Goal: Task Accomplishment & Management: Complete application form

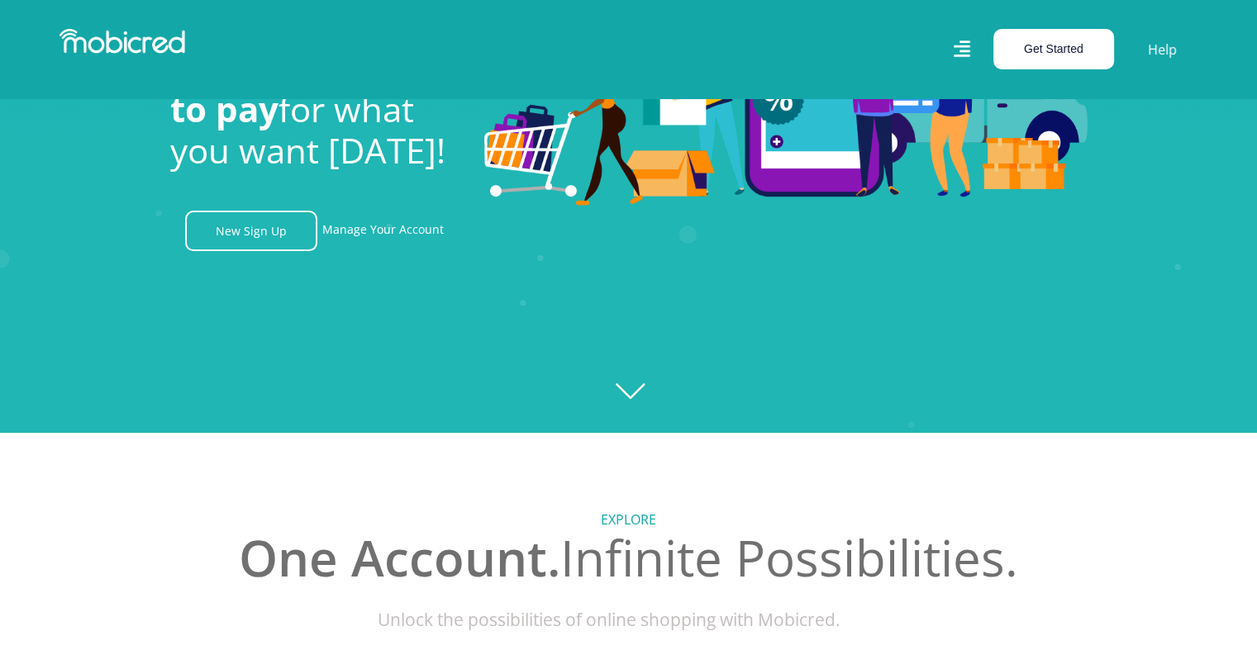
scroll to position [165, 0]
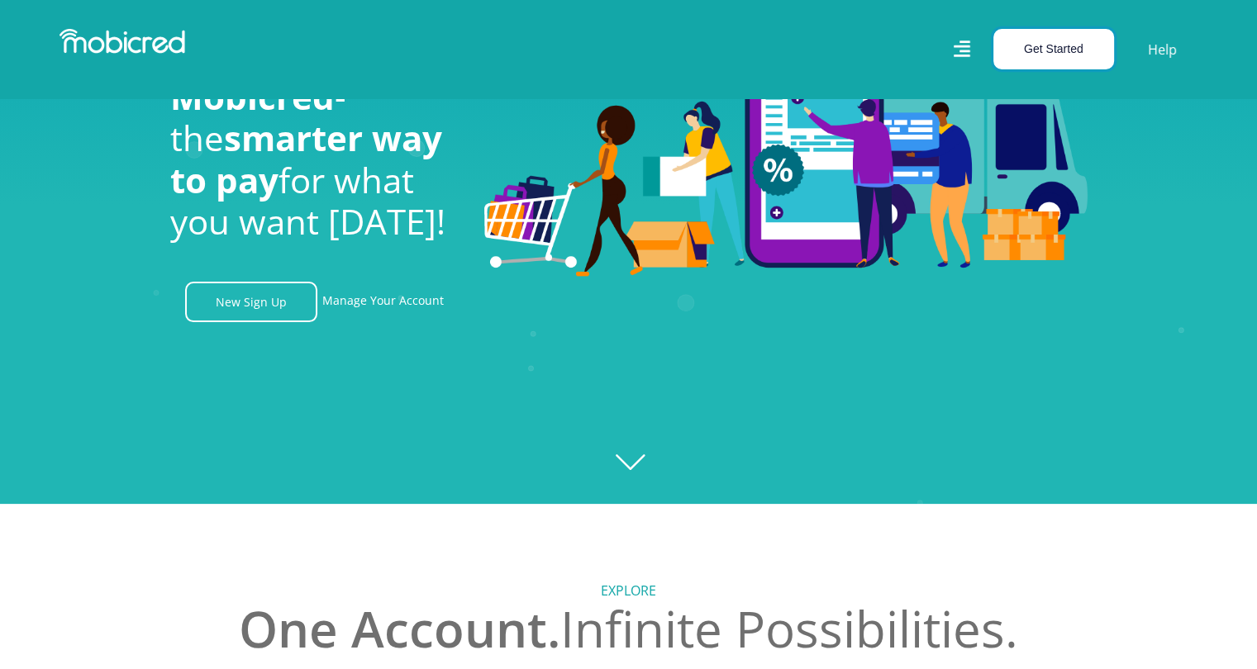
click at [1048, 53] on button "Get Started" at bounding box center [1053, 49] width 121 height 40
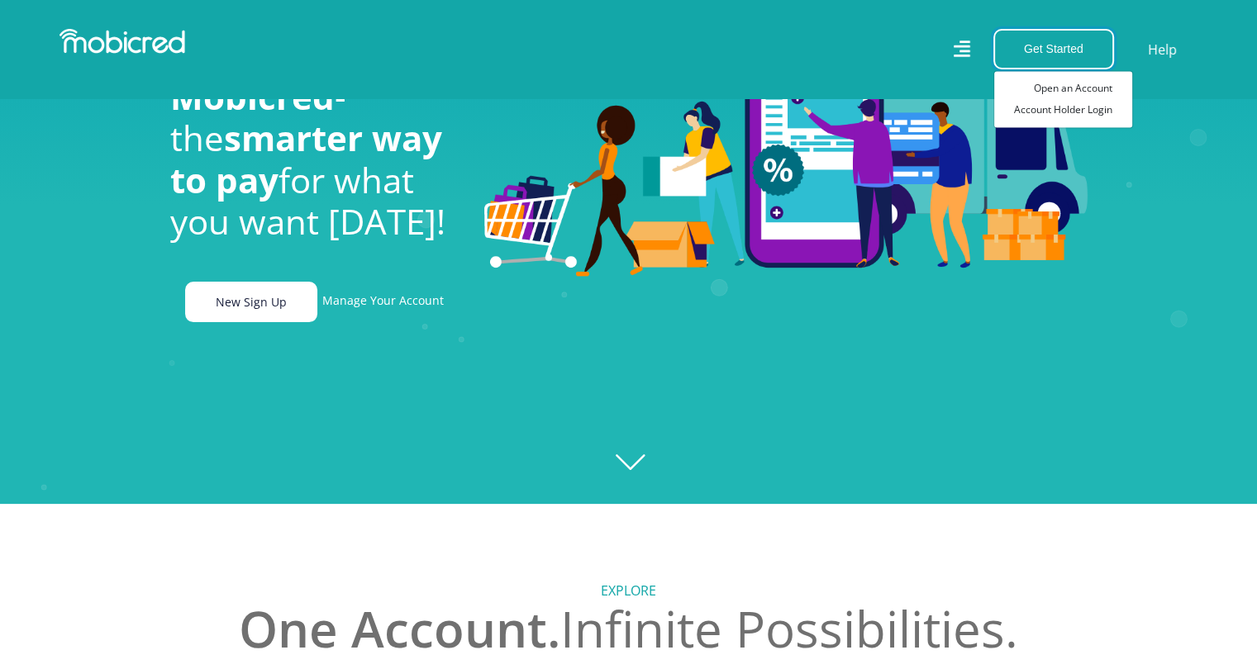
scroll to position [0, 2119]
click at [255, 318] on link "New Sign Up" at bounding box center [251, 302] width 132 height 40
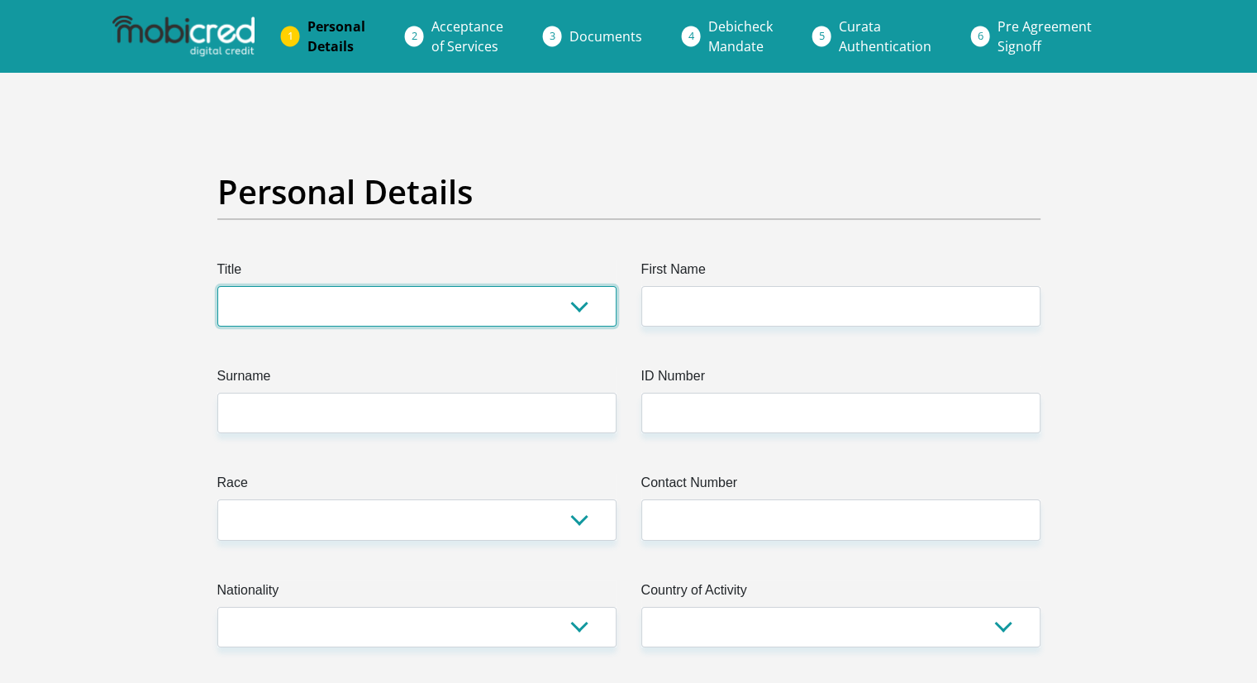
click at [406, 317] on select "Mr Ms Mrs Dr [PERSON_NAME]" at bounding box center [416, 306] width 399 height 40
click at [456, 295] on select "Mr Ms Mrs Dr [PERSON_NAME]" at bounding box center [416, 306] width 399 height 40
select select "Mr"
click at [217, 286] on select "Mr Ms Mrs Dr [PERSON_NAME]" at bounding box center [416, 306] width 399 height 40
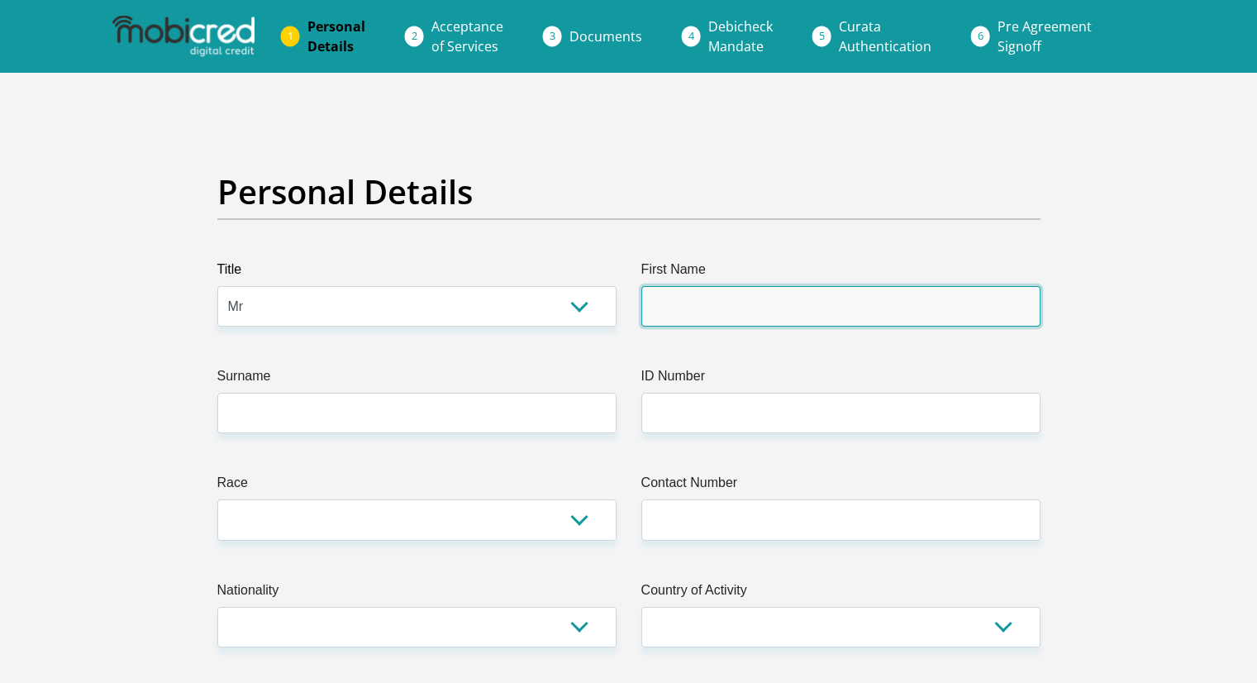
click at [645, 323] on input "First Name" at bounding box center [840, 306] width 399 height 40
type input "Luthando"
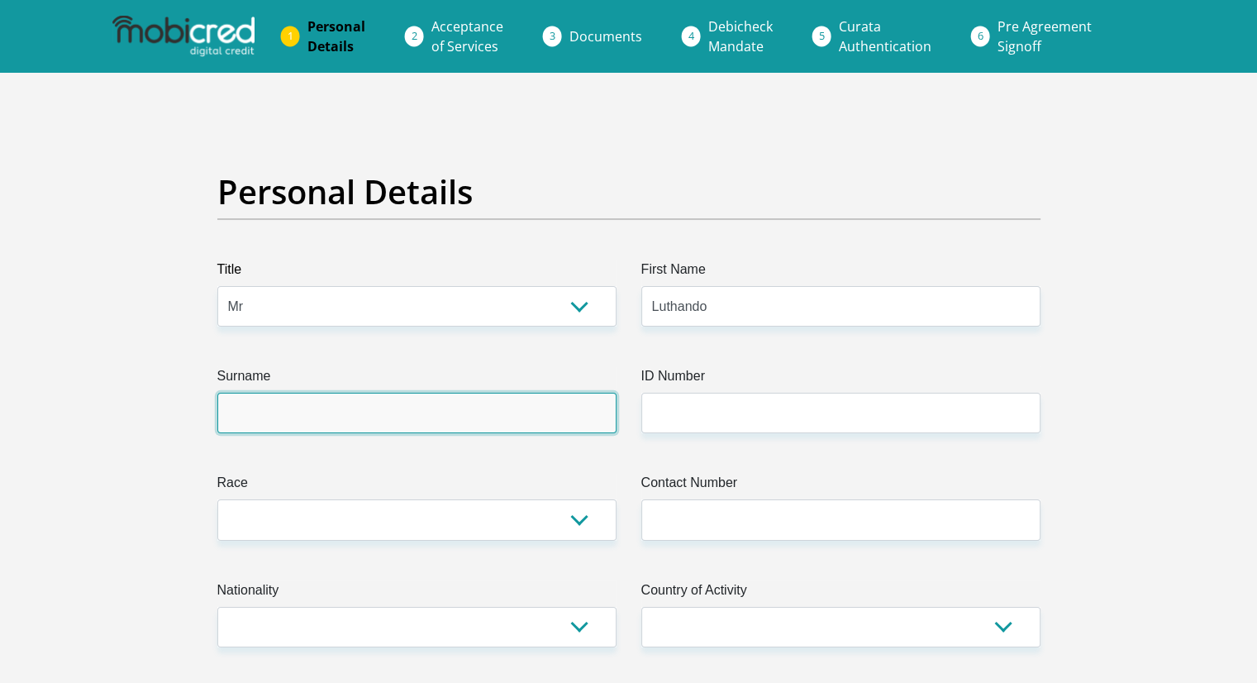
type input "Makhoba"
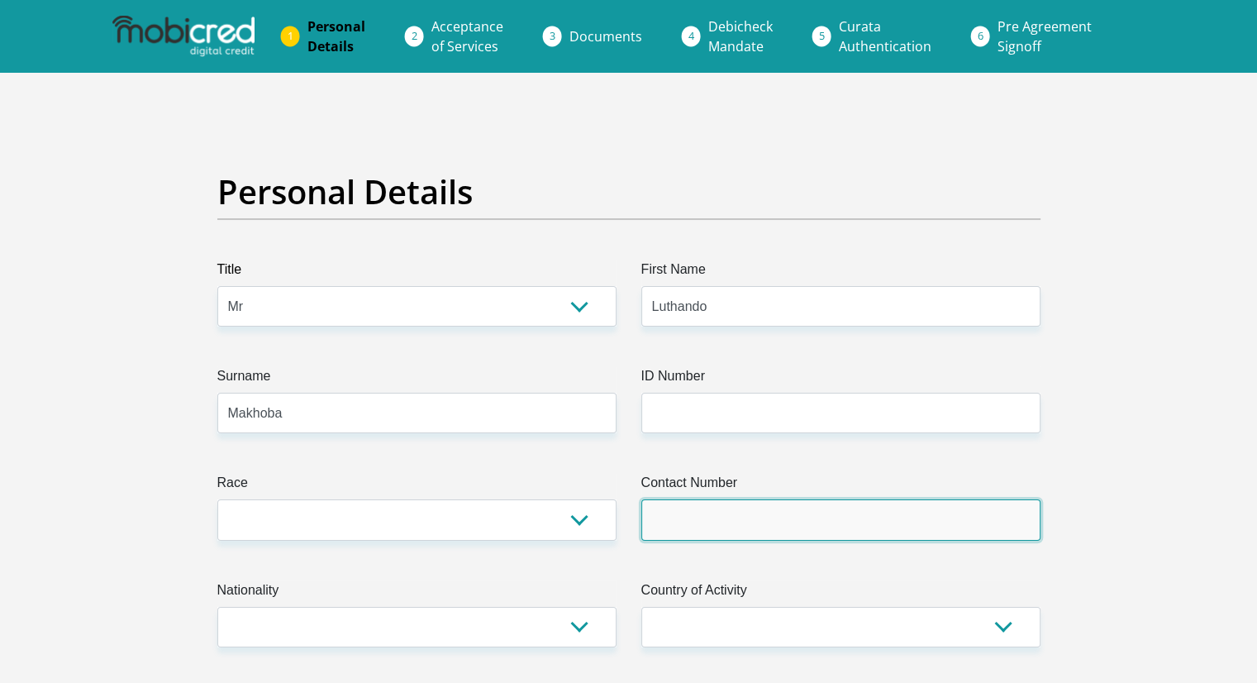
type input "0658829187"
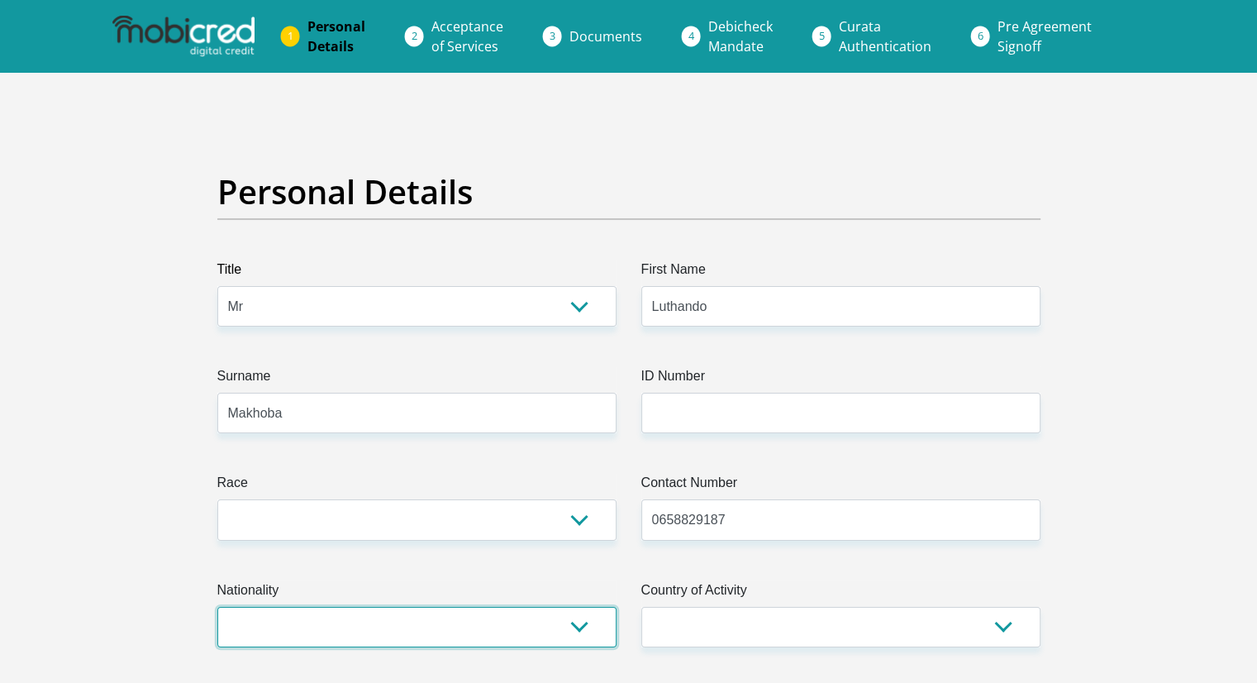
select select "ZAF"
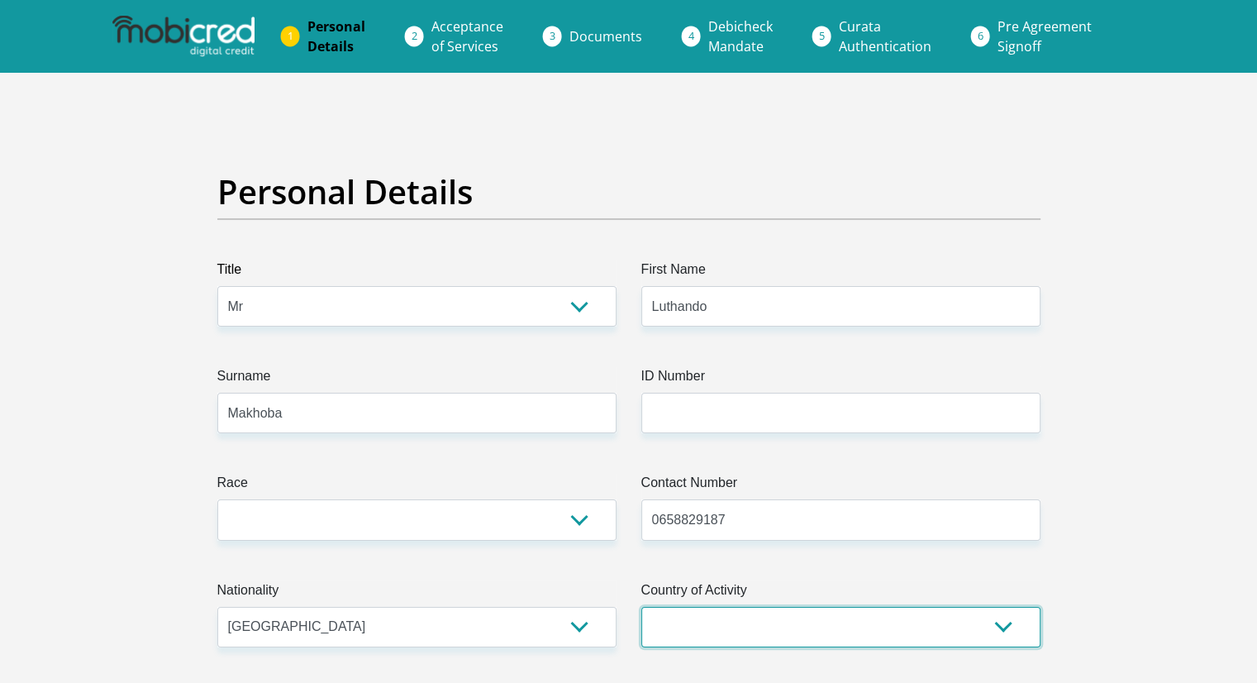
select select "ZAF"
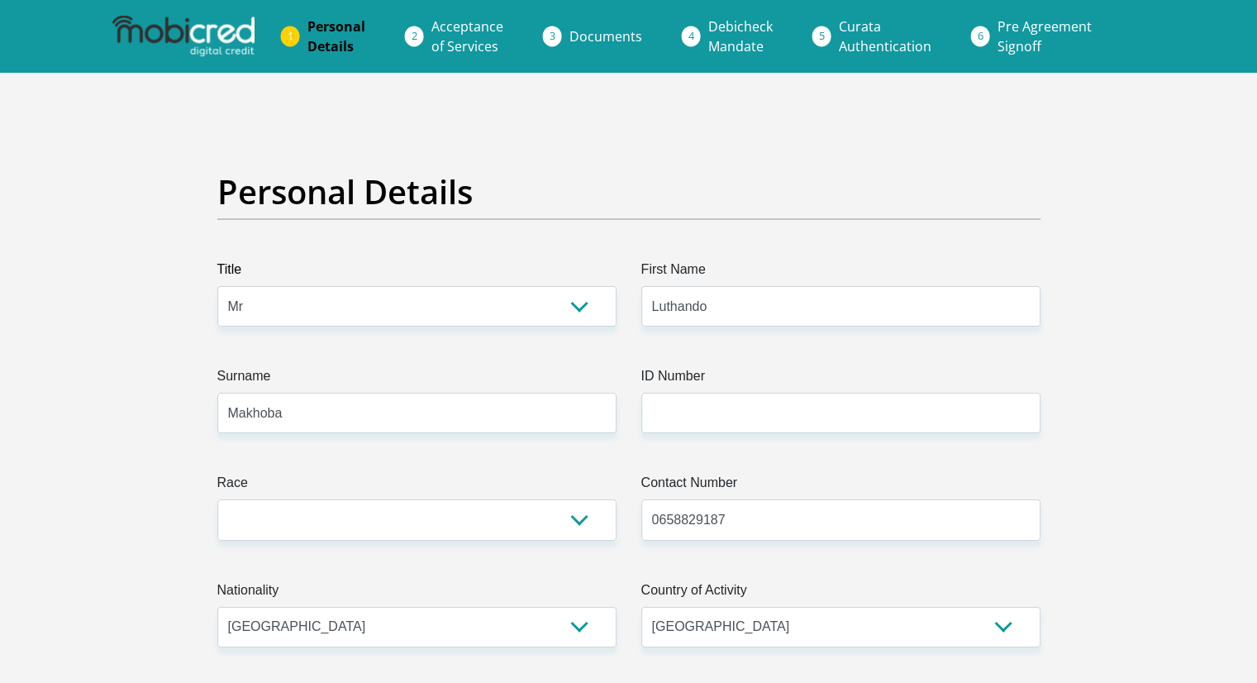
type input "[STREET_ADDRESS]"
type input "[GEOGRAPHIC_DATA]"
type input "3610"
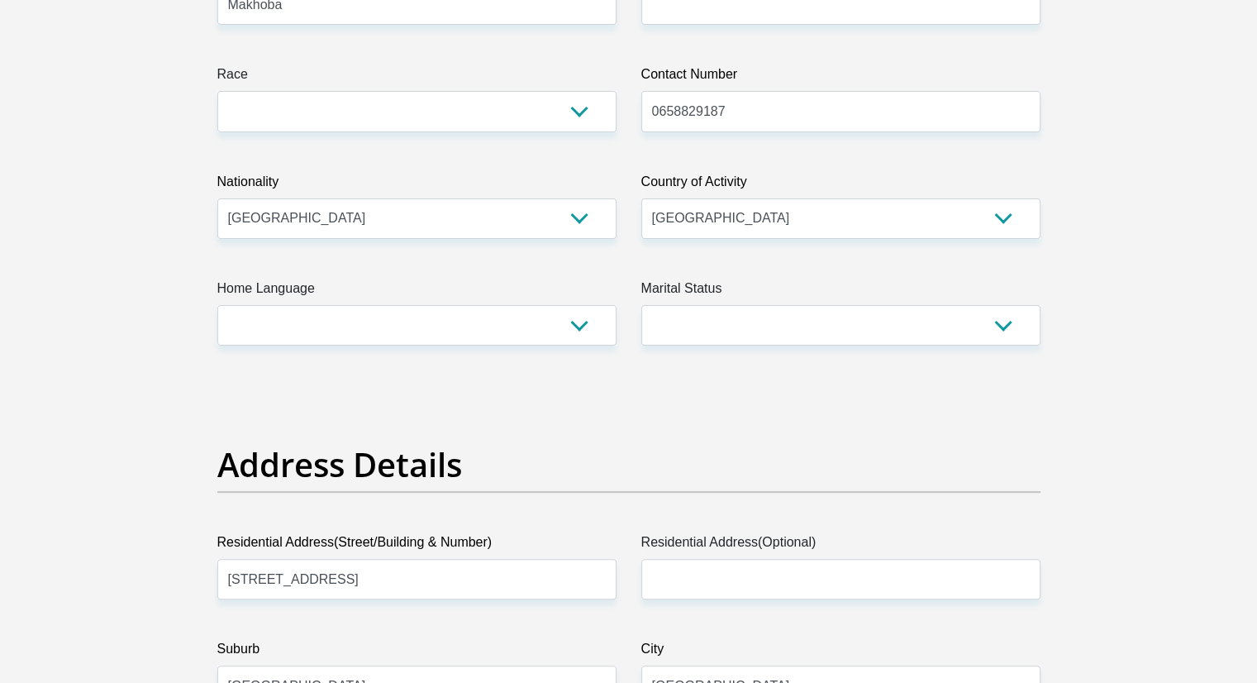
scroll to position [413, 0]
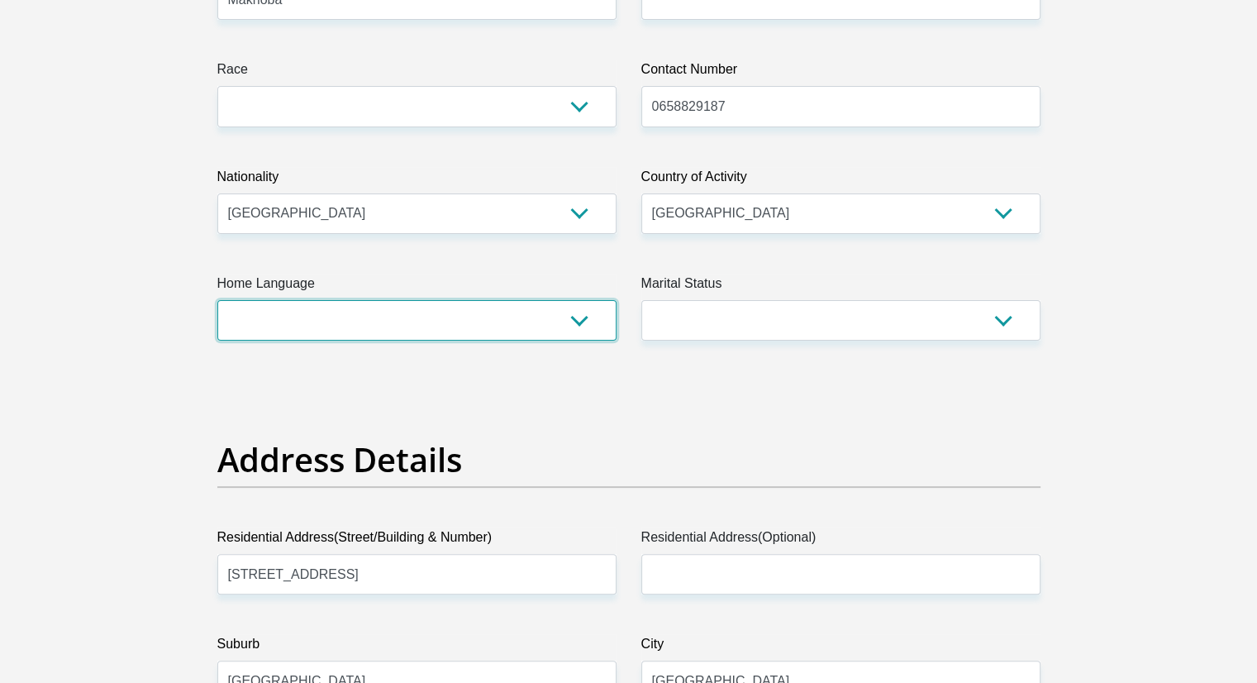
click at [578, 328] on select "Afrikaans English Sepedi South Ndebele Southern Sotho Swati Tsonga Tswana Venda…" at bounding box center [416, 320] width 399 height 40
select select "eng"
click at [217, 300] on select "Afrikaans English Sepedi South Ndebele Southern Sotho Swati Tsonga Tswana Venda…" at bounding box center [416, 320] width 399 height 40
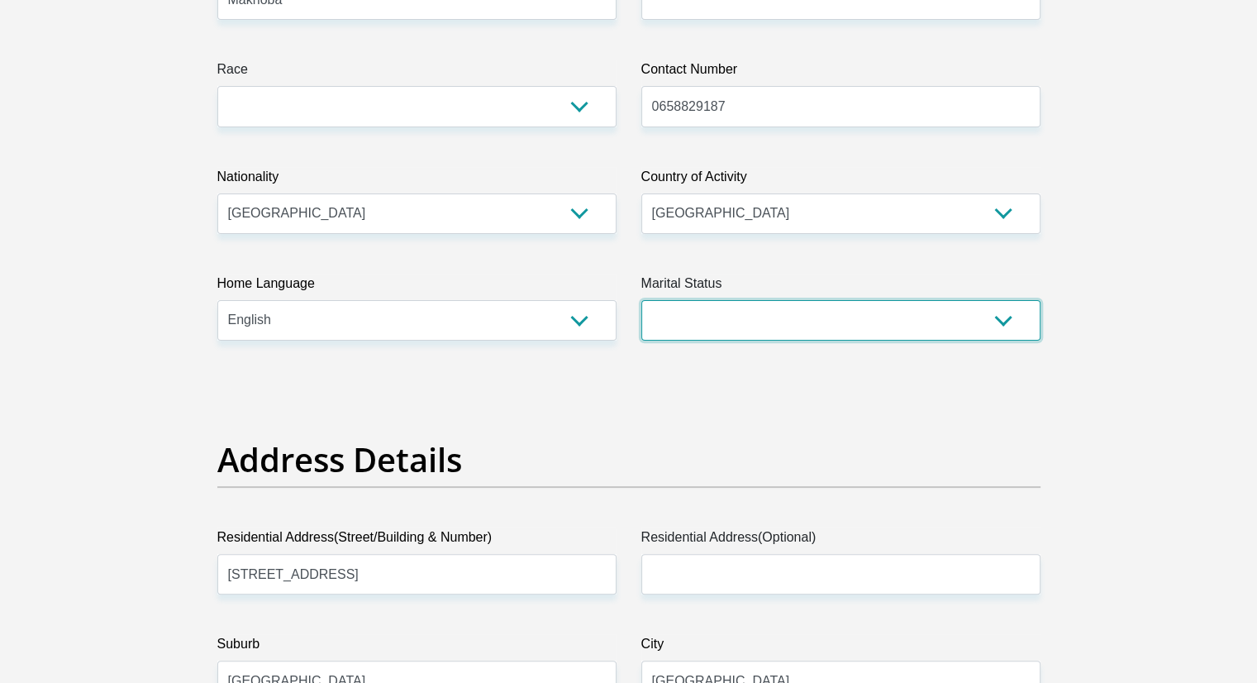
click at [771, 324] on select "Married ANC Single Divorced Widowed Married COP or Customary Law" at bounding box center [840, 320] width 399 height 40
select select "2"
click at [641, 300] on select "Married ANC Single Divorced Widowed Married COP or Customary Law" at bounding box center [840, 320] width 399 height 40
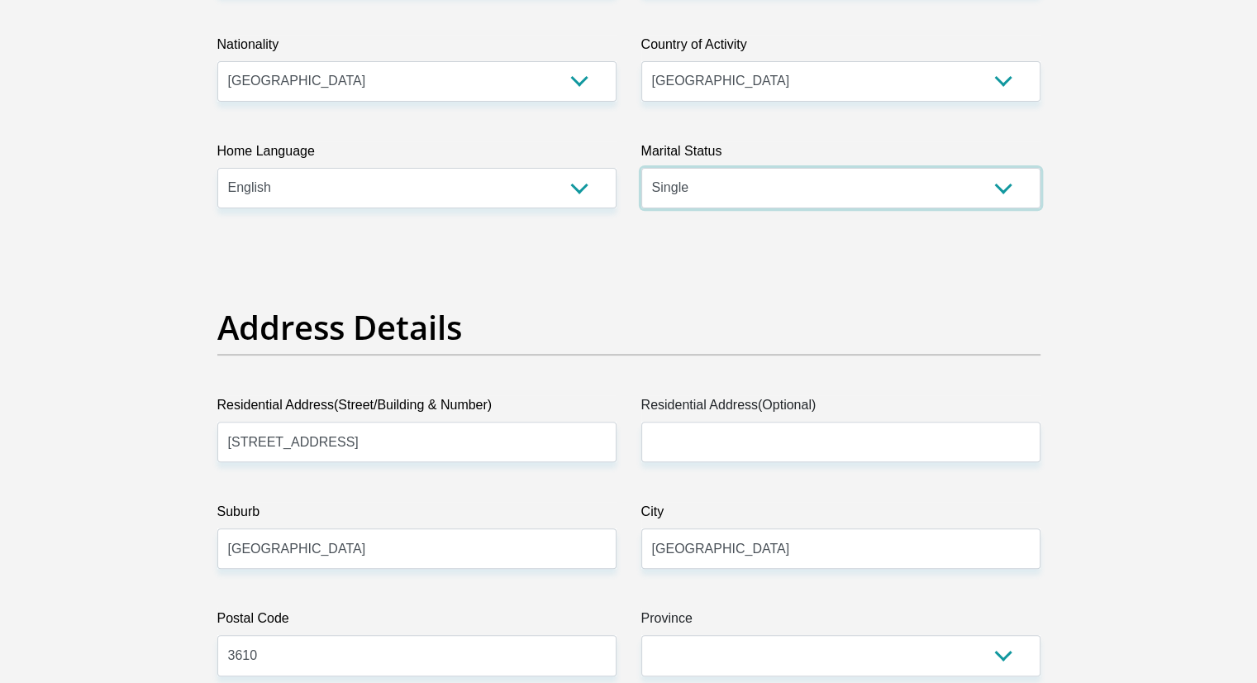
scroll to position [826, 0]
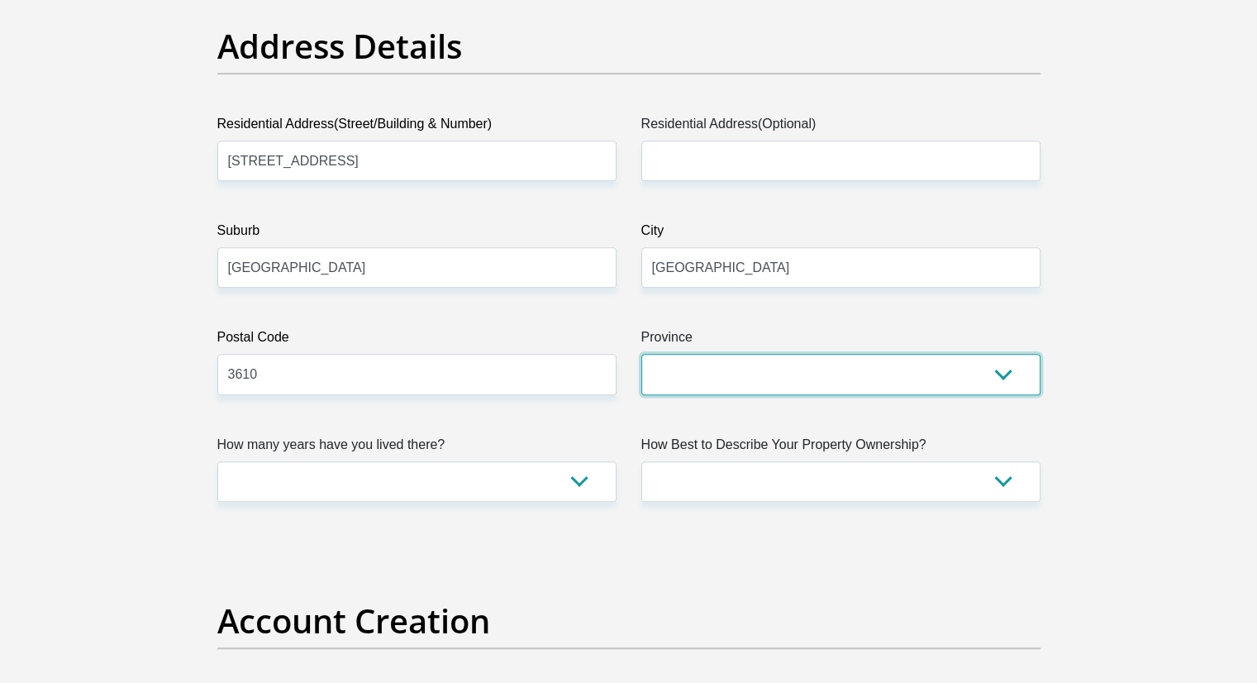
click at [698, 374] on select "Eastern Cape Free State [GEOGRAPHIC_DATA] [GEOGRAPHIC_DATA][DATE] [GEOGRAPHIC_D…" at bounding box center [840, 374] width 399 height 40
select select "[GEOGRAPHIC_DATA][DATE]"
click at [641, 354] on select "Eastern Cape Free State [GEOGRAPHIC_DATA] [GEOGRAPHIC_DATA][DATE] [GEOGRAPHIC_D…" at bounding box center [840, 374] width 399 height 40
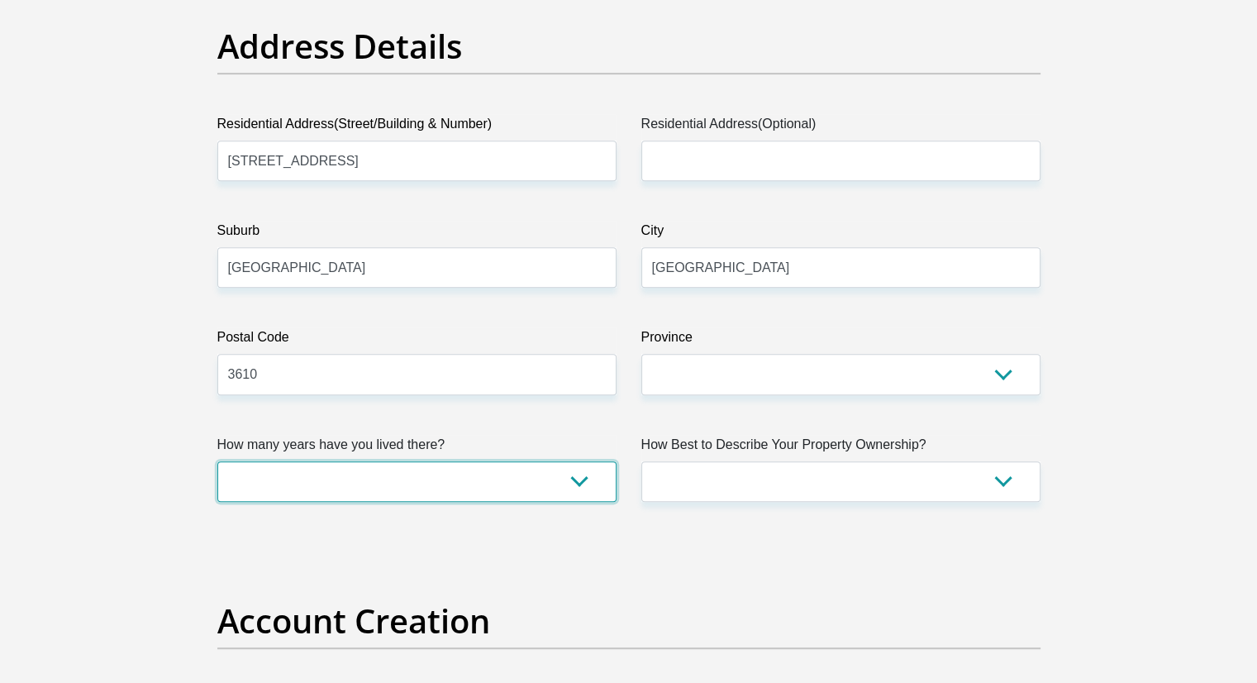
click at [494, 484] on select "less than 1 year 1-3 years 3-5 years 5+ years" at bounding box center [416, 481] width 399 height 40
select select "5"
click at [217, 461] on select "less than 1 year 1-3 years 3-5 years 5+ years" at bounding box center [416, 481] width 399 height 40
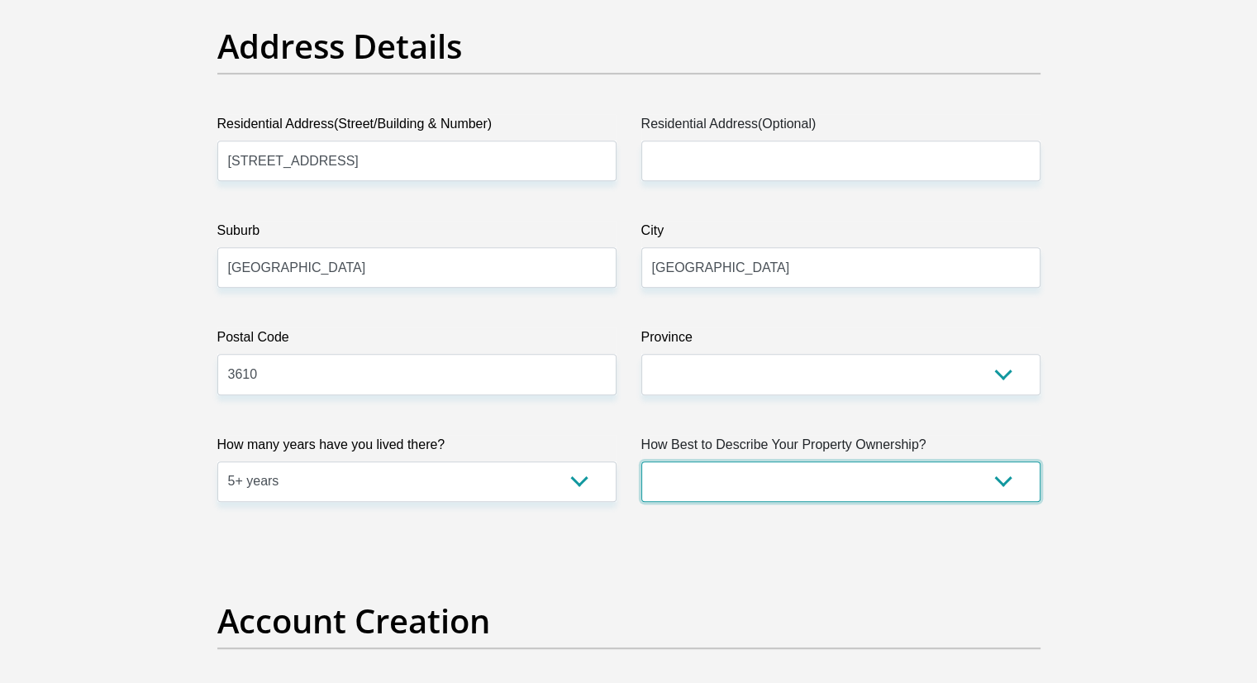
click at [828, 493] on select "Owned Rented Family Owned Company Dwelling" at bounding box center [840, 481] width 399 height 40
select select "parents"
click at [641, 461] on select "Owned Rented Family Owned Company Dwelling" at bounding box center [840, 481] width 399 height 40
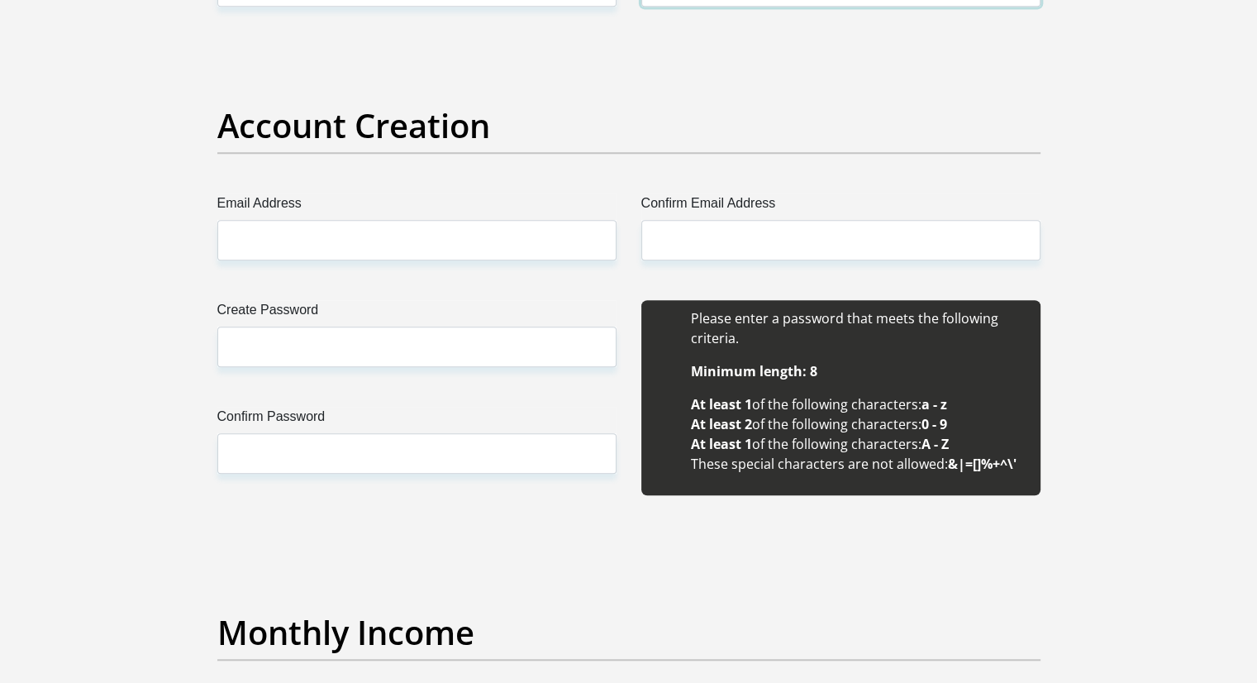
scroll to position [1322, 0]
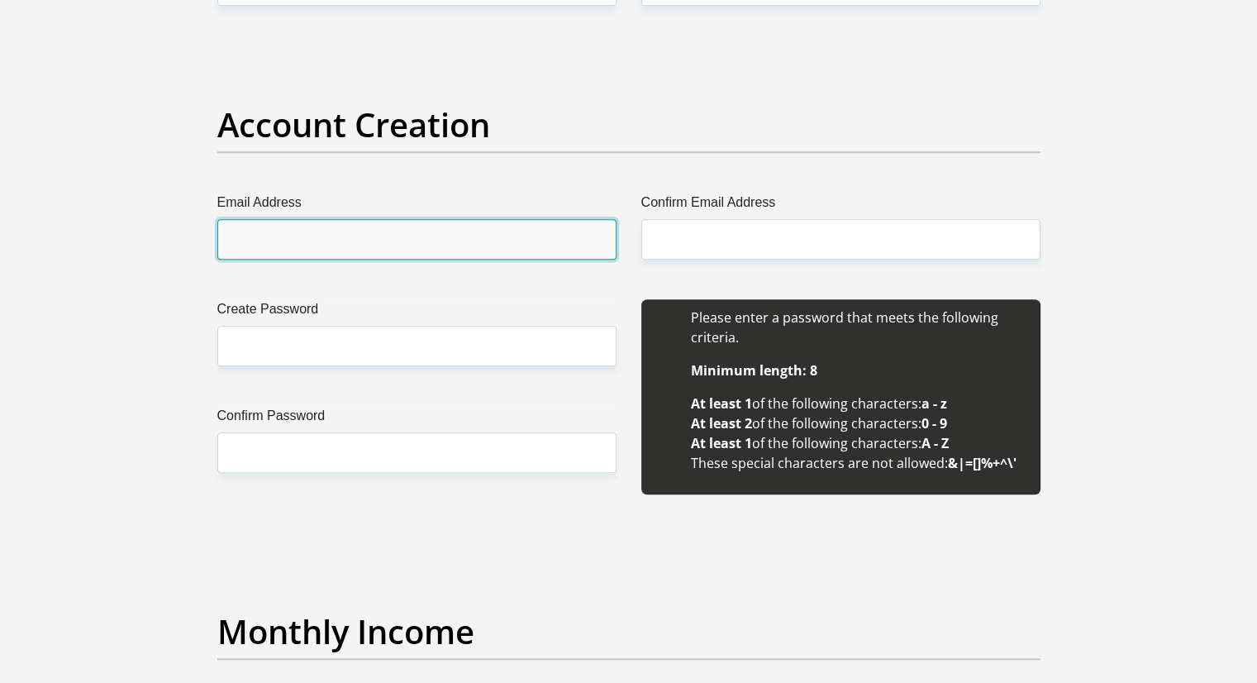
click at [364, 226] on input "Email Address" at bounding box center [416, 239] width 399 height 40
click at [362, 243] on input "Email Address" at bounding box center [416, 239] width 399 height 40
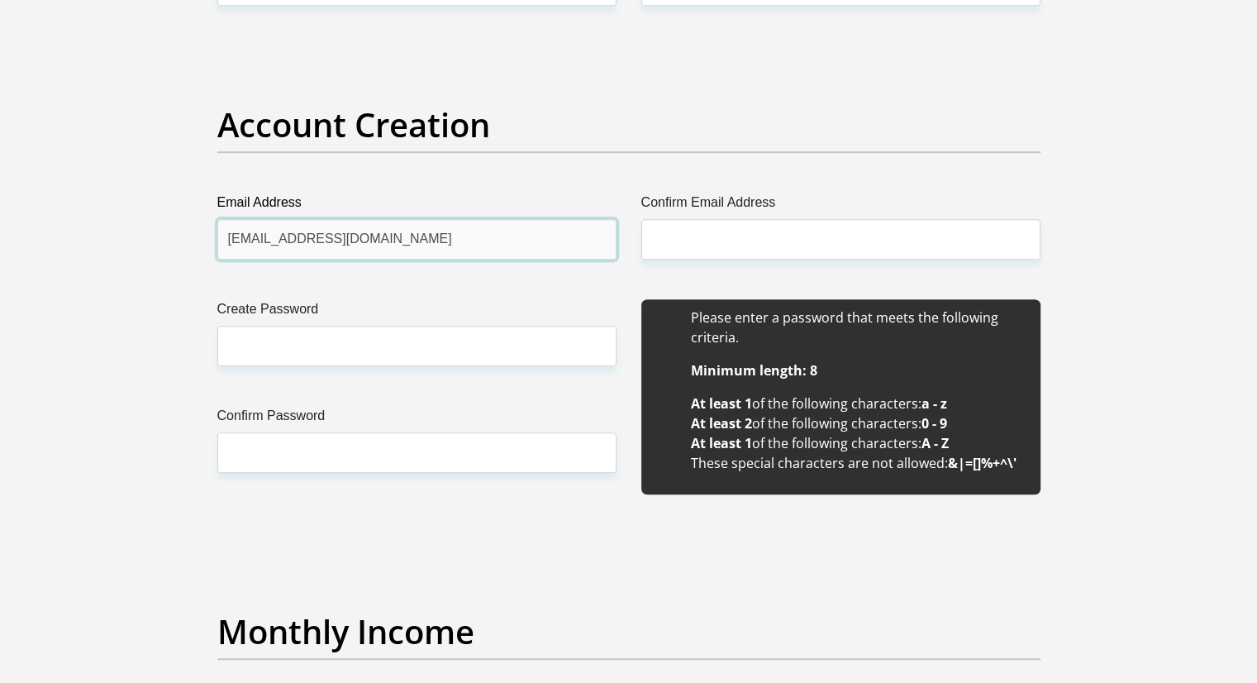
type input "[EMAIL_ADDRESS][DOMAIN_NAME]"
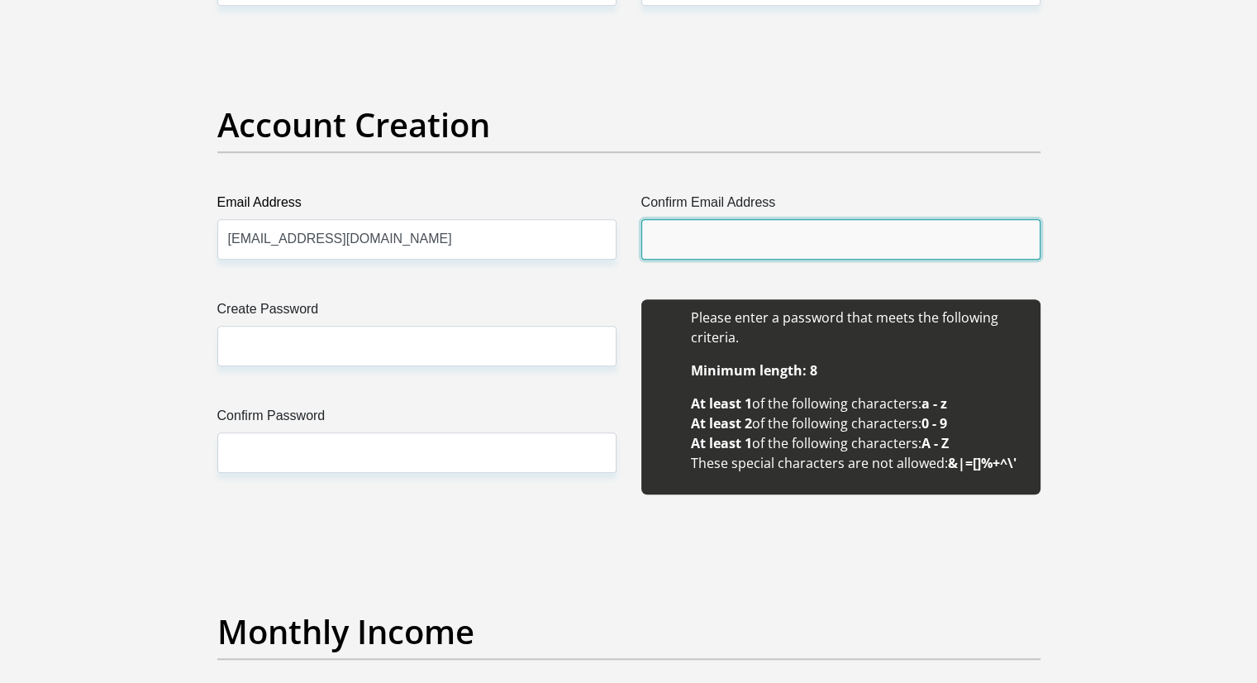
click at [755, 242] on input "Confirm Email Address" at bounding box center [840, 239] width 399 height 40
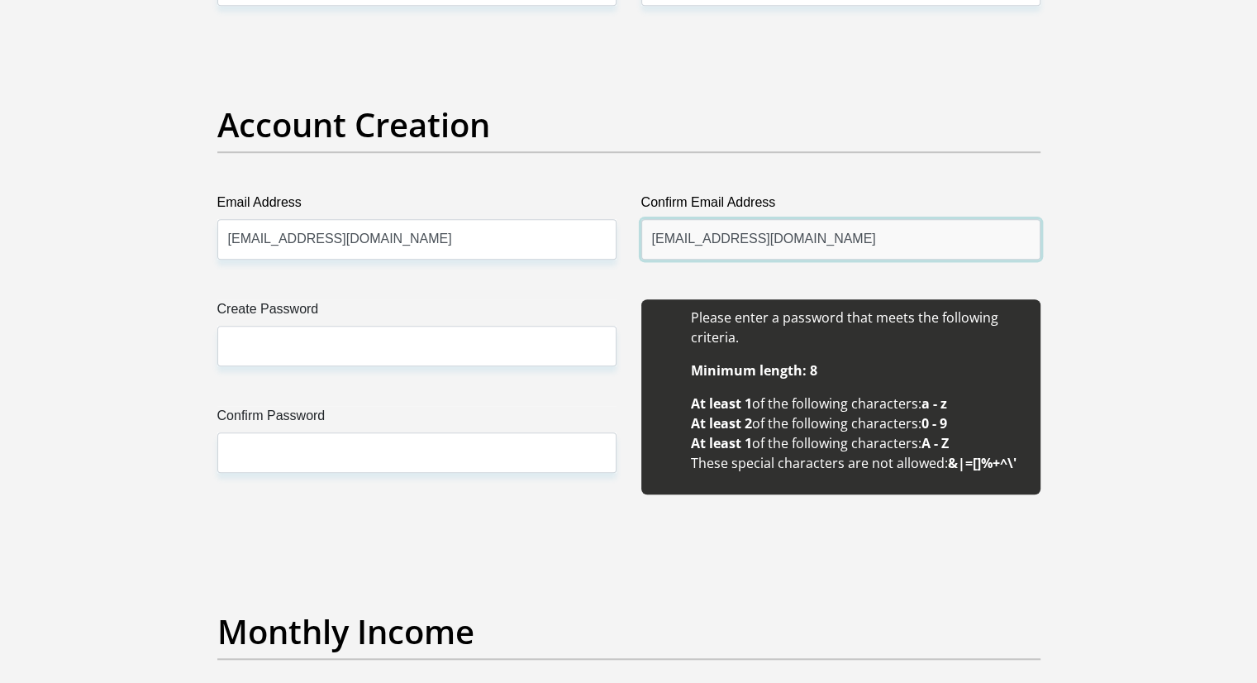
type input "[EMAIL_ADDRESS][DOMAIN_NAME]"
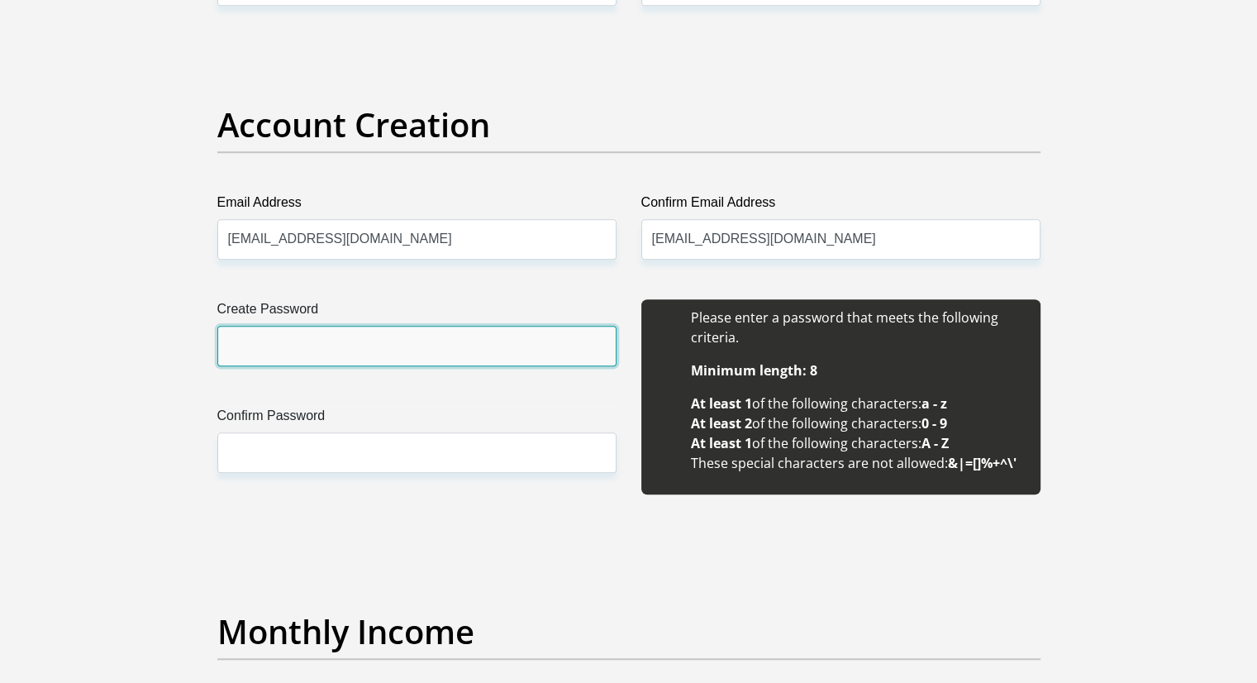
click at [326, 345] on input "Create Password" at bounding box center [416, 346] width 399 height 40
type input "Junior26$"
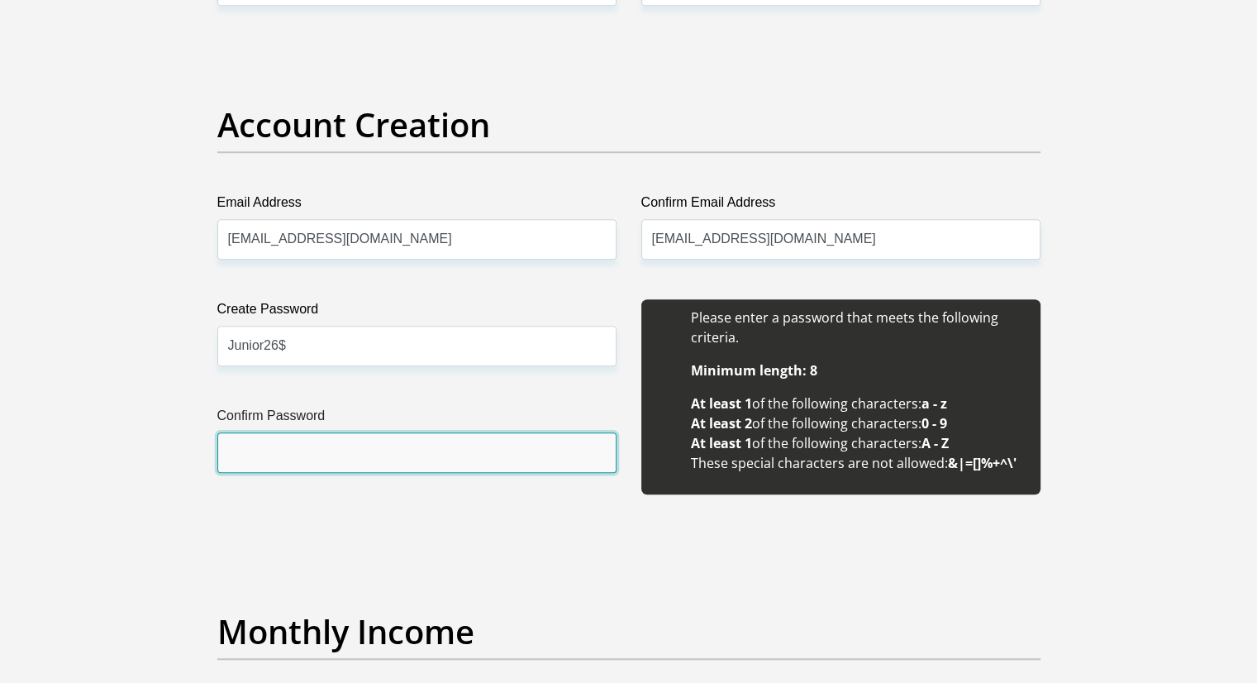
click at [318, 464] on input "Confirm Password" at bounding box center [416, 452] width 399 height 40
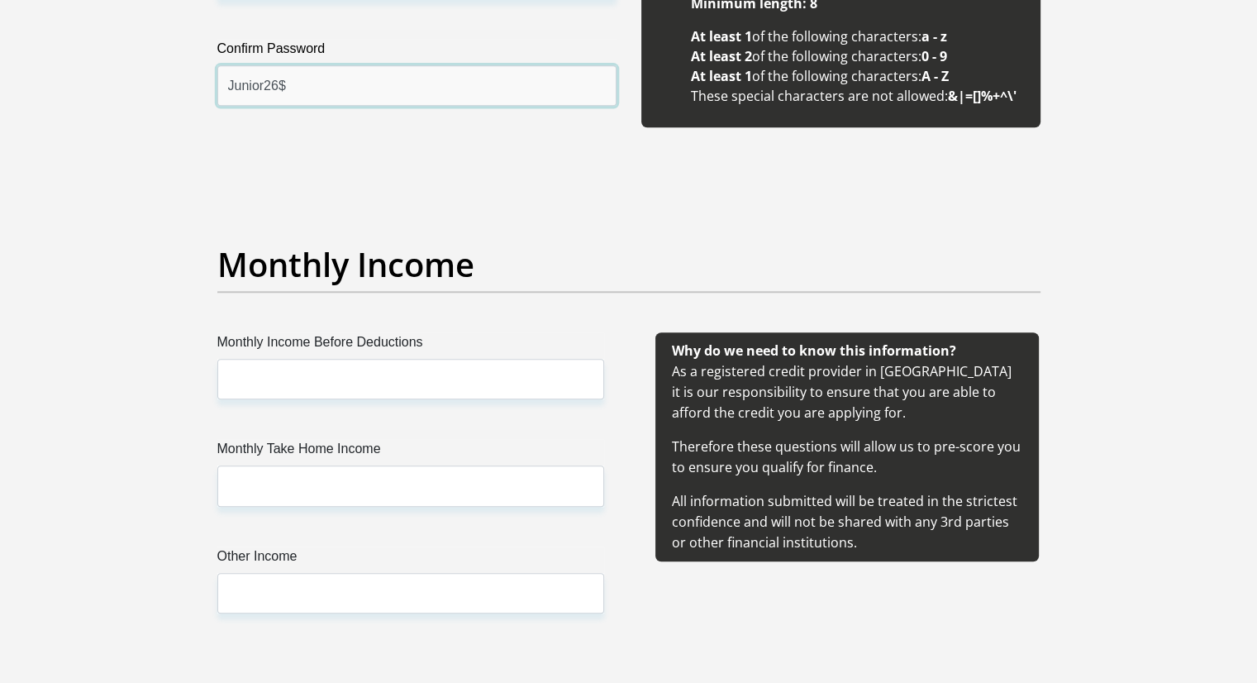
scroll to position [1901, 0]
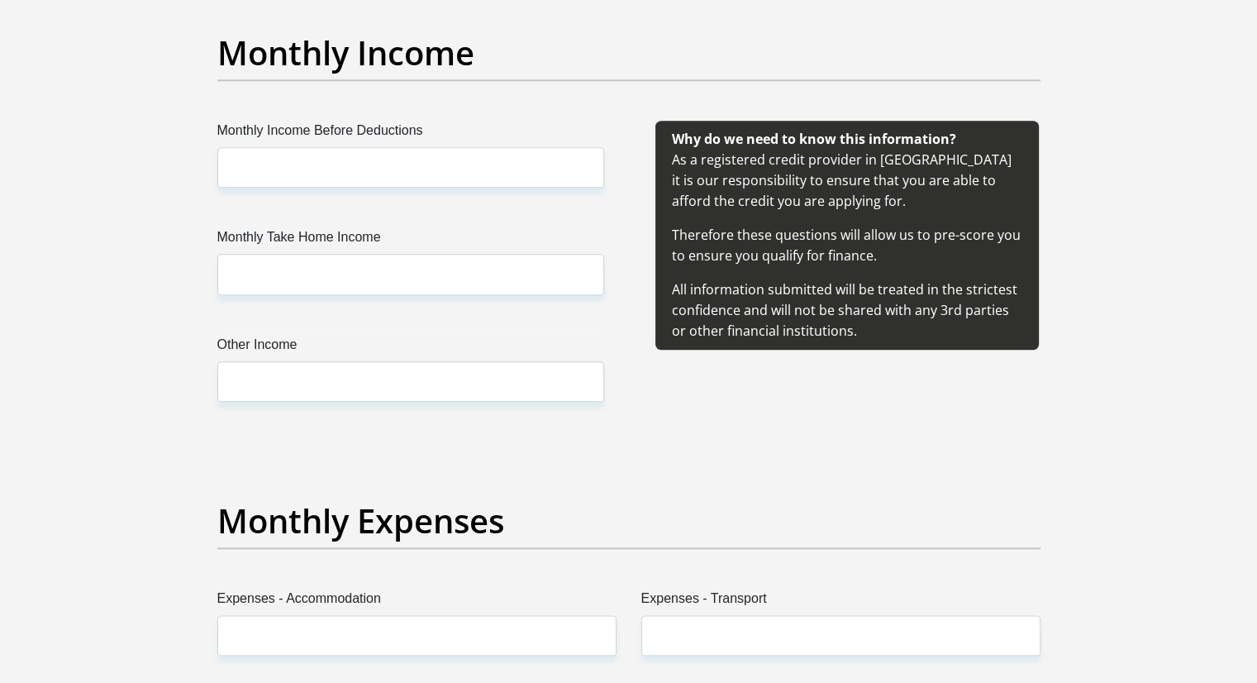
type input "Junior26$"
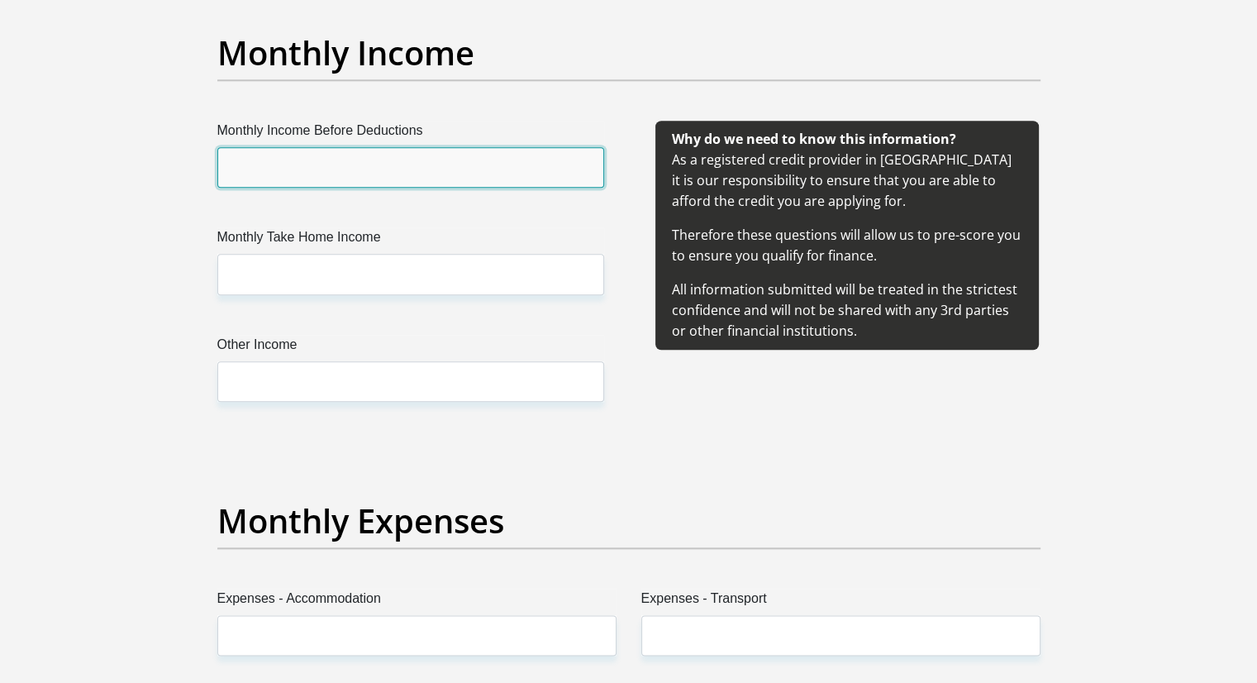
click at [397, 166] on input "Monthly Income Before Deductions" at bounding box center [410, 167] width 387 height 40
type input "8000"
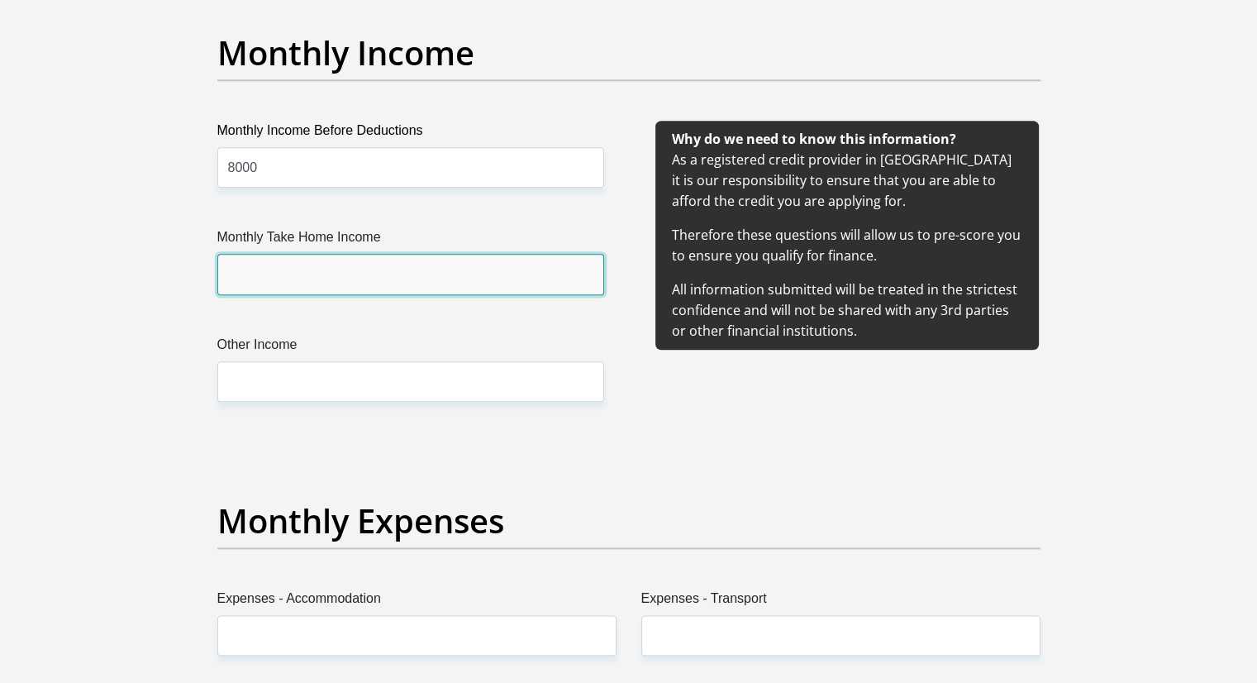
click at [357, 265] on input "Monthly Take Home Income" at bounding box center [410, 274] width 387 height 40
type input "0"
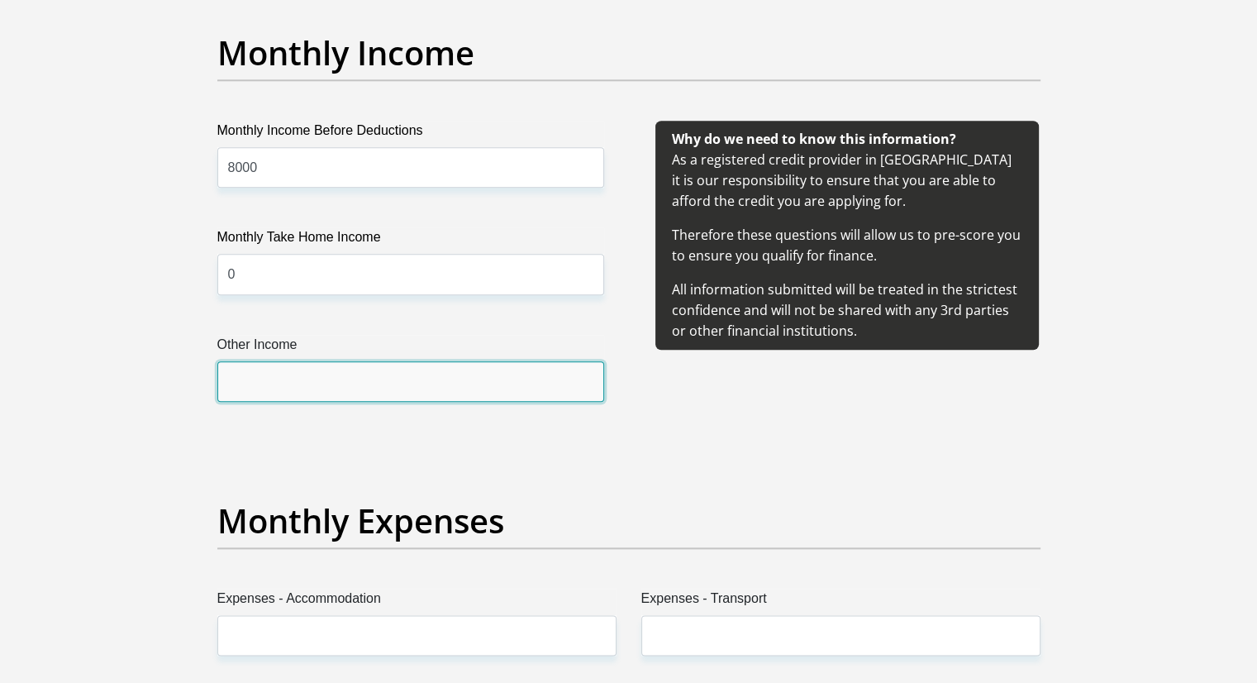
click at [394, 400] on input "Other Income" at bounding box center [410, 381] width 387 height 40
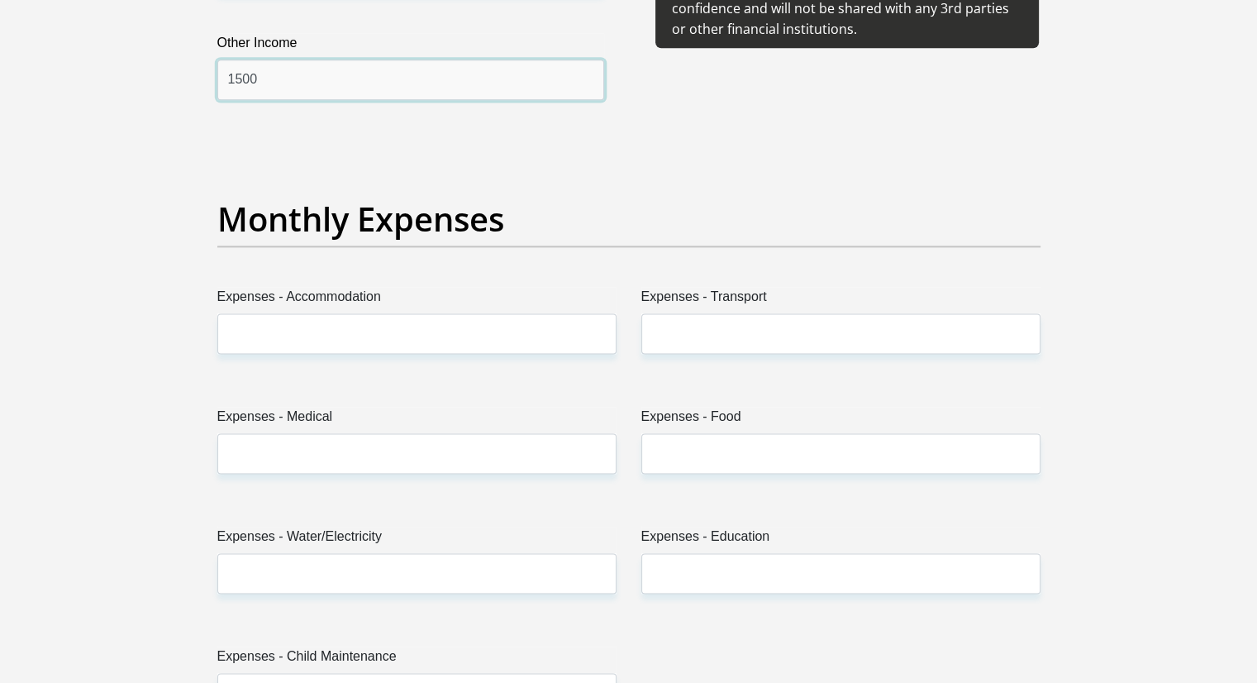
scroll to position [2231, 0]
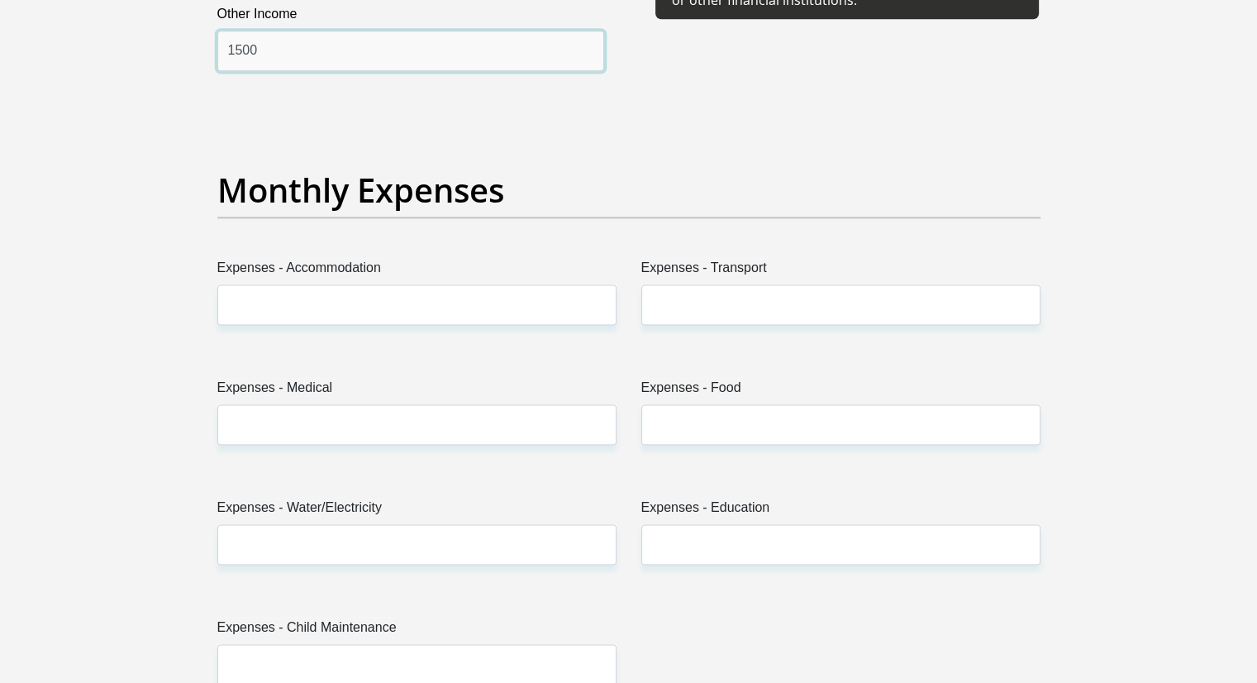
type input "1500"
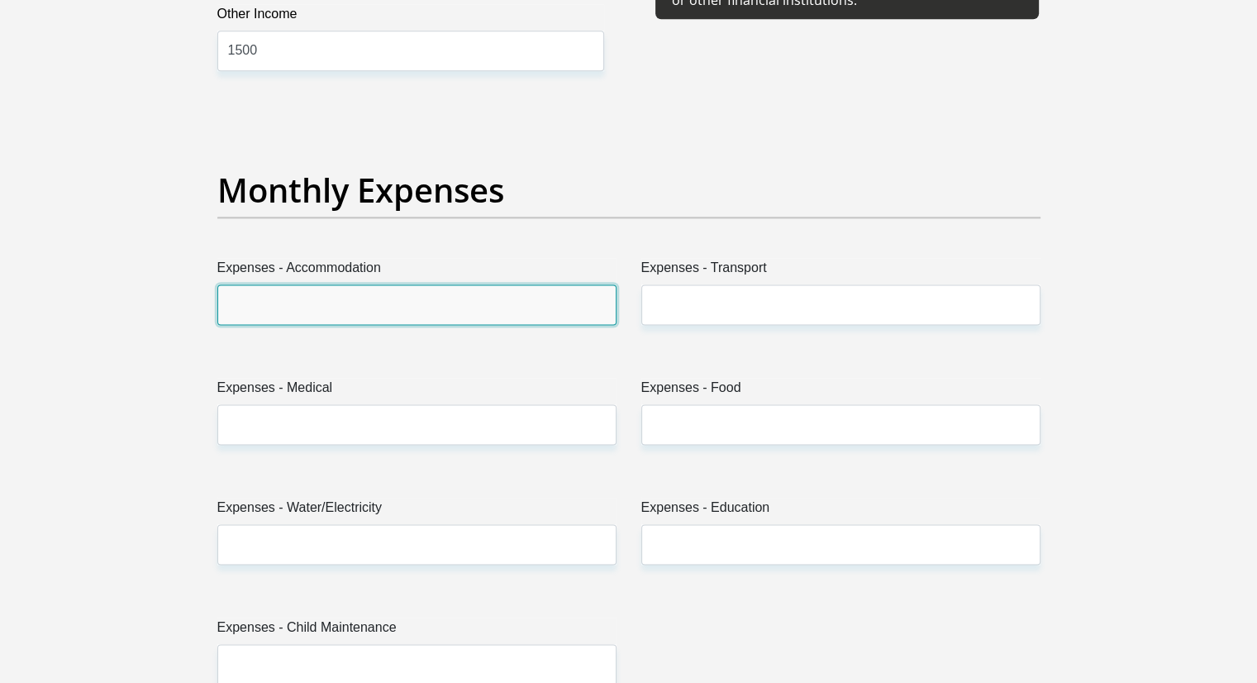
click at [419, 302] on input "Expenses - Accommodation" at bounding box center [416, 304] width 399 height 40
type input "1500"
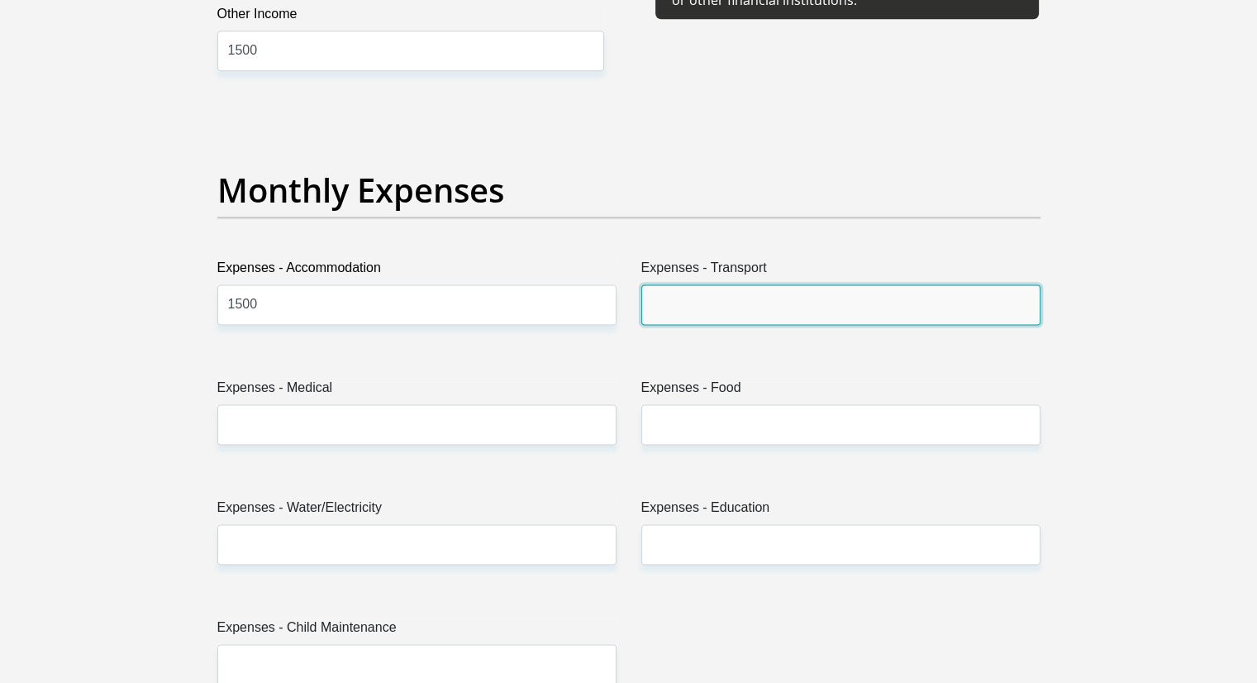
click at [693, 312] on input "Expenses - Transport" at bounding box center [840, 304] width 399 height 40
type input "150"
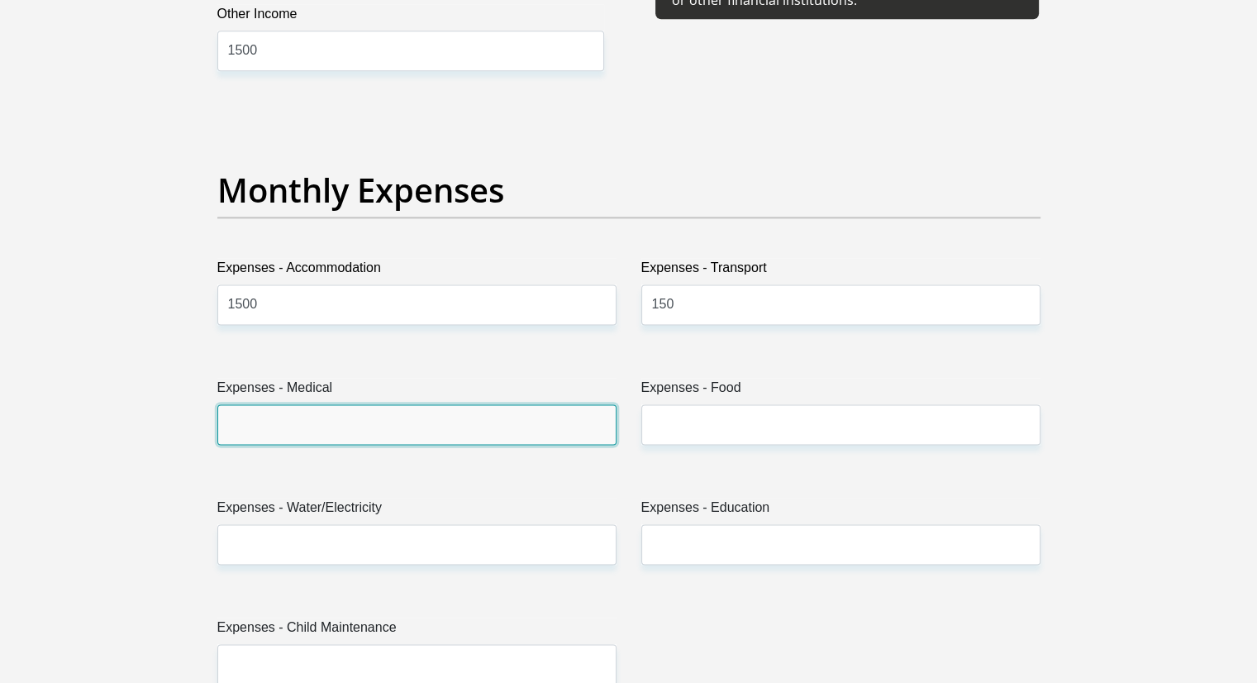
click at [475, 440] on input "Expenses - Medical" at bounding box center [416, 424] width 399 height 40
type input "0"
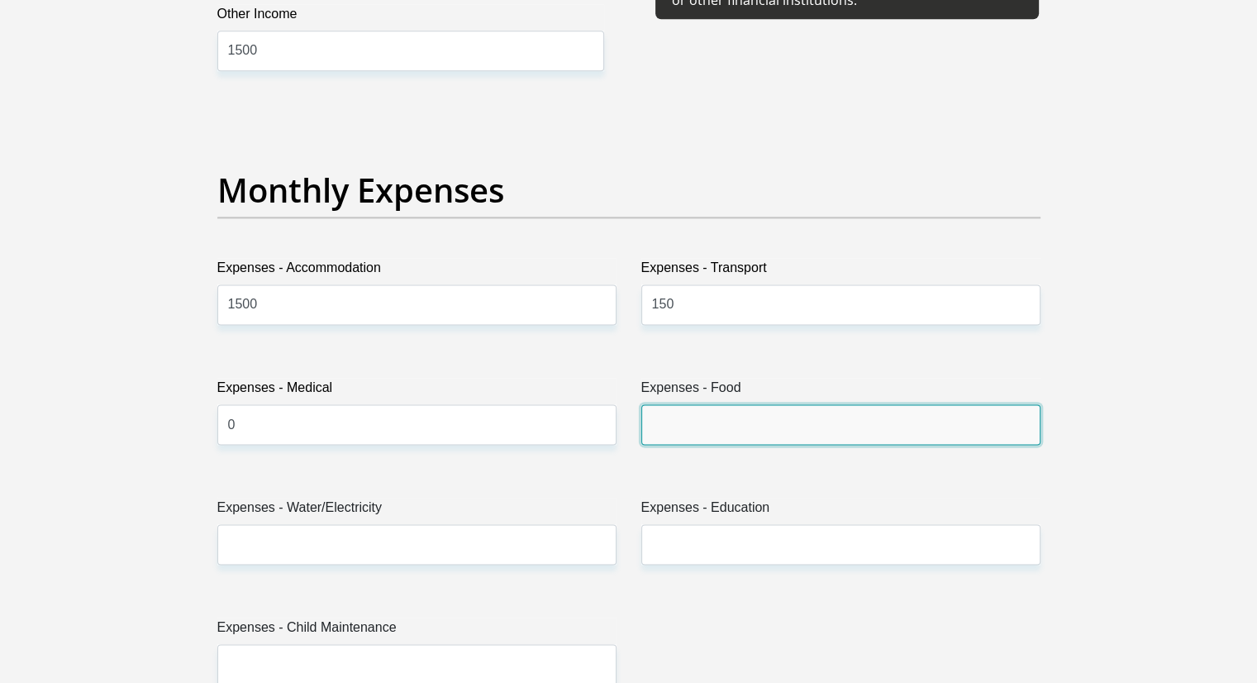
click at [654, 411] on input "Expenses - Food" at bounding box center [840, 424] width 399 height 40
type input "500"
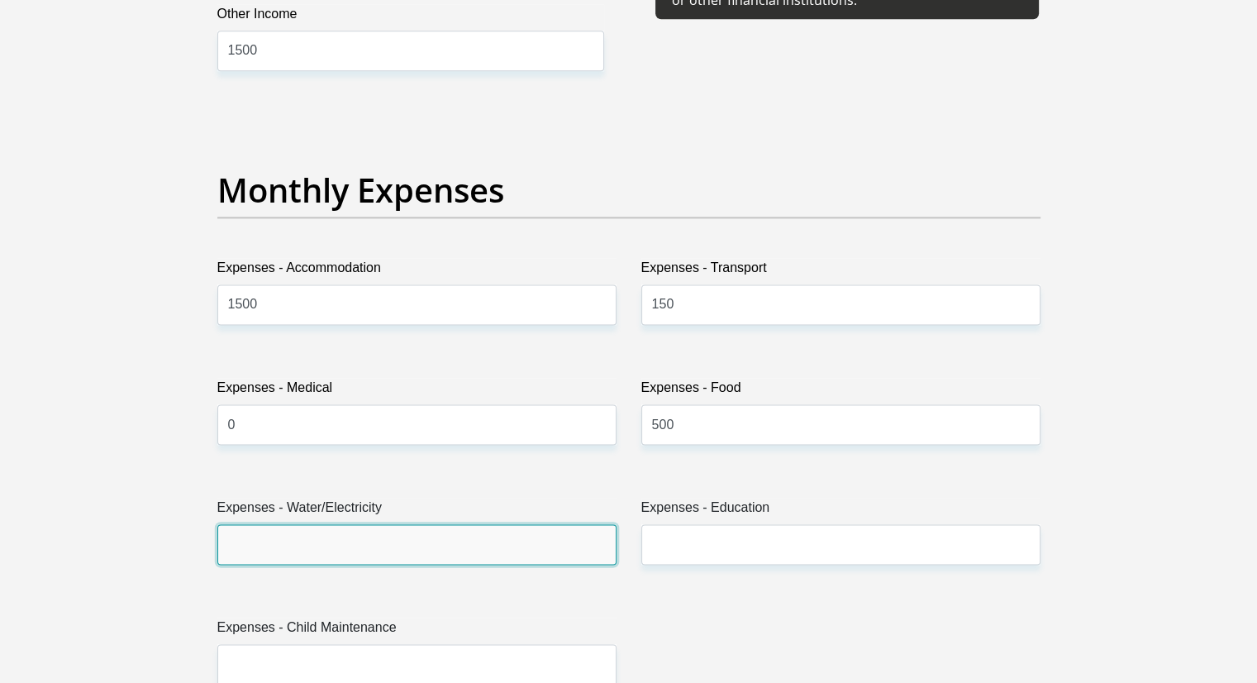
click at [361, 549] on input "Expenses - Water/Electricity" at bounding box center [416, 544] width 399 height 40
type input "0"
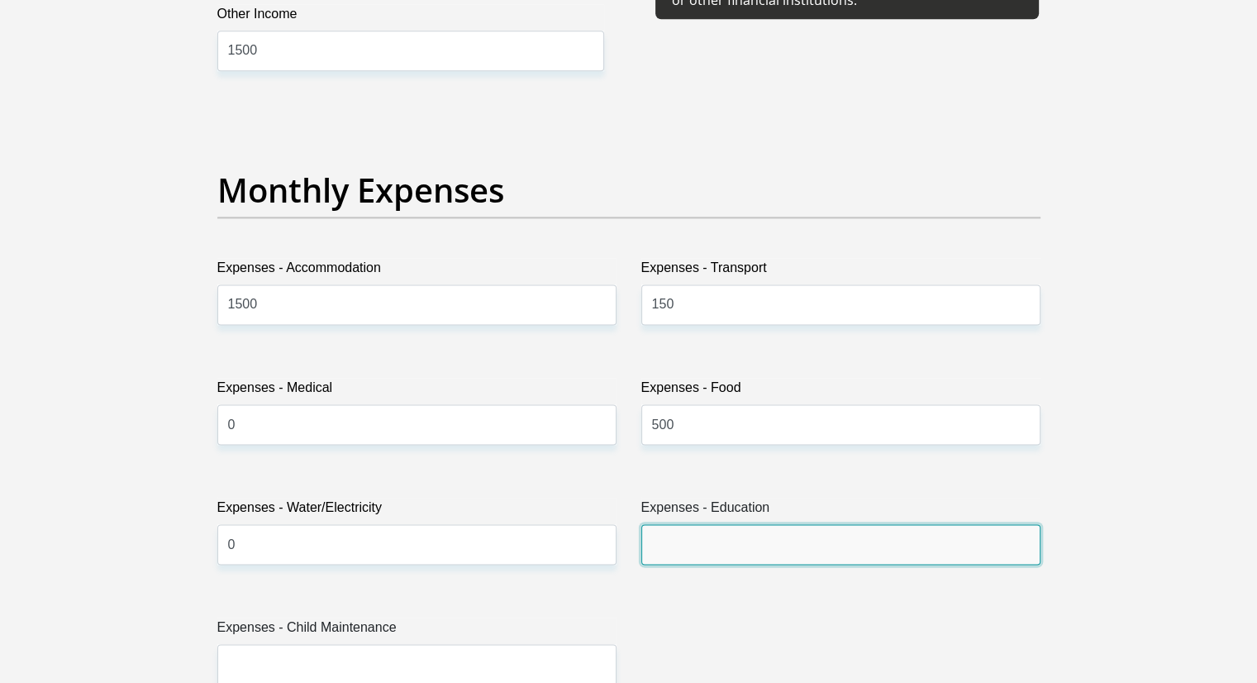
click at [829, 526] on input "Expenses - Education" at bounding box center [840, 544] width 399 height 40
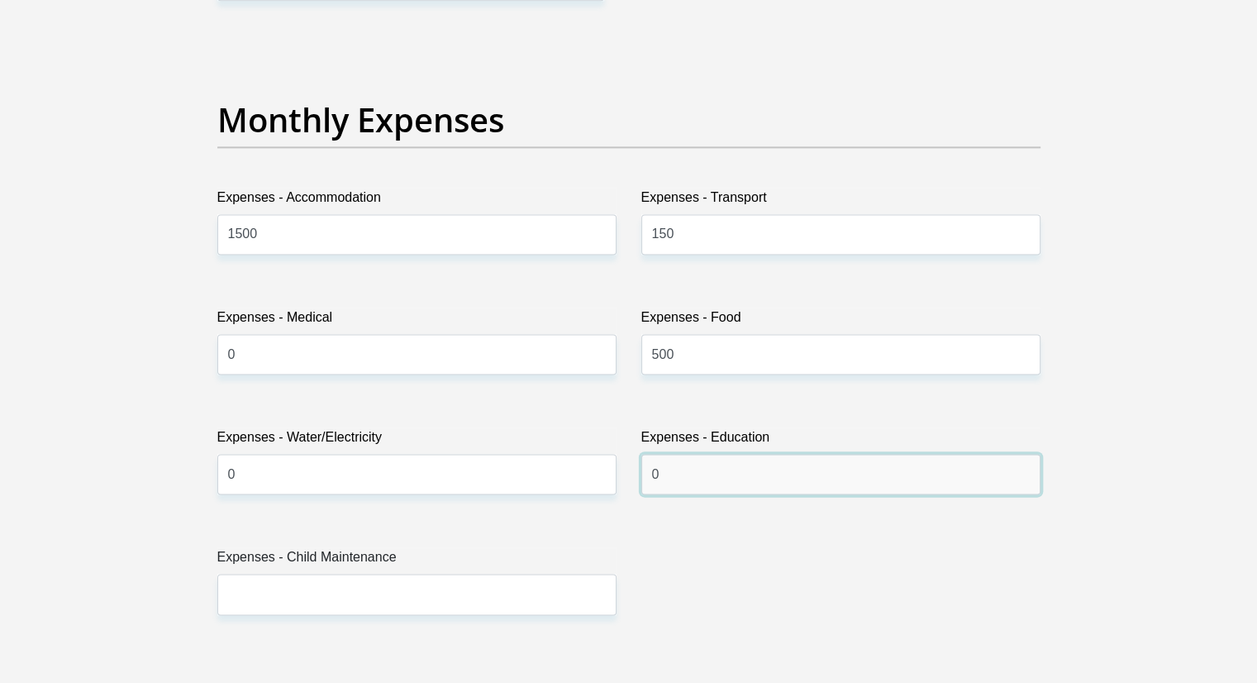
scroll to position [2396, 0]
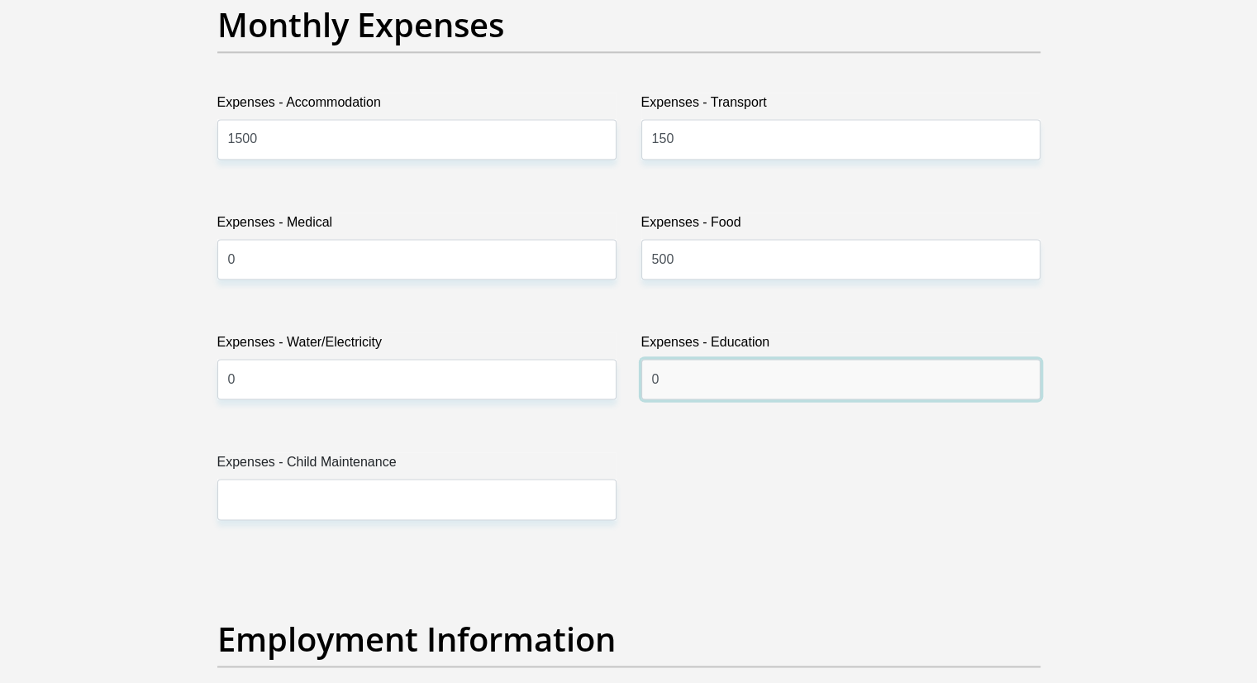
type input "0"
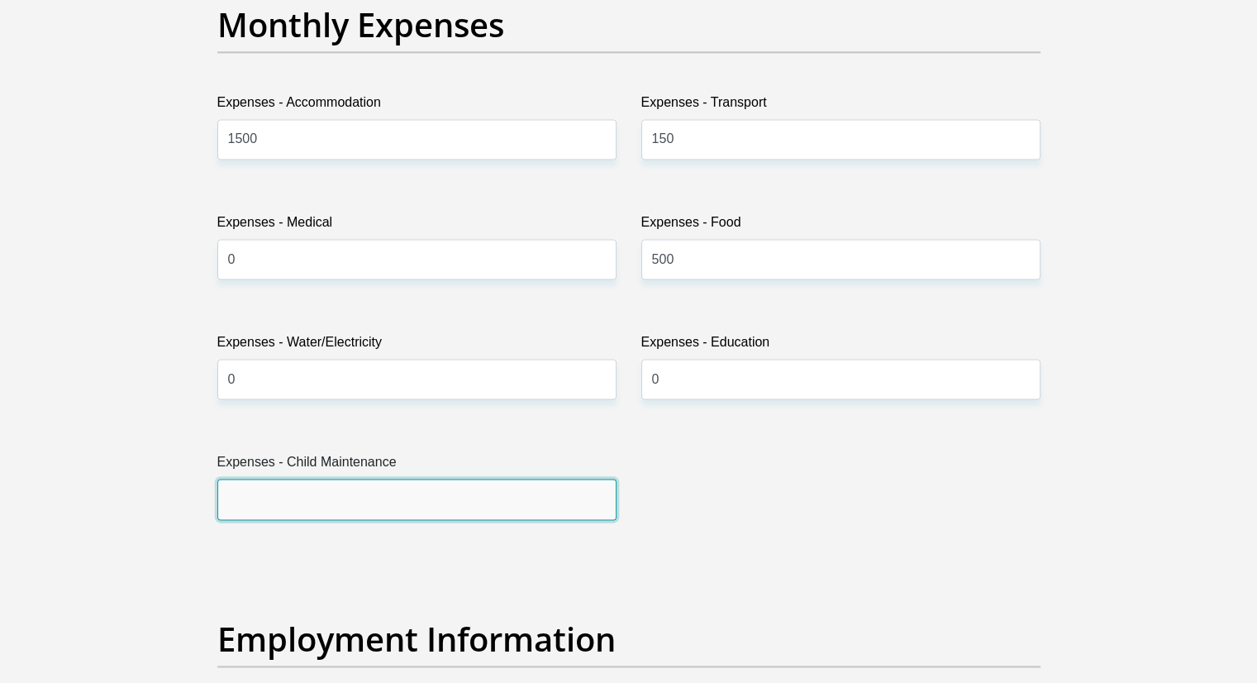
click at [335, 516] on input "Expenses - Child Maintenance" at bounding box center [416, 498] width 399 height 40
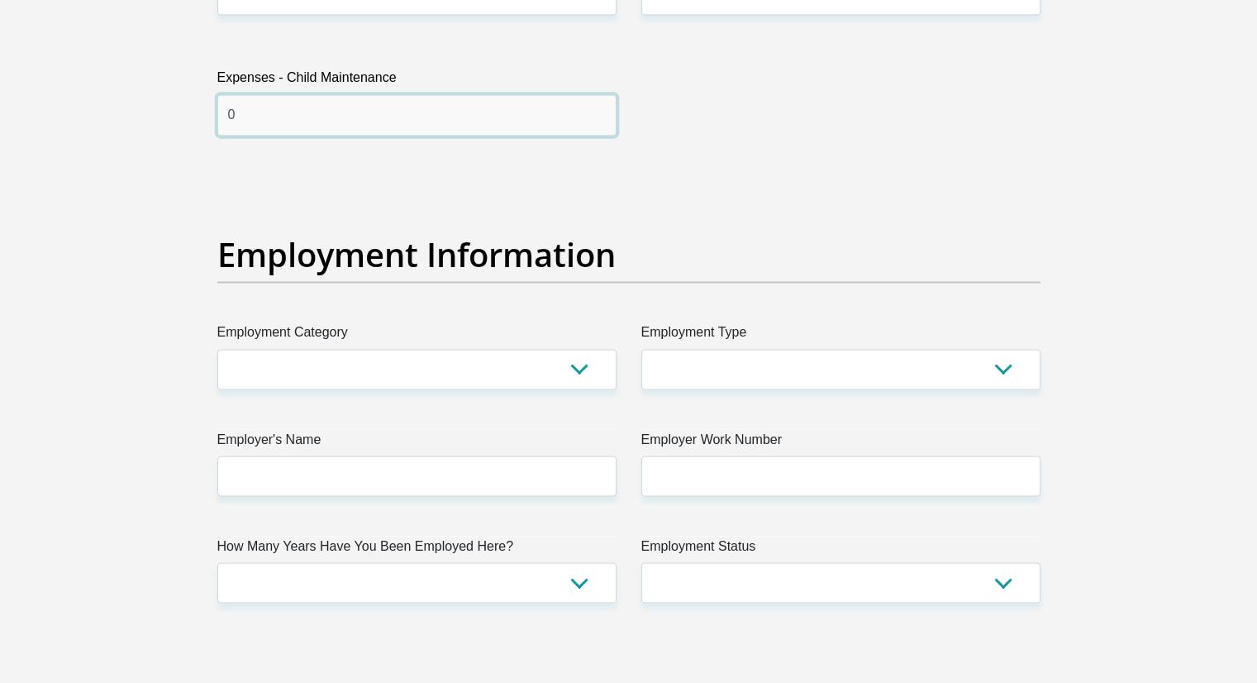
scroll to position [2810, 0]
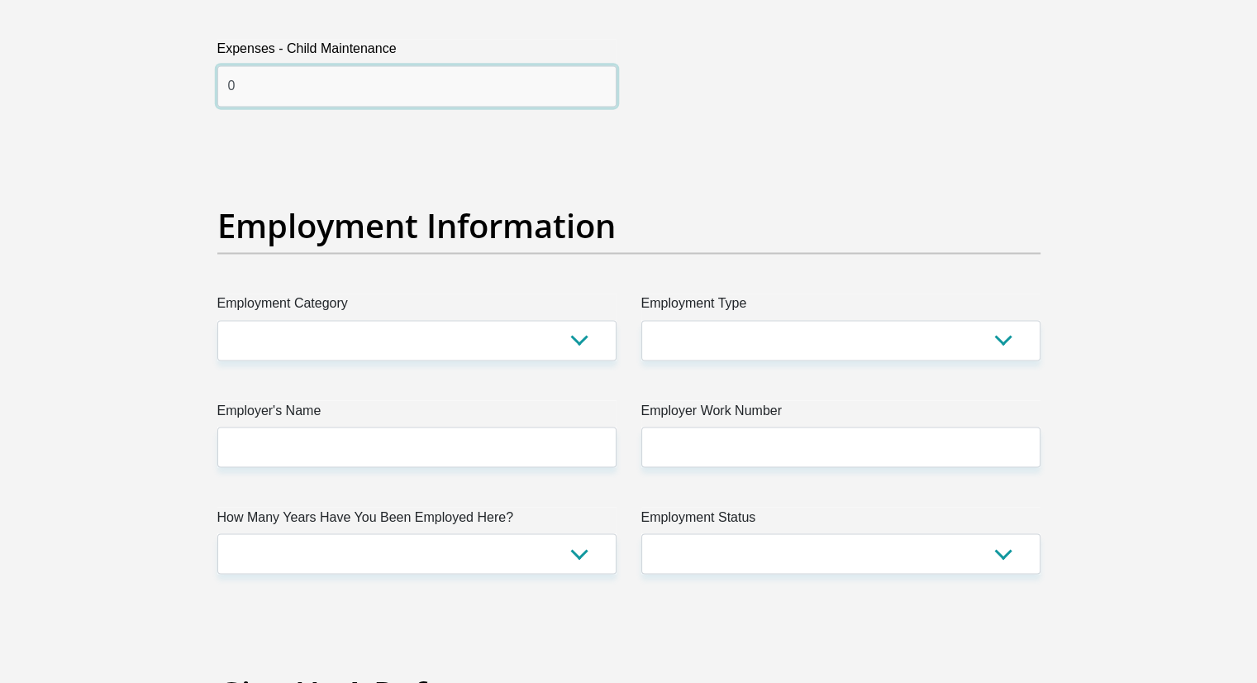
type input "0"
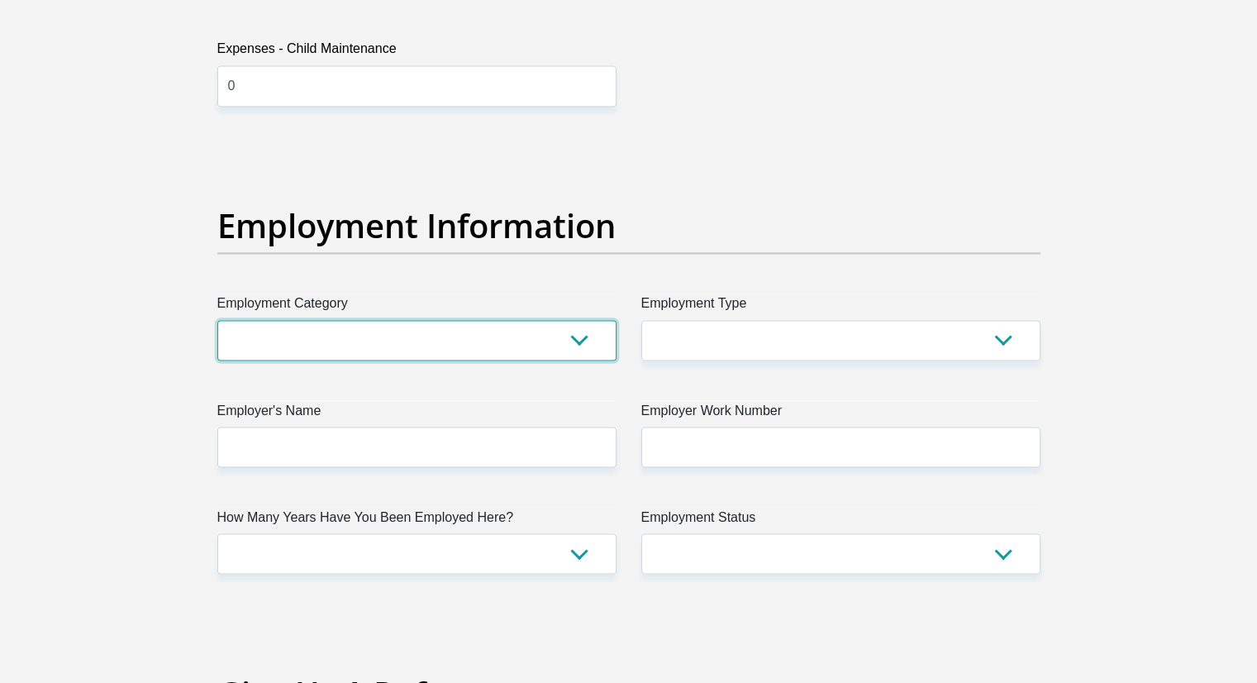
click at [453, 332] on select "AGRICULTURE ALCOHOL & TOBACCO CONSTRUCTION MATERIALS METALLURGY EQUIPMENT FOR R…" at bounding box center [416, 340] width 399 height 40
select select "71"
click at [217, 320] on select "AGRICULTURE ALCOHOL & TOBACCO CONSTRUCTION MATERIALS METALLURGY EQUIPMENT FOR R…" at bounding box center [416, 340] width 399 height 40
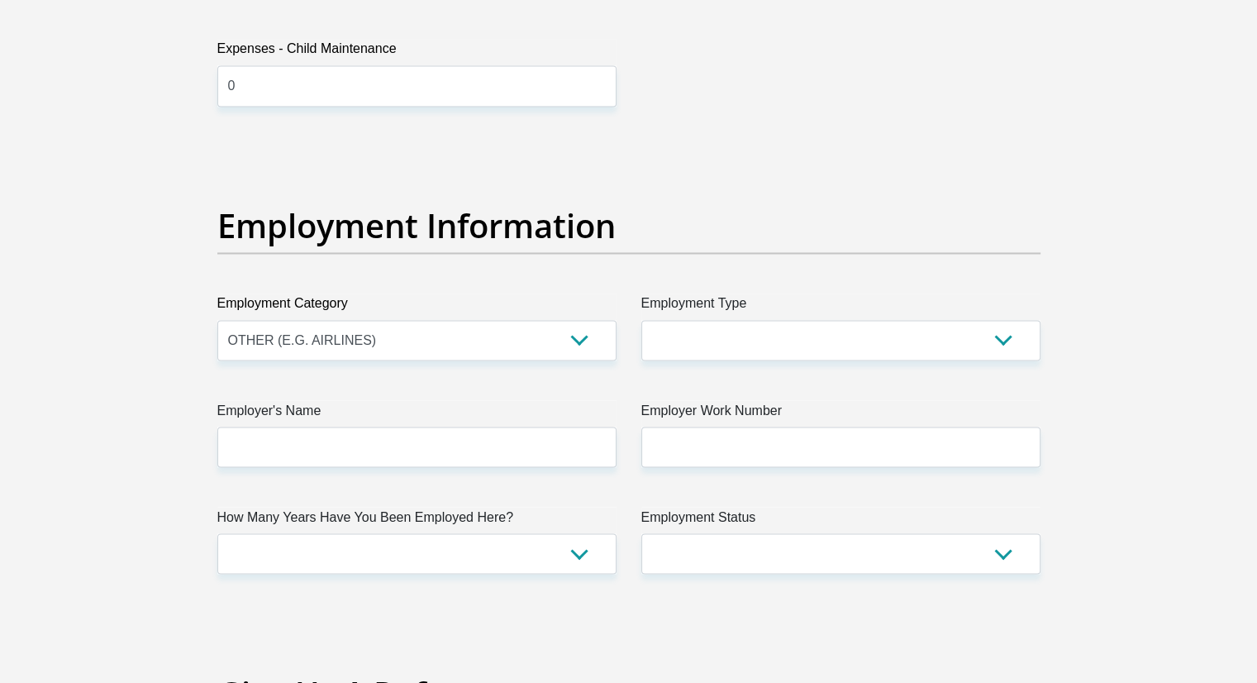
click at [635, 349] on div "Employment Type College/Lecturer Craft Seller Creative Driver Executive Farmer …" at bounding box center [841, 326] width 424 height 67
click at [706, 348] on select "College/Lecturer Craft Seller Creative Driver Executive Farmer Forces - Non Com…" at bounding box center [840, 340] width 399 height 40
select select "Unknown/Other"
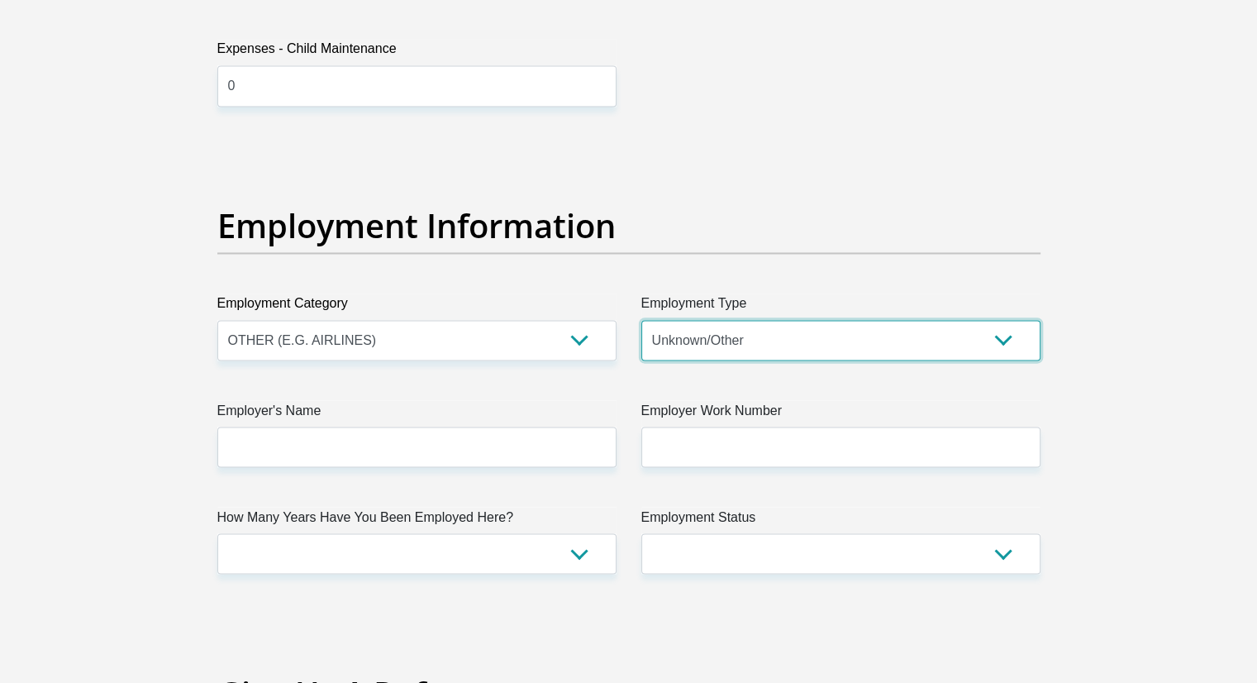
click at [641, 320] on select "College/Lecturer Craft Seller Creative Driver Executive Farmer Forces - Non Com…" at bounding box center [840, 340] width 399 height 40
click at [544, 469] on div "Title Mr Ms Mrs Dr [PERSON_NAME] First Name Luthando Surname [PERSON_NAME] ID N…" at bounding box center [629, 138] width 848 height 5377
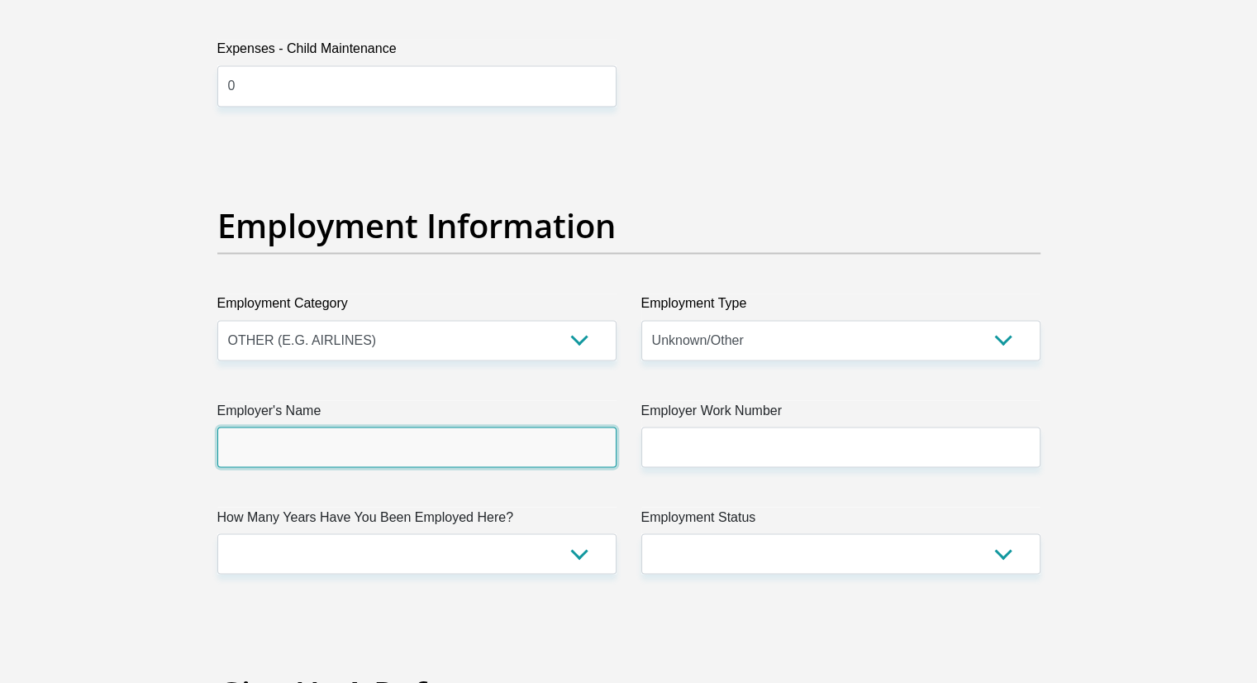
click at [462, 453] on input "Employer's Name" at bounding box center [416, 446] width 399 height 40
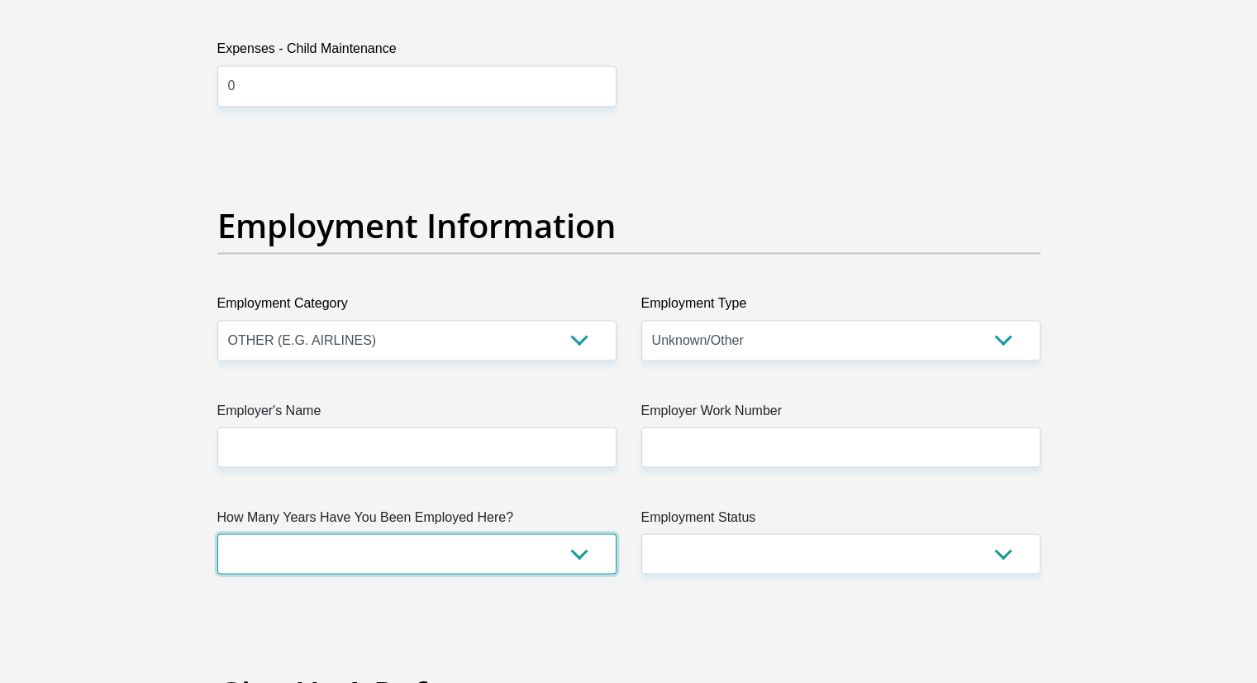
click at [520, 544] on select "less than 1 year 1-3 years 3-5 years 5+ years" at bounding box center [416, 553] width 399 height 40
select select "24"
click at [217, 533] on select "less than 1 year 1-3 years 3-5 years 5+ years" at bounding box center [416, 553] width 399 height 40
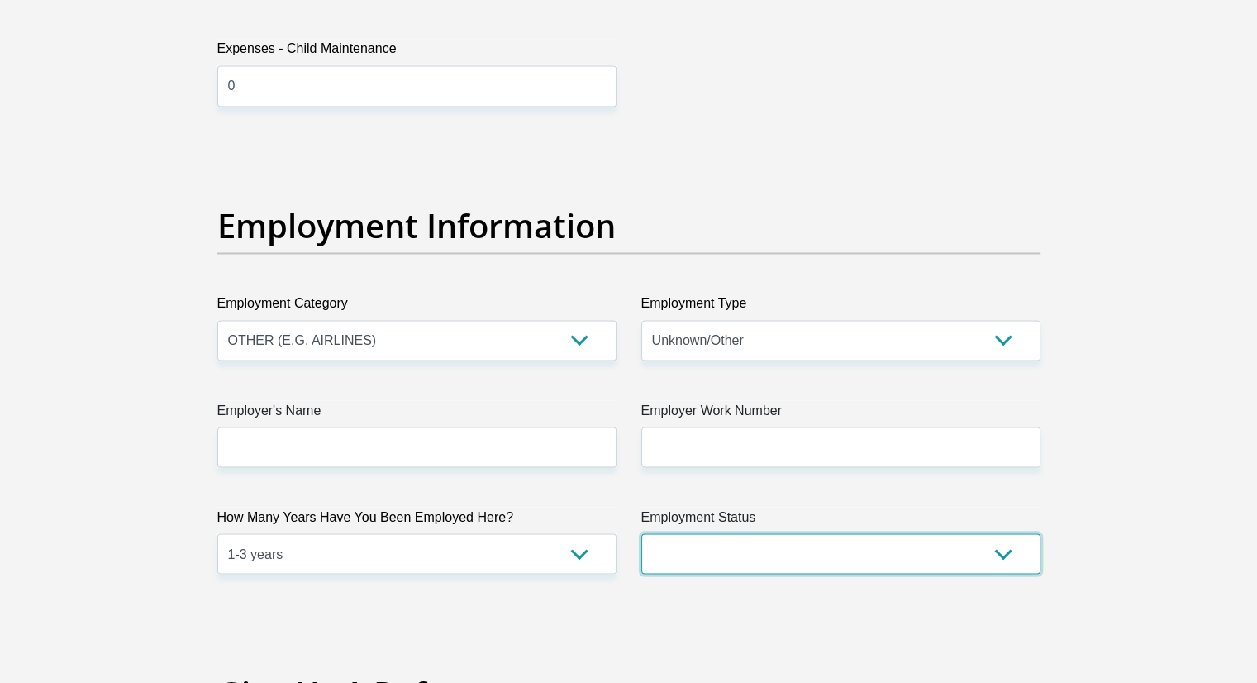
click at [827, 568] on select "Permanent/Full-time Part-time/Casual [DEMOGRAPHIC_DATA] Worker Self-Employed Ho…" at bounding box center [840, 553] width 399 height 40
select select "7"
click at [641, 533] on select "Permanent/Full-time Part-time/Casual [DEMOGRAPHIC_DATA] Worker Self-Employed Ho…" at bounding box center [840, 553] width 399 height 40
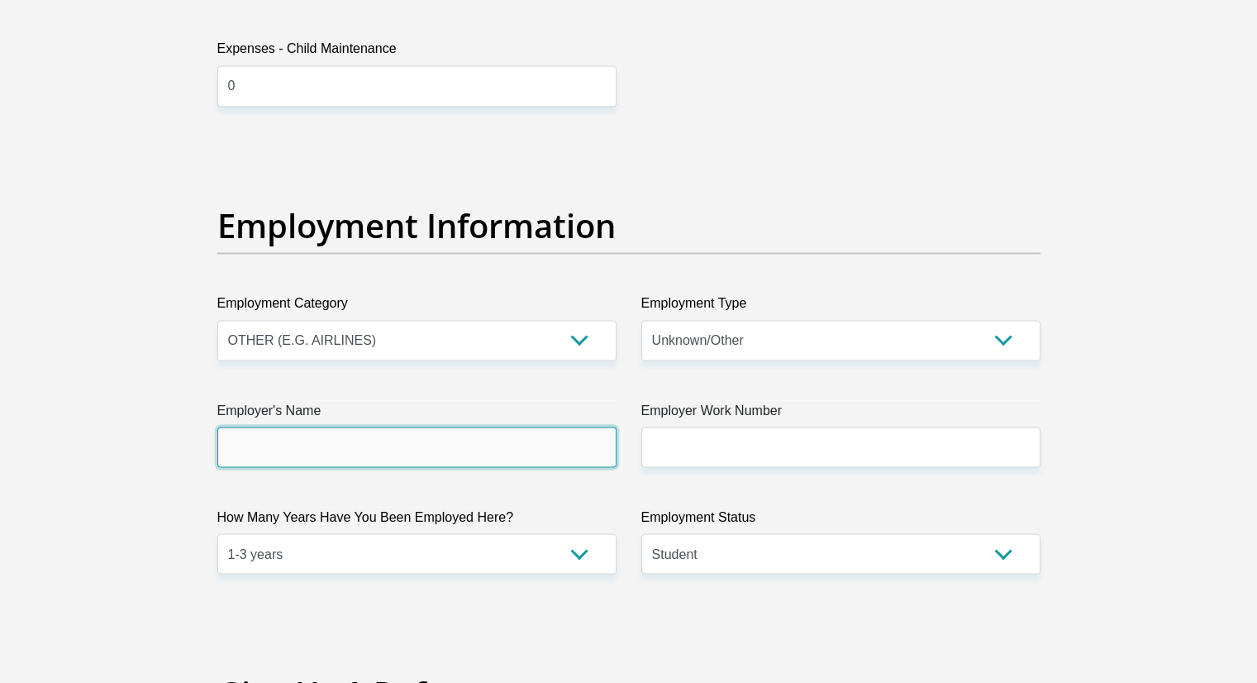
click at [408, 450] on input "Employer's Name" at bounding box center [416, 446] width 399 height 40
type input "TUT"
click at [1061, 300] on div "Personal Details Title Mr Ms Mrs Dr [PERSON_NAME] First Name Luthando Surname […" at bounding box center [629, 144] width 942 height 5642
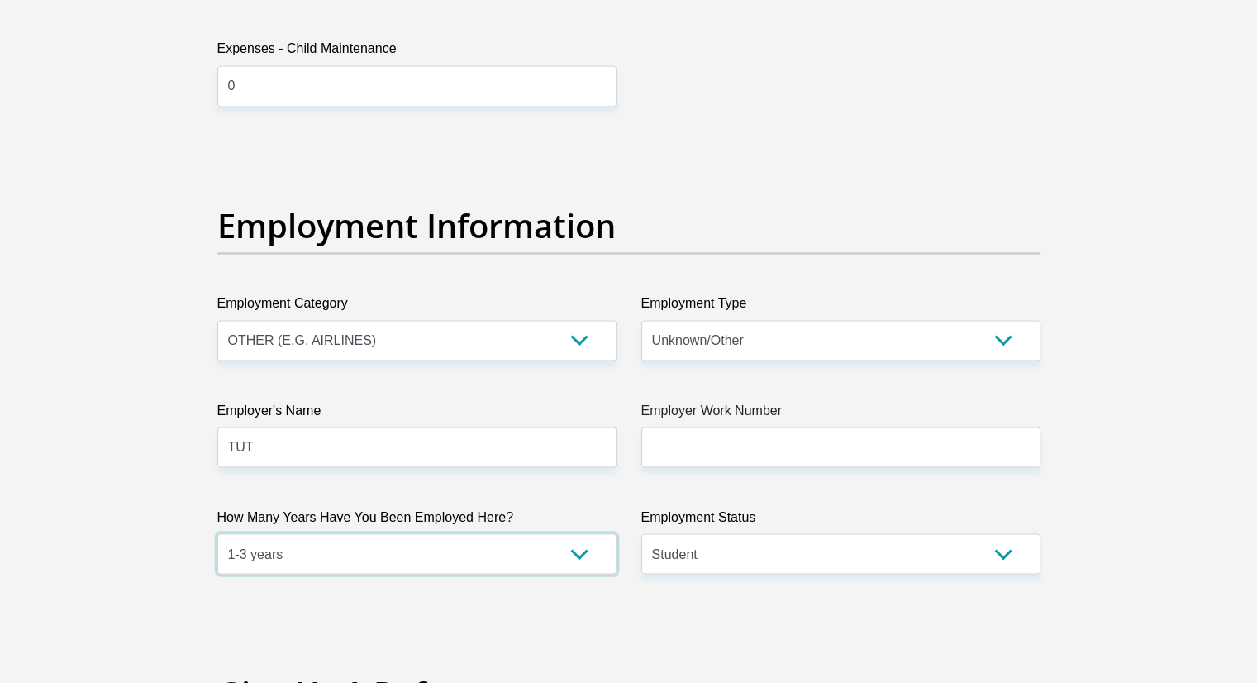
click at [321, 559] on select "less than 1 year 1-3 years 3-5 years 5+ years" at bounding box center [416, 553] width 399 height 40
select select "6"
click at [217, 533] on select "less than 1 year 1-3 years 3-5 years 5+ years" at bounding box center [416, 553] width 399 height 40
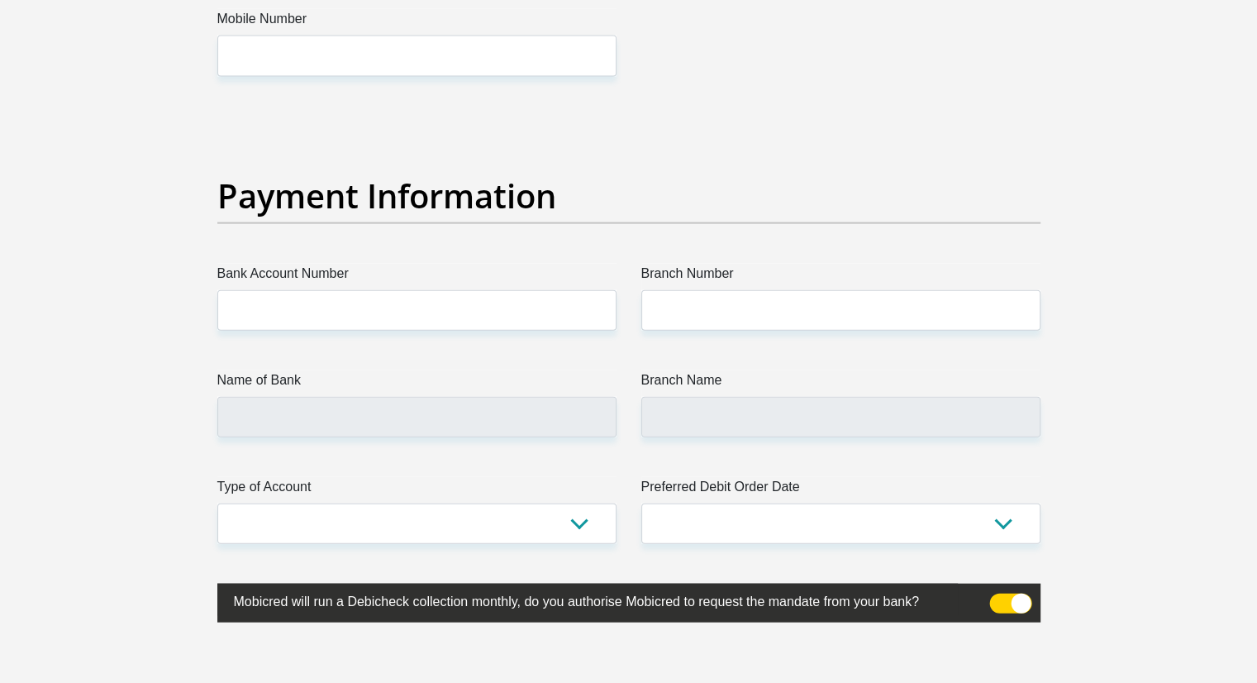
scroll to position [3719, 0]
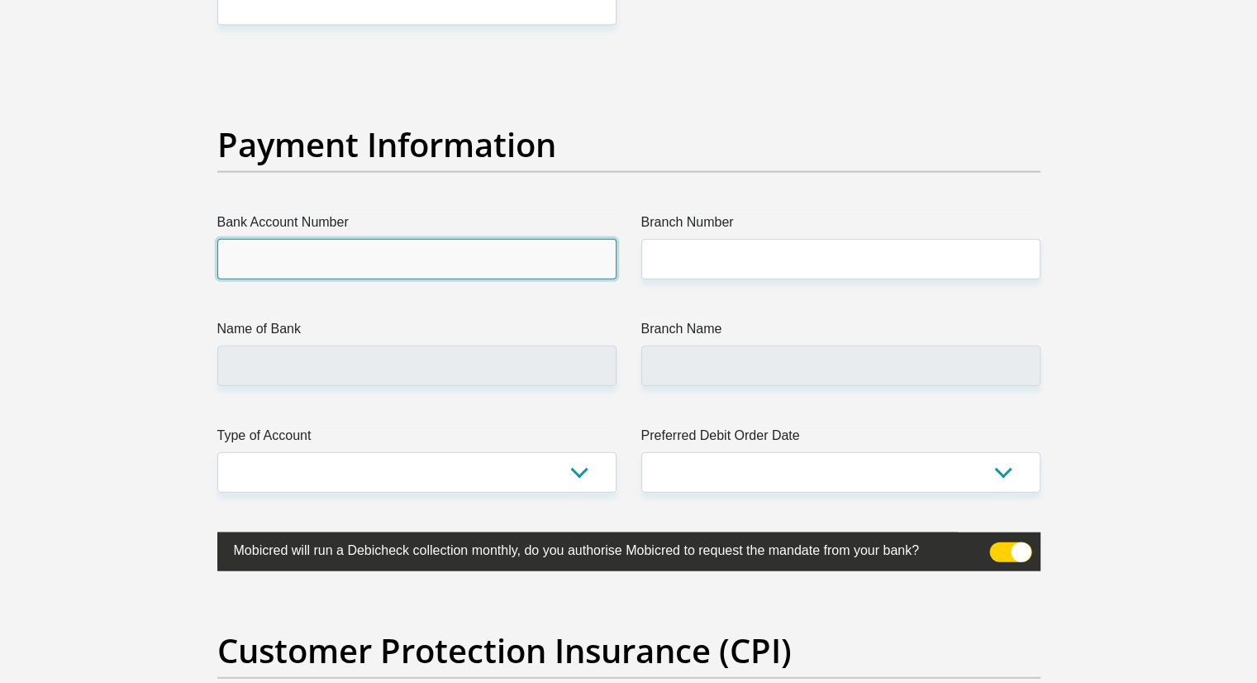
click at [474, 254] on input "Bank Account Number" at bounding box center [416, 259] width 399 height 40
type input "1340184328"
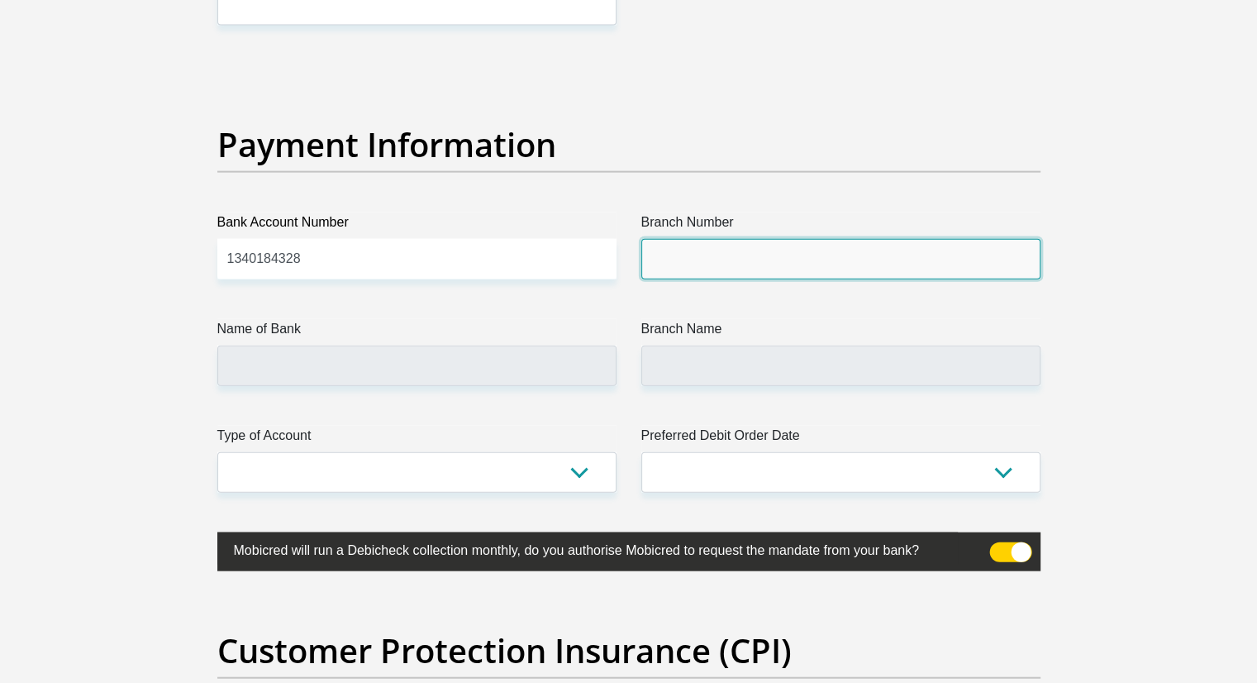
click at [750, 250] on input "Branch Number" at bounding box center [840, 259] width 399 height 40
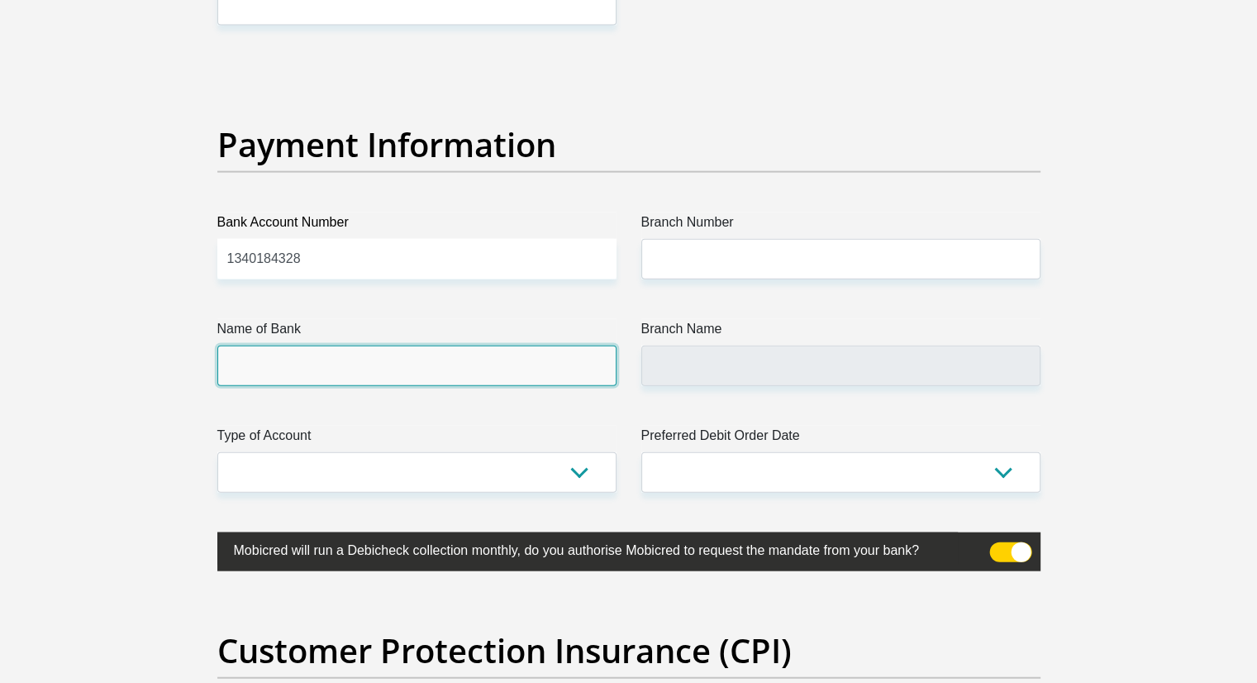
click at [362, 374] on input "Name of Bank" at bounding box center [416, 365] width 399 height 40
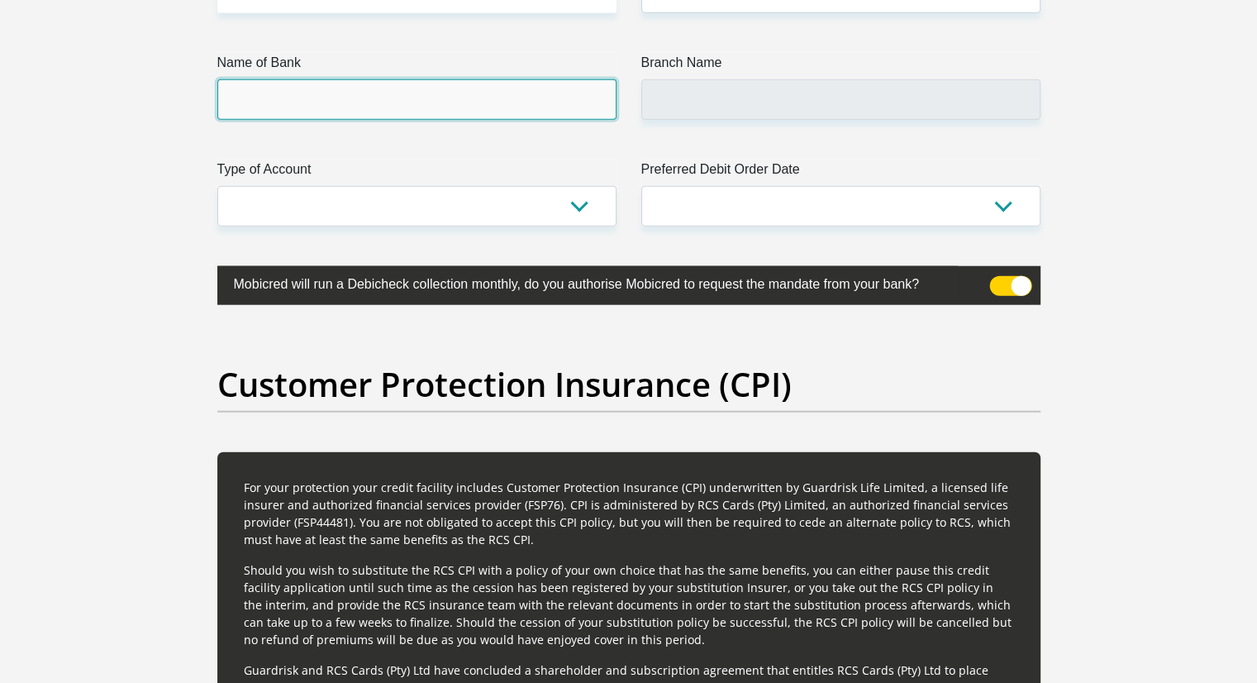
scroll to position [3902, 0]
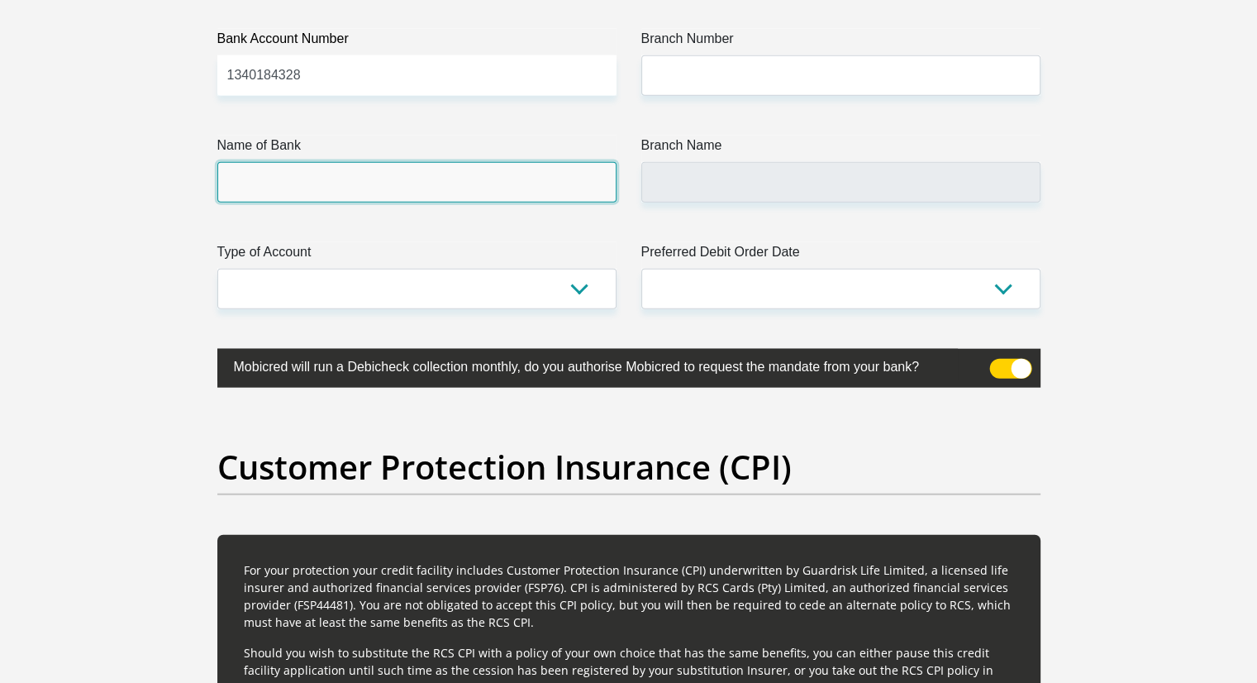
click at [264, 182] on input "Name of Bank" at bounding box center [416, 182] width 399 height 40
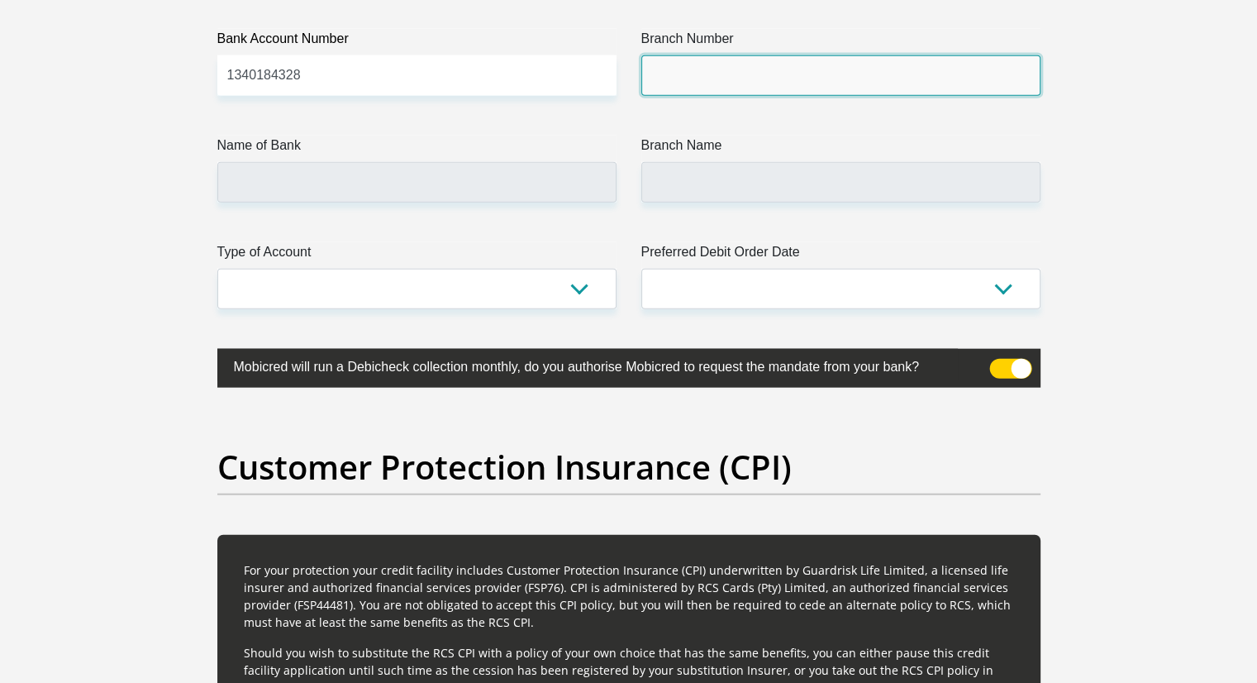
click at [760, 80] on input "Branch Number" at bounding box center [840, 75] width 399 height 40
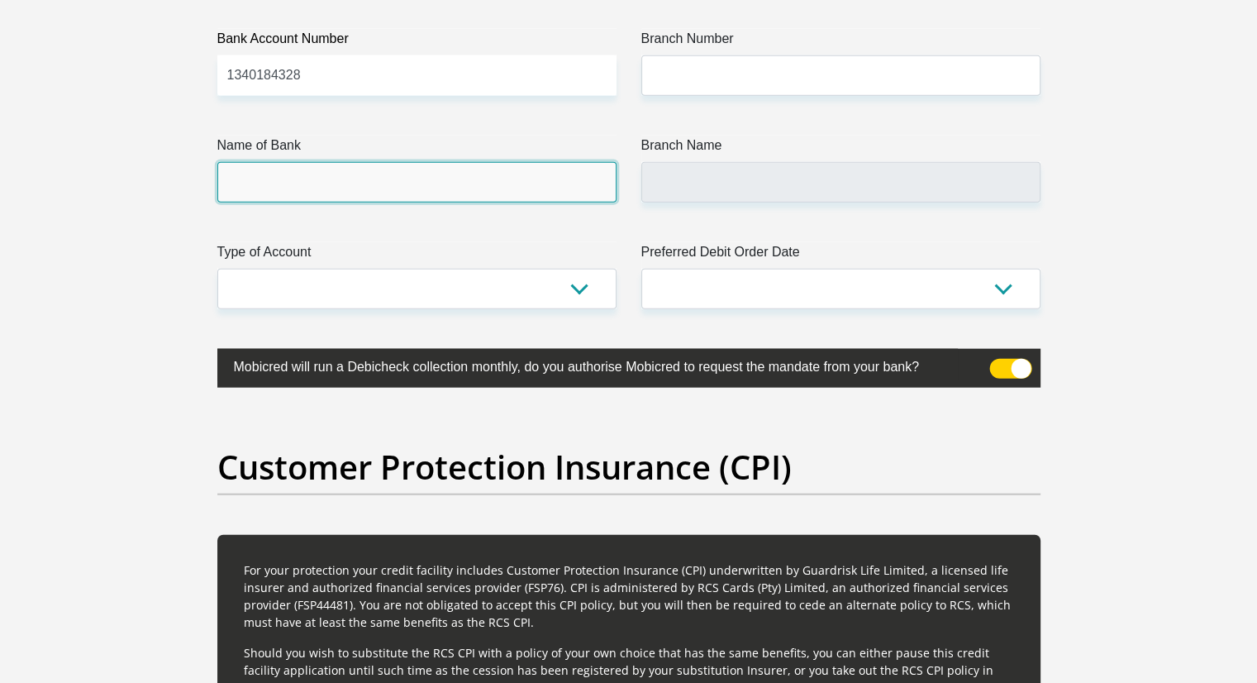
click at [288, 179] on input "Name of Bank" at bounding box center [416, 182] width 399 height 40
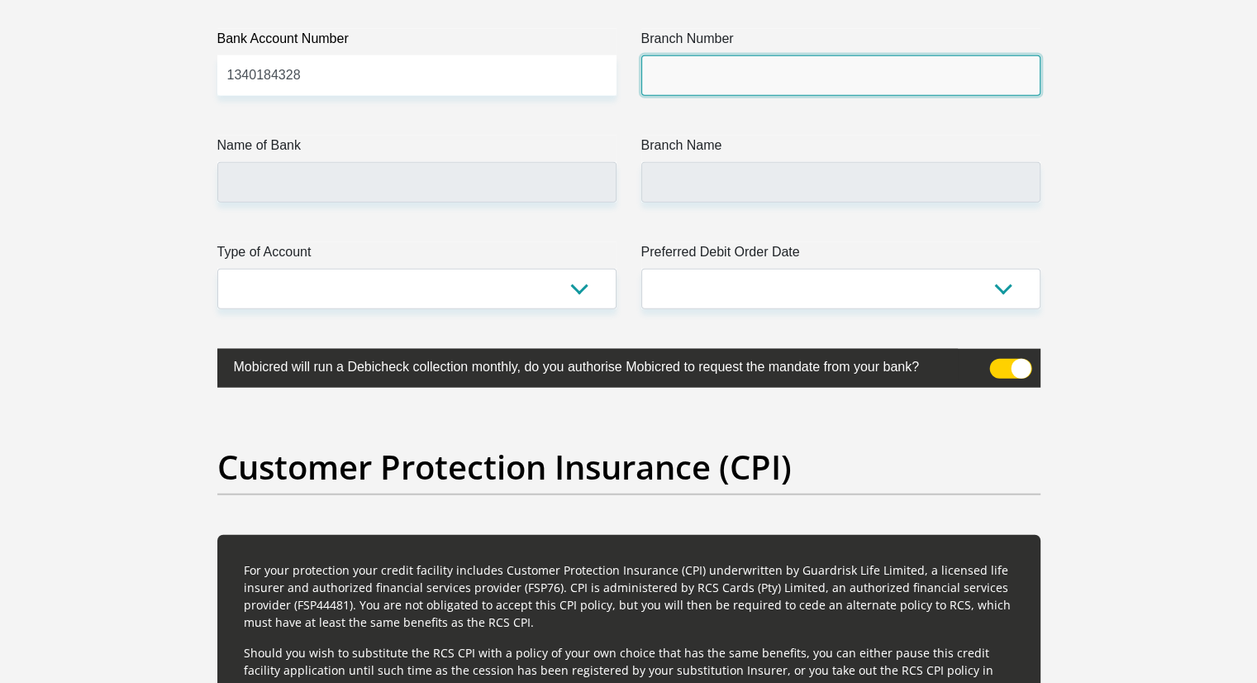
click at [747, 66] on input "Branch Number" at bounding box center [840, 75] width 399 height 40
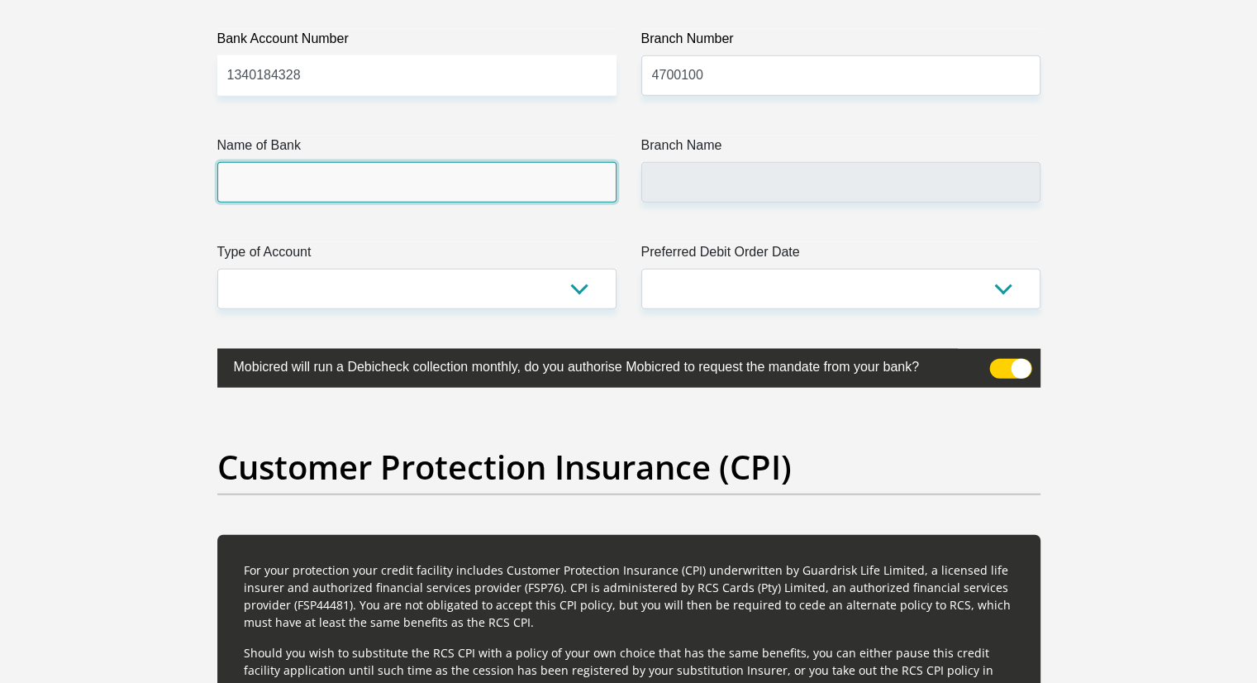
click at [453, 171] on input "Name of Bank" at bounding box center [416, 182] width 399 height 40
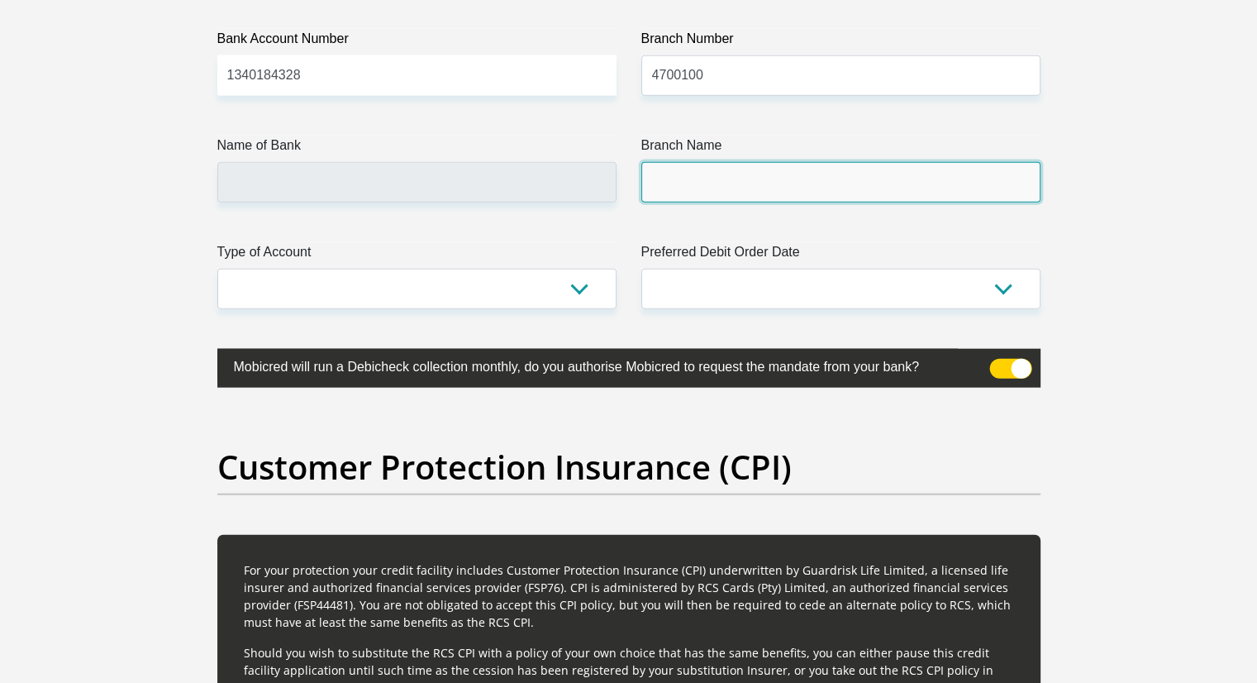
click at [707, 178] on input "Branch Name" at bounding box center [840, 182] width 399 height 40
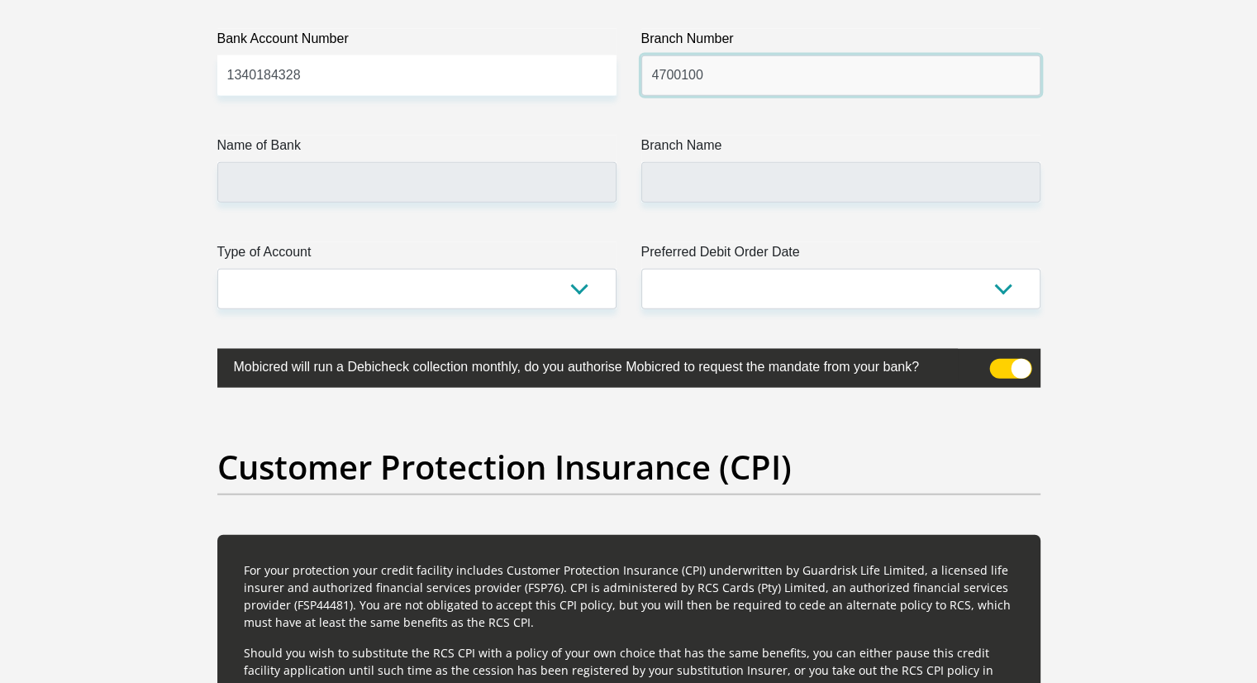
click at [781, 66] on input "4700100" at bounding box center [840, 75] width 399 height 40
type input "470010"
type input "CAPITEC BANK LIMITED"
type input "CAPITEC BANK CPC"
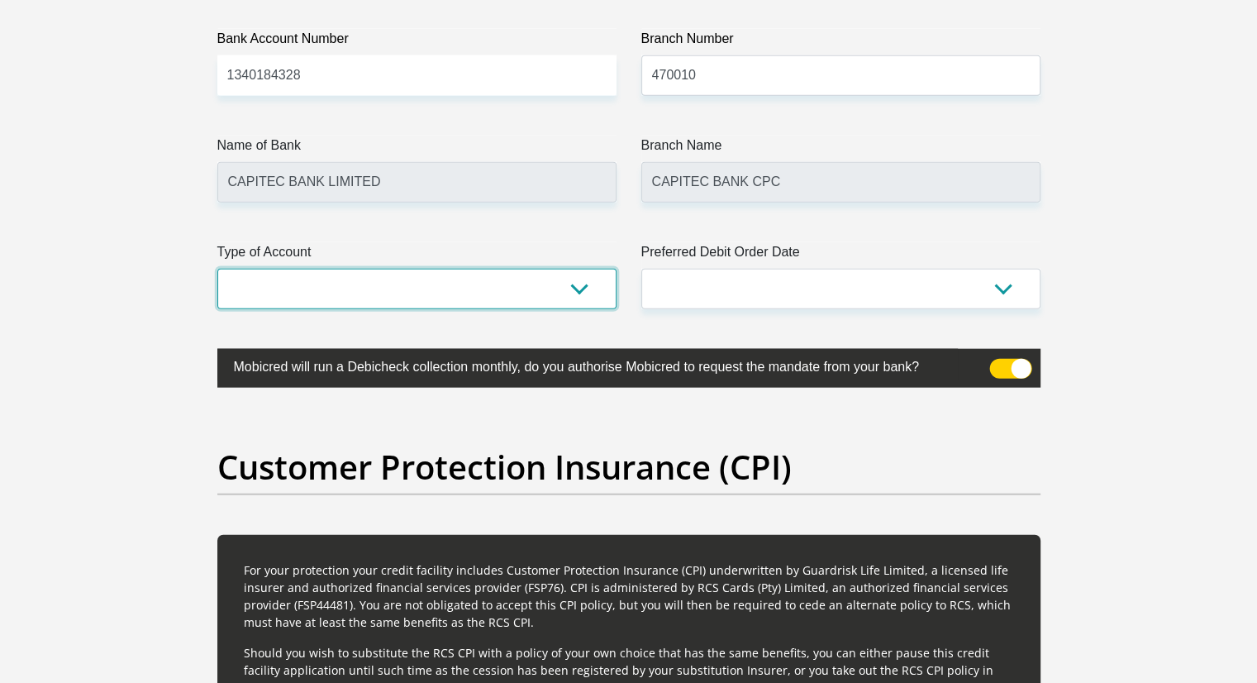
click at [502, 279] on select "Cheque Savings" at bounding box center [416, 289] width 399 height 40
click at [329, 378] on label "Mobicred will run a Debicheck collection monthly, do you authorise Mobicred to …" at bounding box center [587, 365] width 740 height 32
click at [586, 278] on select "Cheque Savings" at bounding box center [416, 289] width 399 height 40
select select "SAV"
click at [217, 269] on select "Cheque Savings" at bounding box center [416, 289] width 399 height 40
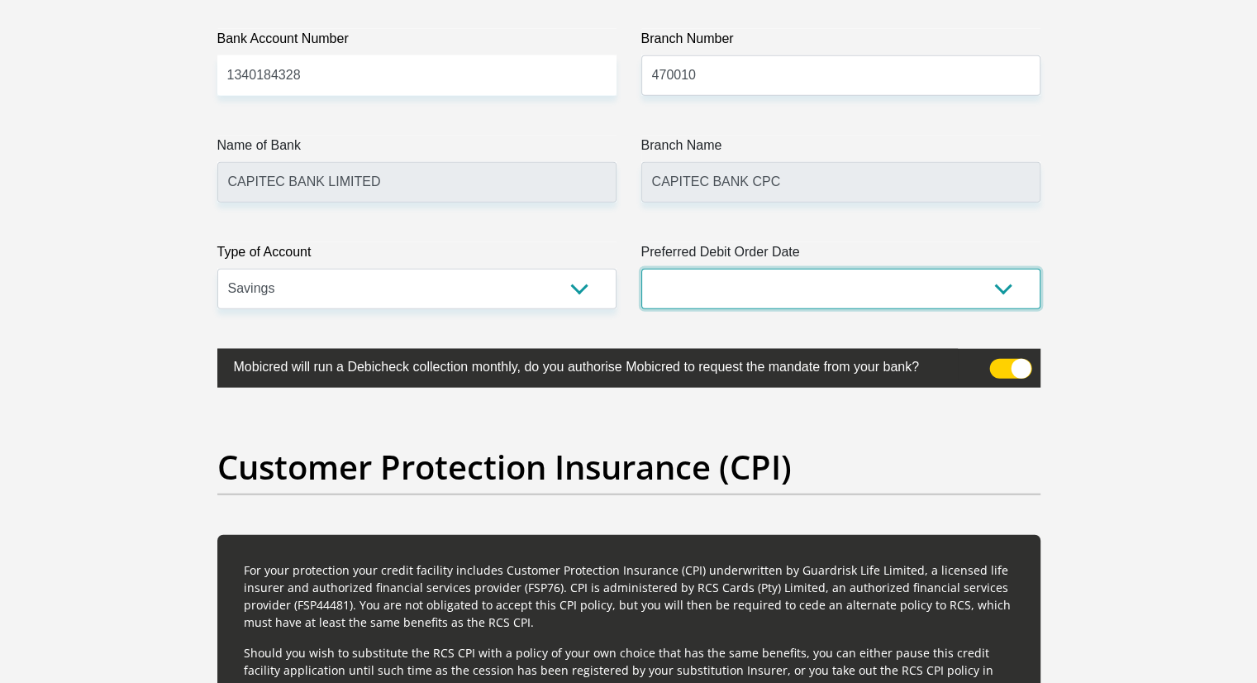
click at [726, 290] on select "1st 2nd 3rd 4th 5th 7th 18th 19th 20th 21st 22nd 23rd 24th 25th 26th 27th 28th …" at bounding box center [840, 289] width 399 height 40
select select "5"
click at [641, 269] on select "1st 2nd 3rd 4th 5th 7th 18th 19th 20th 21st 22nd 23rd 24th 25th 26th 27th 28th …" at bounding box center [840, 289] width 399 height 40
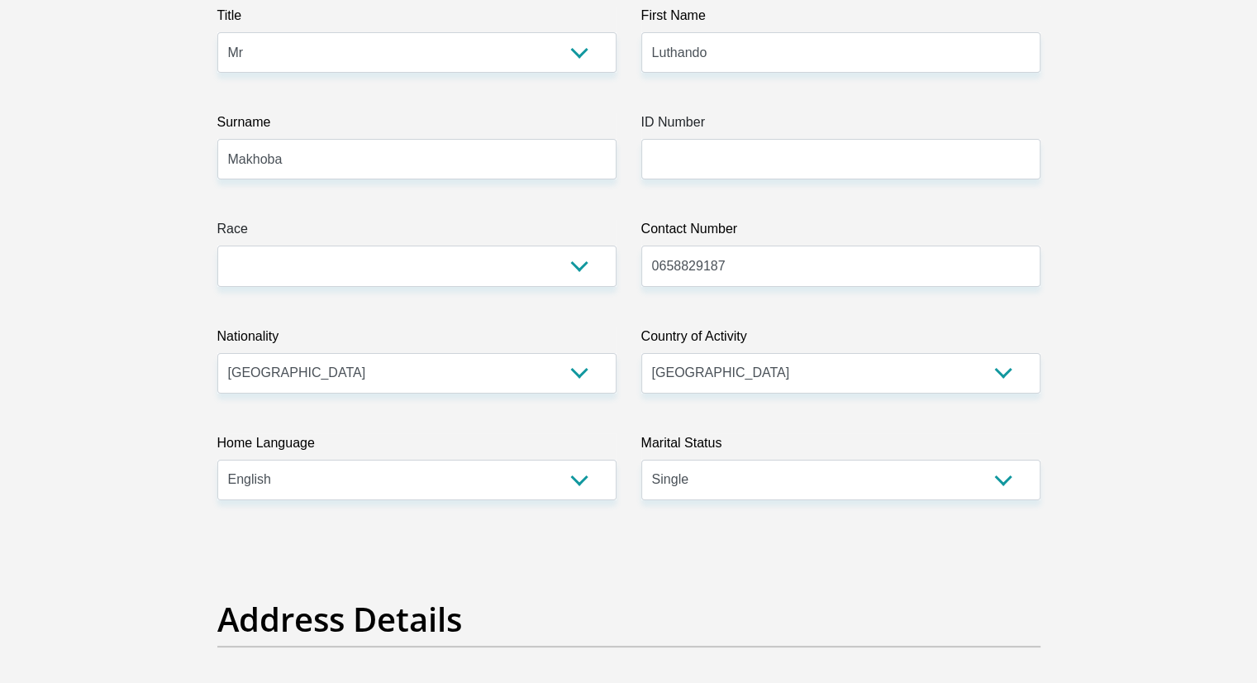
scroll to position [0, 0]
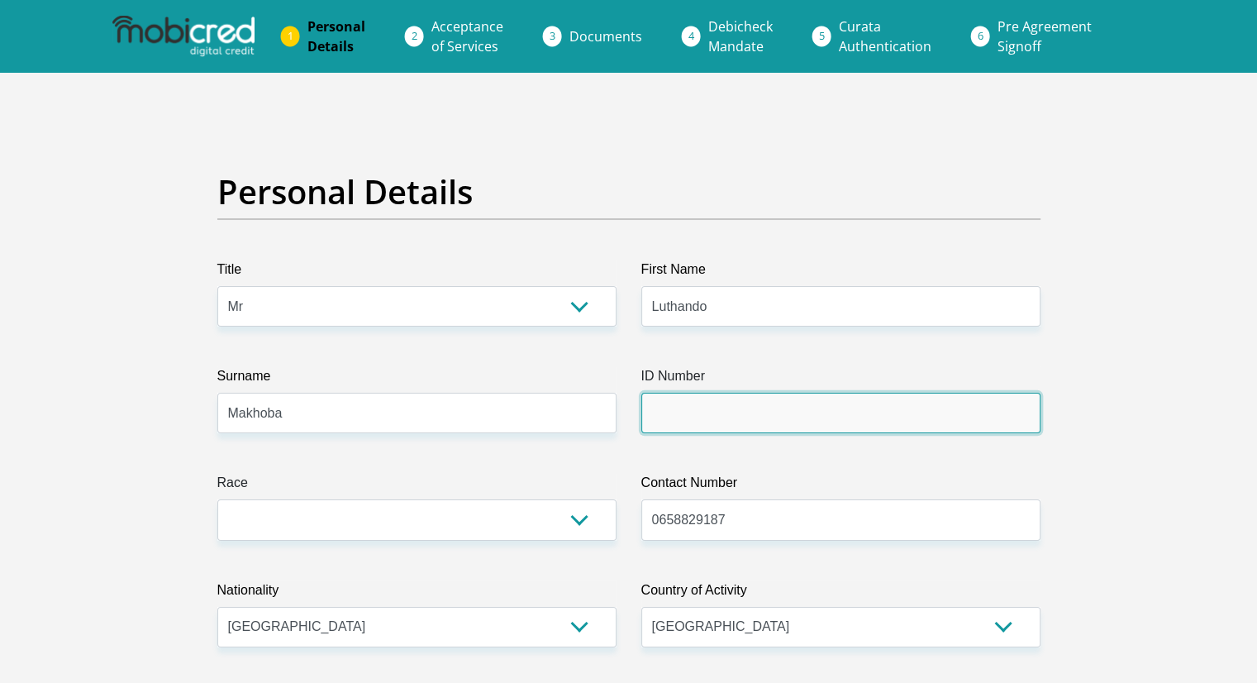
click at [699, 401] on input "ID Number" at bounding box center [840, 413] width 399 height 40
type input "0402265331080"
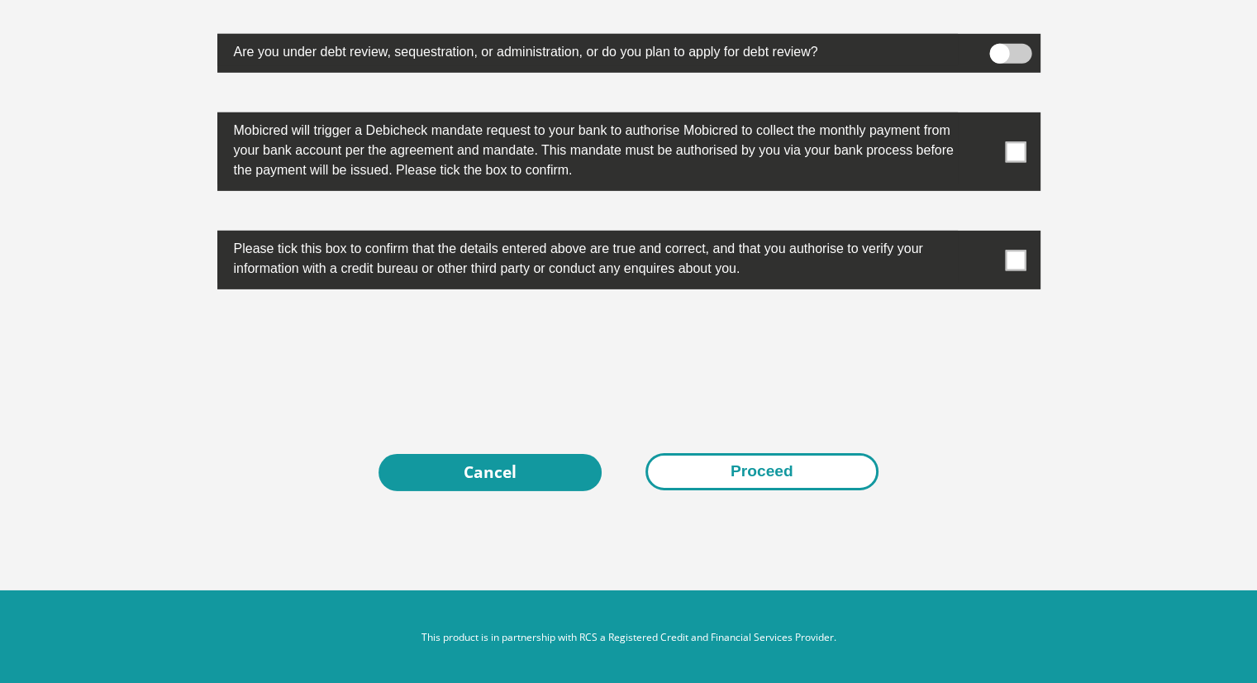
click at [811, 464] on button "Proceed" at bounding box center [761, 471] width 233 height 37
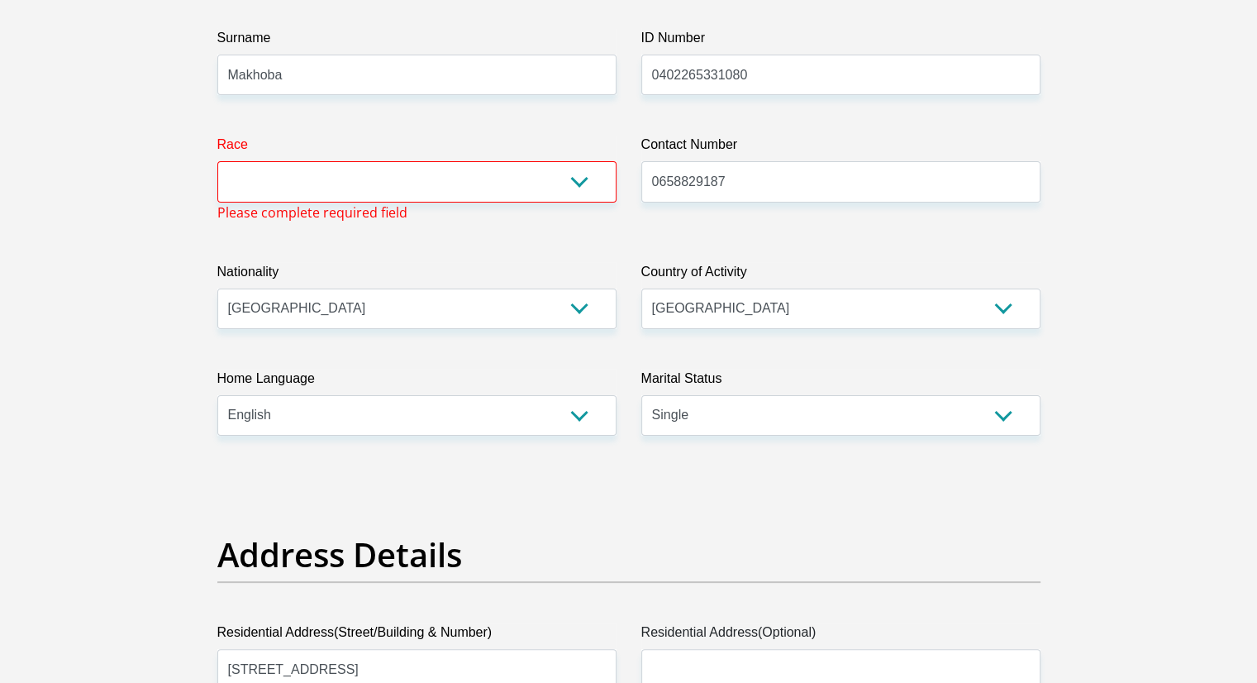
scroll to position [292, 0]
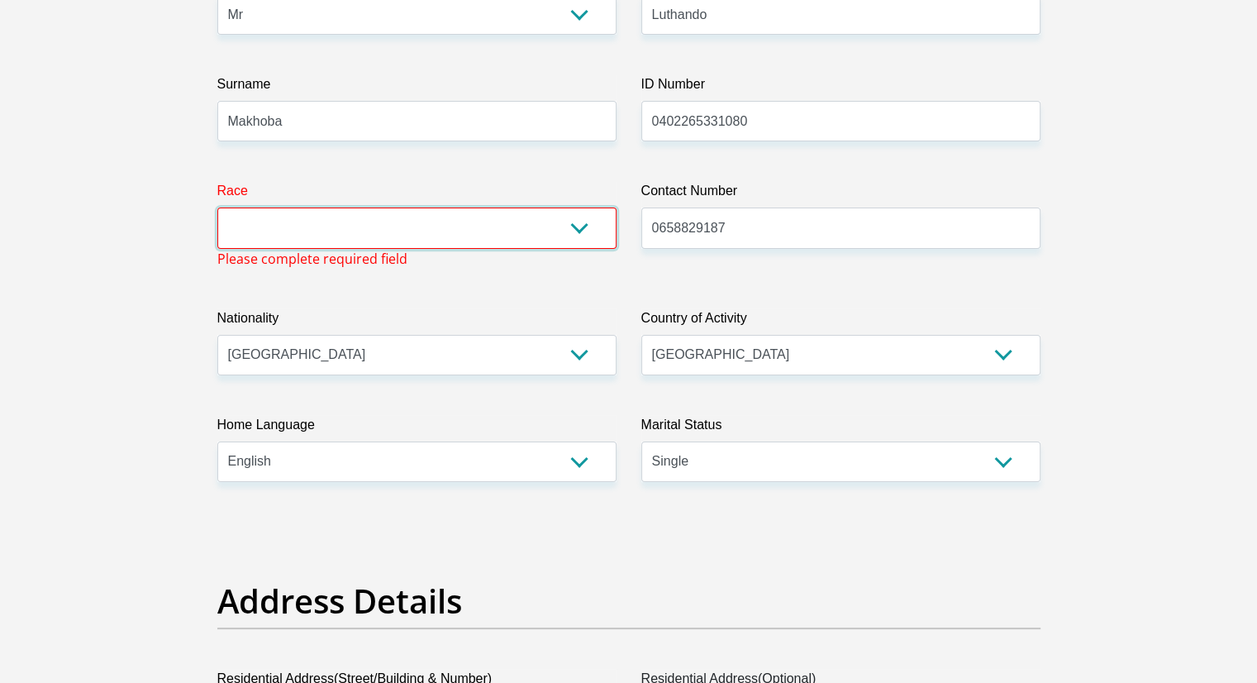
click at [482, 228] on select "Black Coloured Indian White Other" at bounding box center [416, 227] width 399 height 40
select select "1"
click at [217, 207] on select "Black Coloured Indian White Other" at bounding box center [416, 227] width 399 height 40
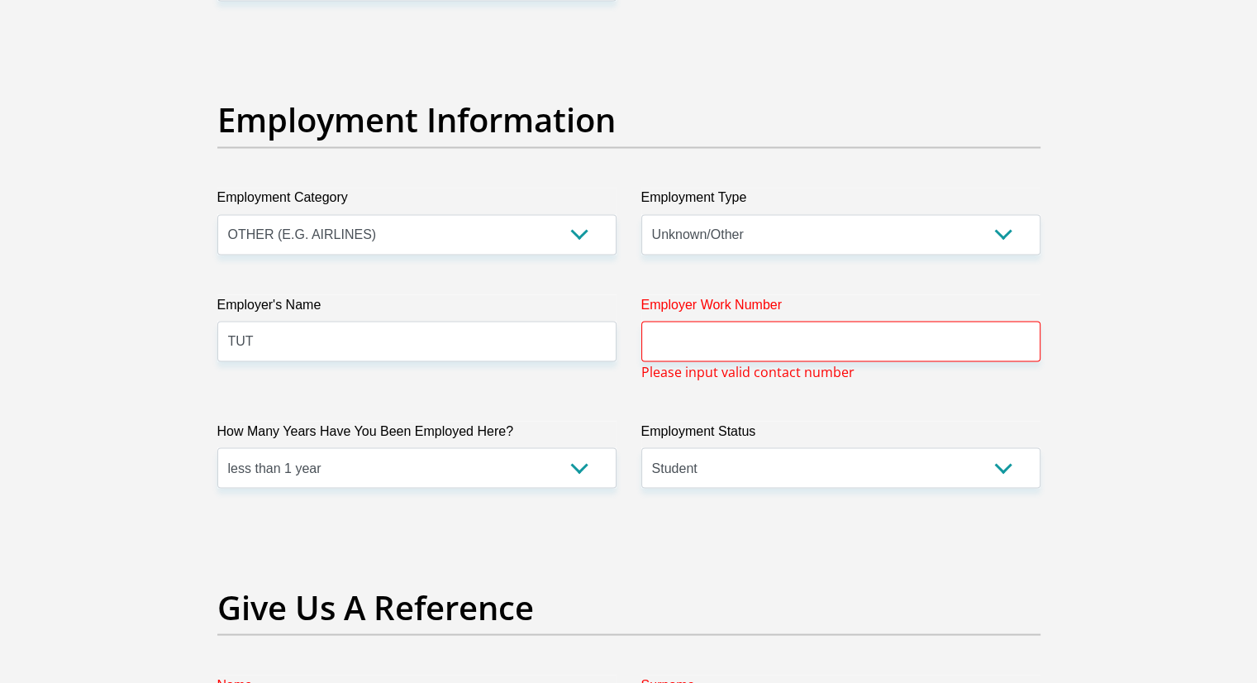
scroll to position [2853, 0]
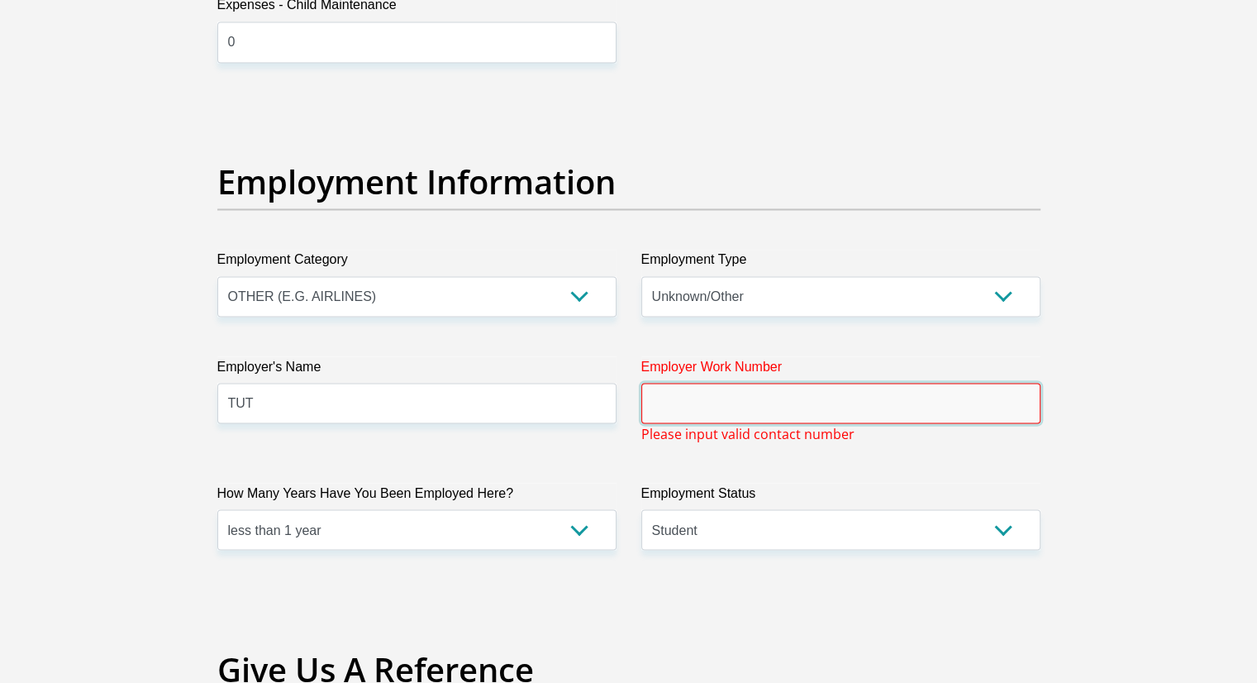
click at [845, 402] on input "Employer Work Number" at bounding box center [840, 403] width 399 height 40
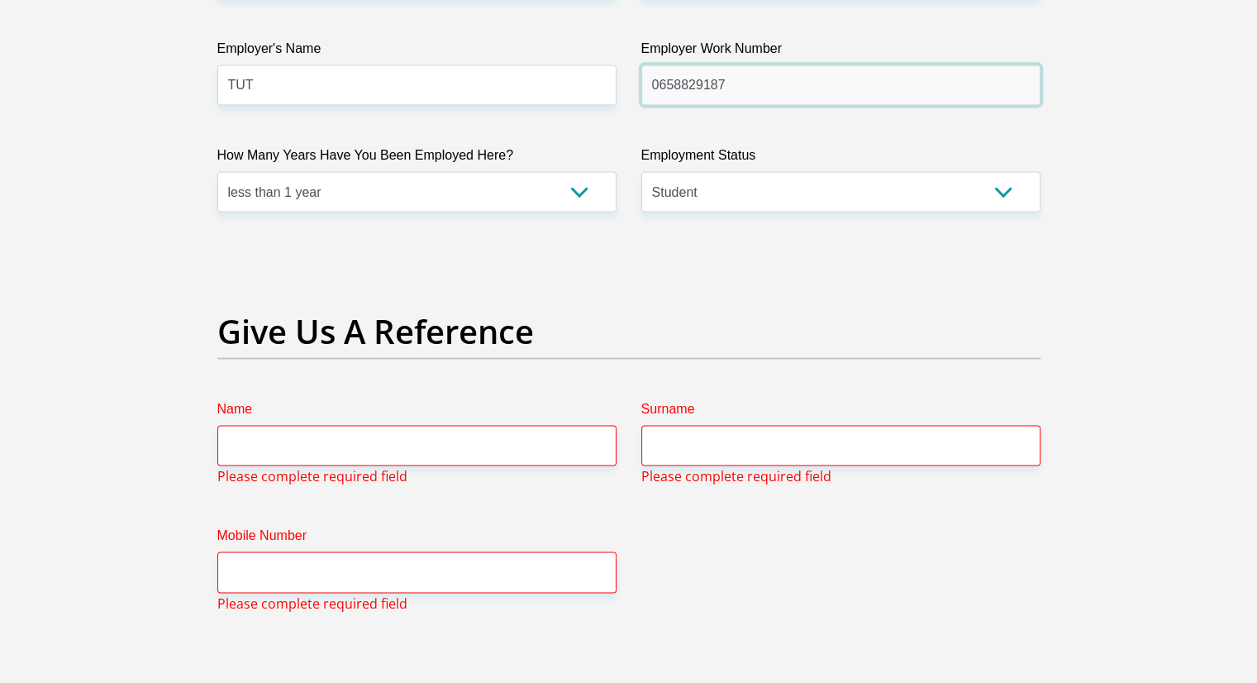
scroll to position [3267, 0]
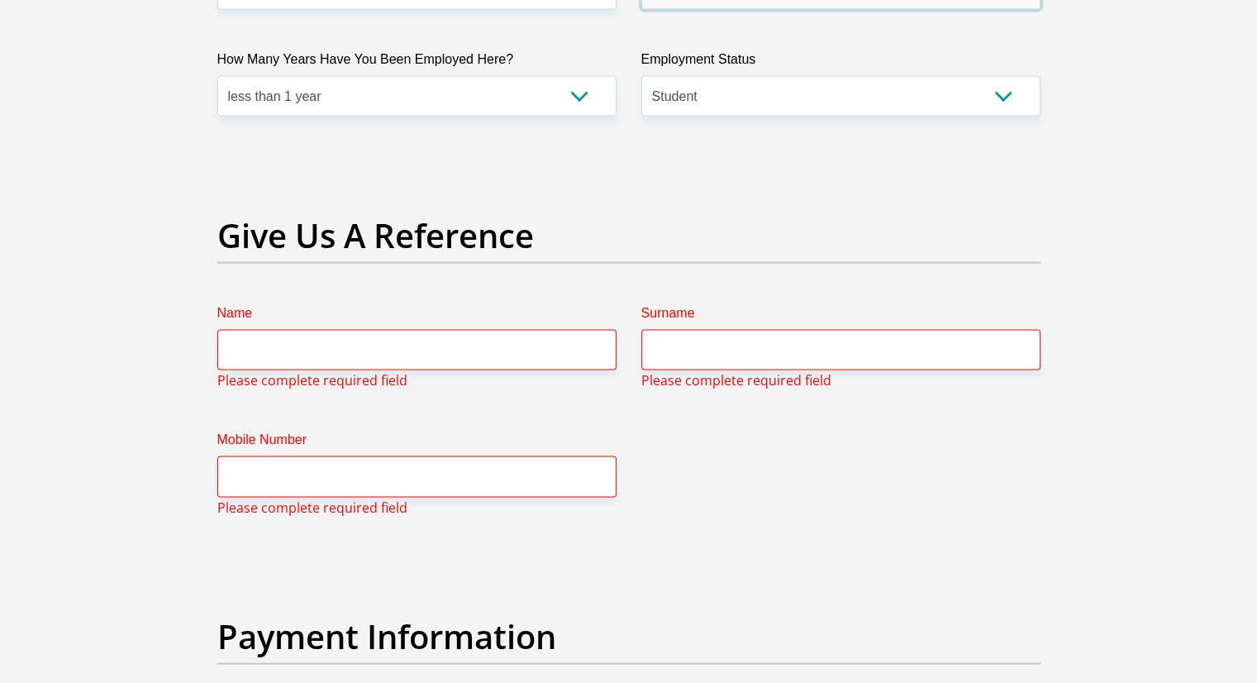
type input "0658829187"
click at [451, 341] on input "Name" at bounding box center [416, 350] width 399 height 40
type input "Luthando"
type input "Makhoba"
type input "0658829187"
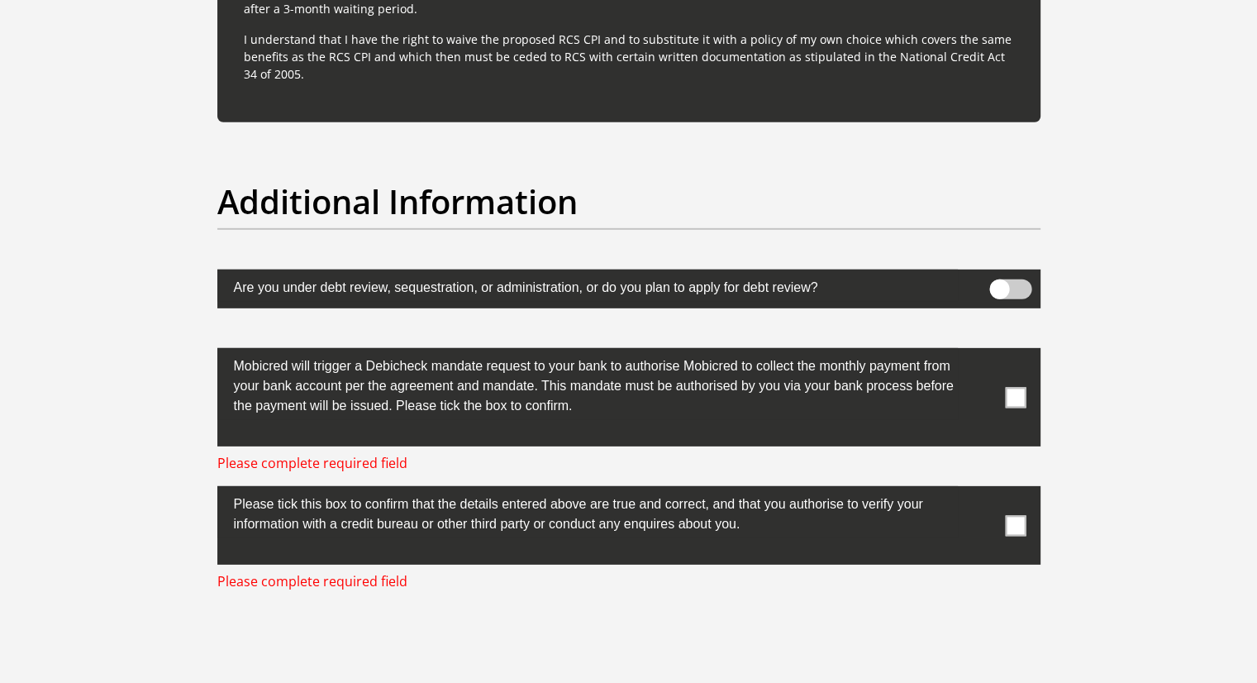
scroll to position [5283, 0]
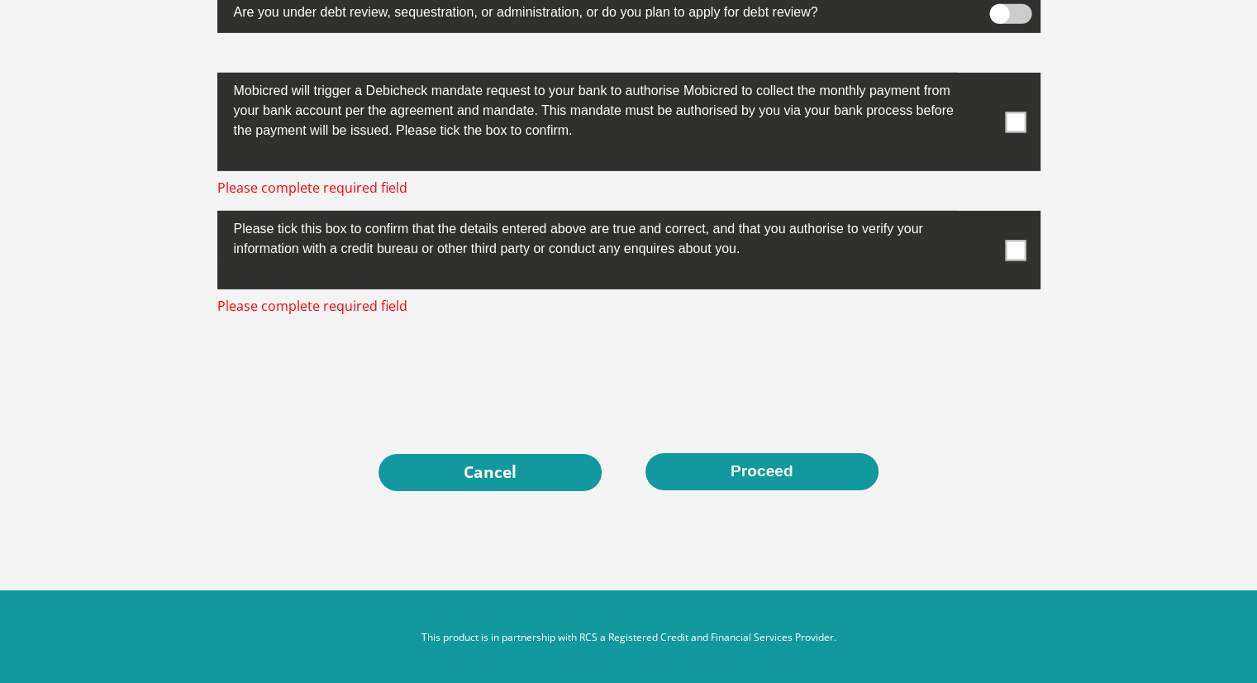
click at [1008, 120] on span at bounding box center [1015, 122] width 21 height 21
click at [983, 77] on input "checkbox" at bounding box center [983, 77] width 0 height 0
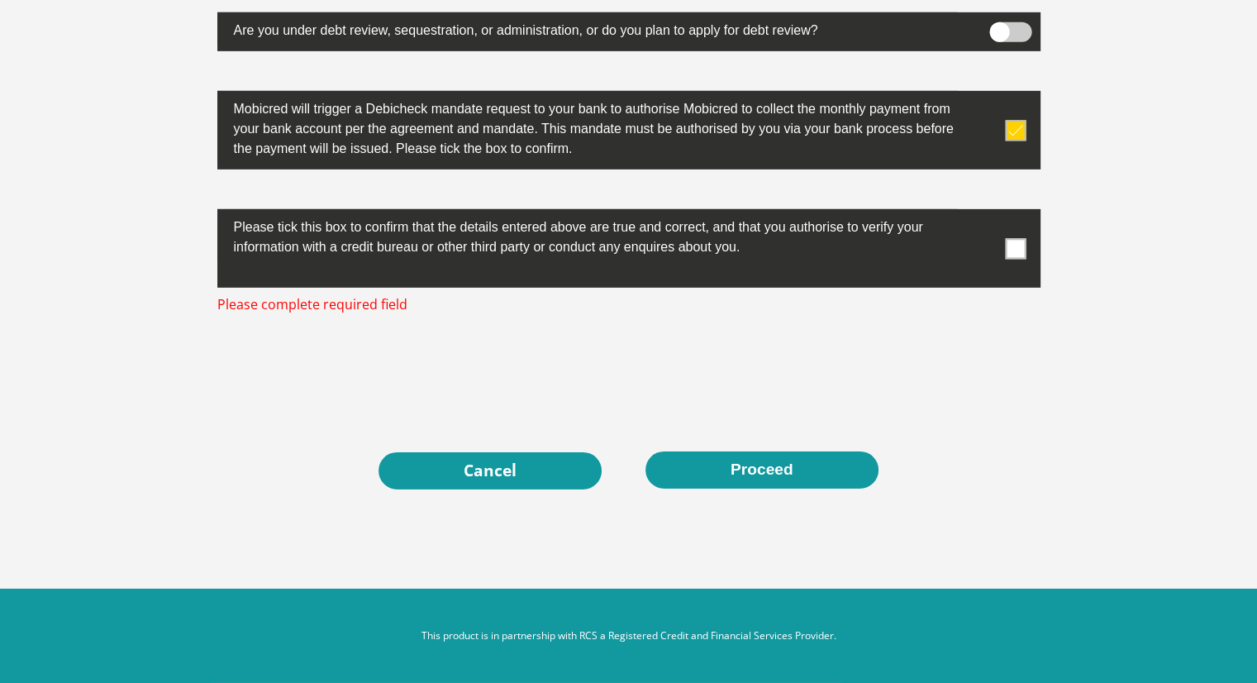
scroll to position [5263, 0]
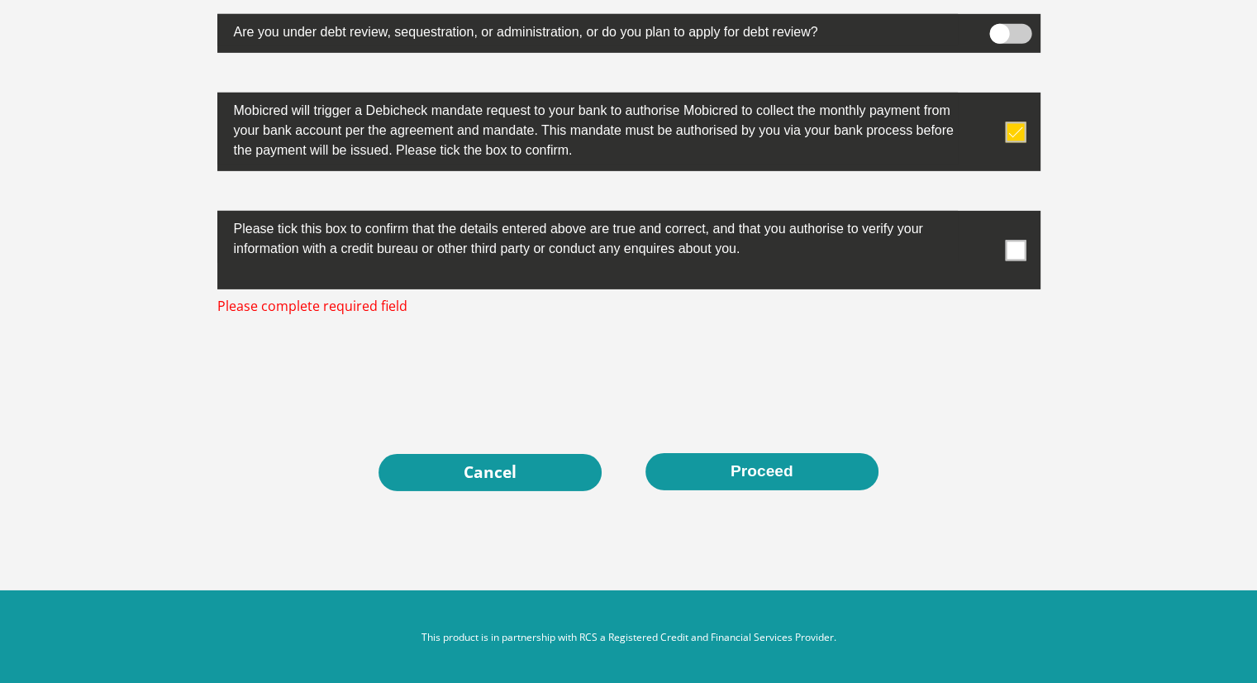
click at [1015, 259] on label at bounding box center [628, 250] width 823 height 79
click at [983, 215] on input "checkbox" at bounding box center [983, 215] width 0 height 0
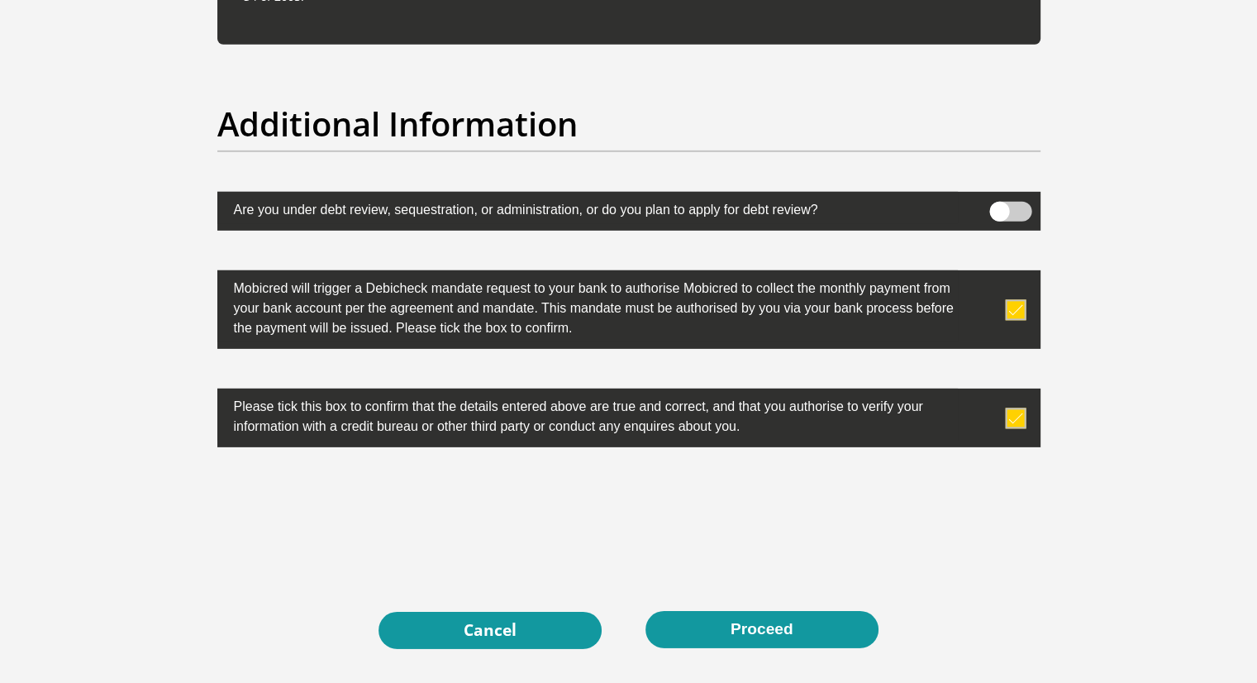
scroll to position [5078, 0]
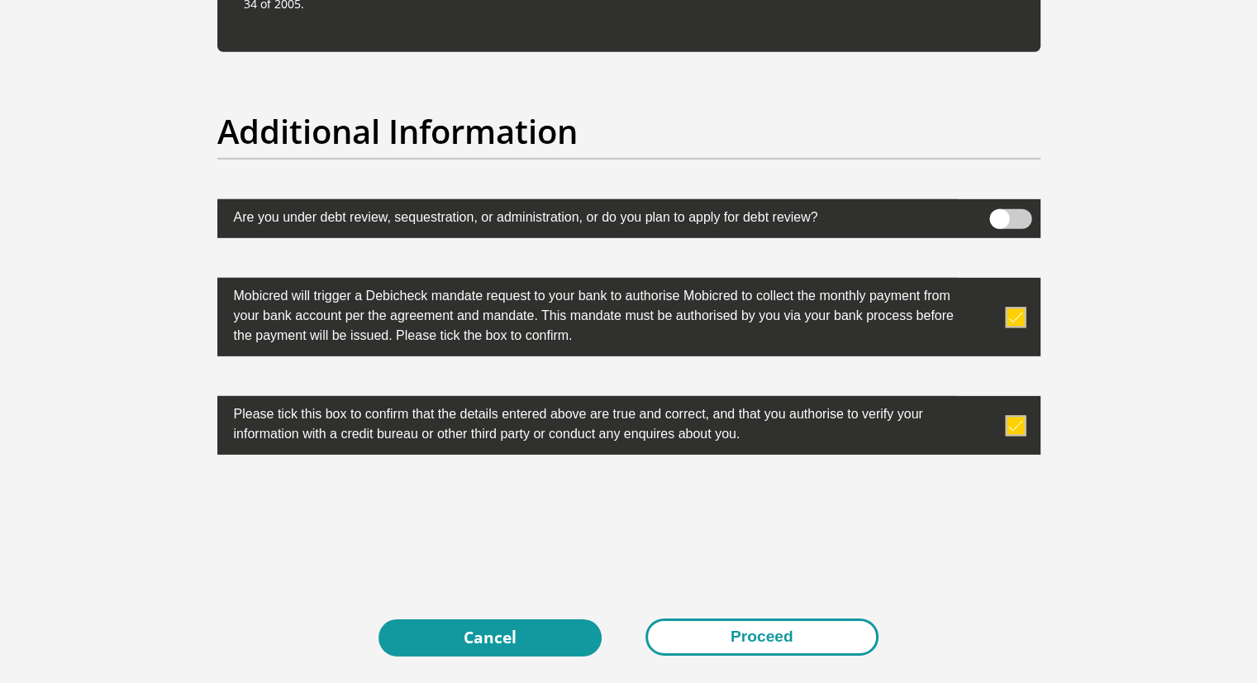
click at [813, 630] on button "Proceed" at bounding box center [761, 636] width 233 height 37
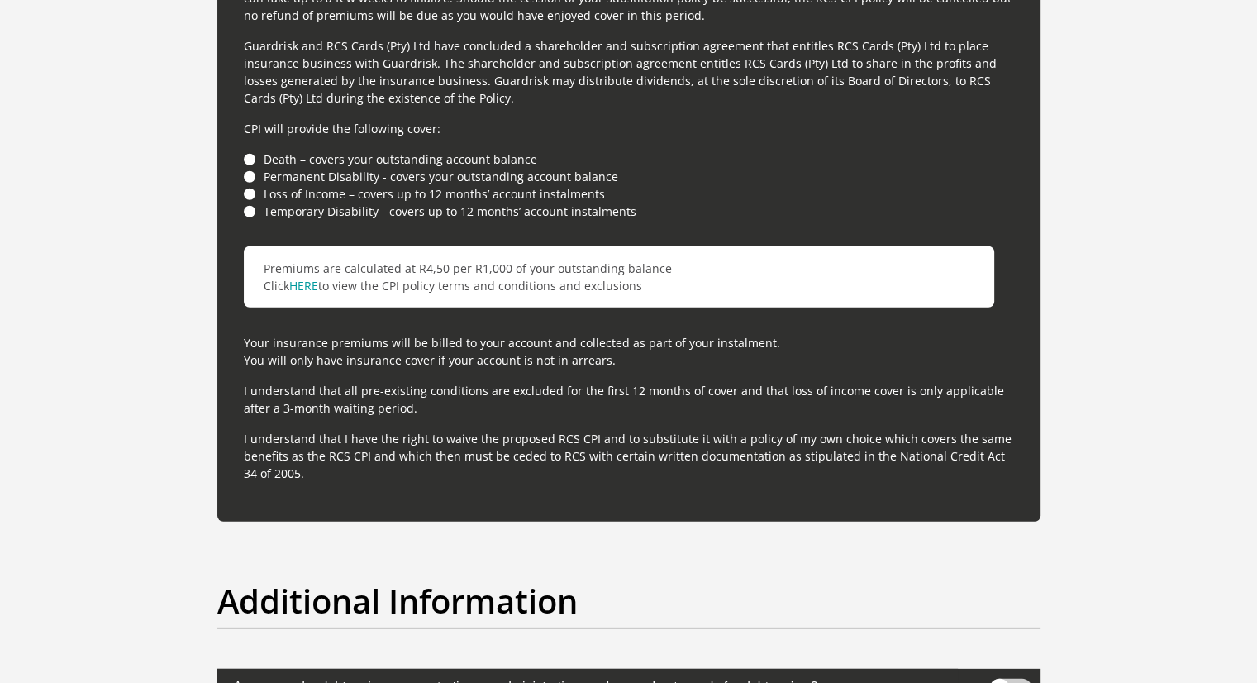
scroll to position [4582, 0]
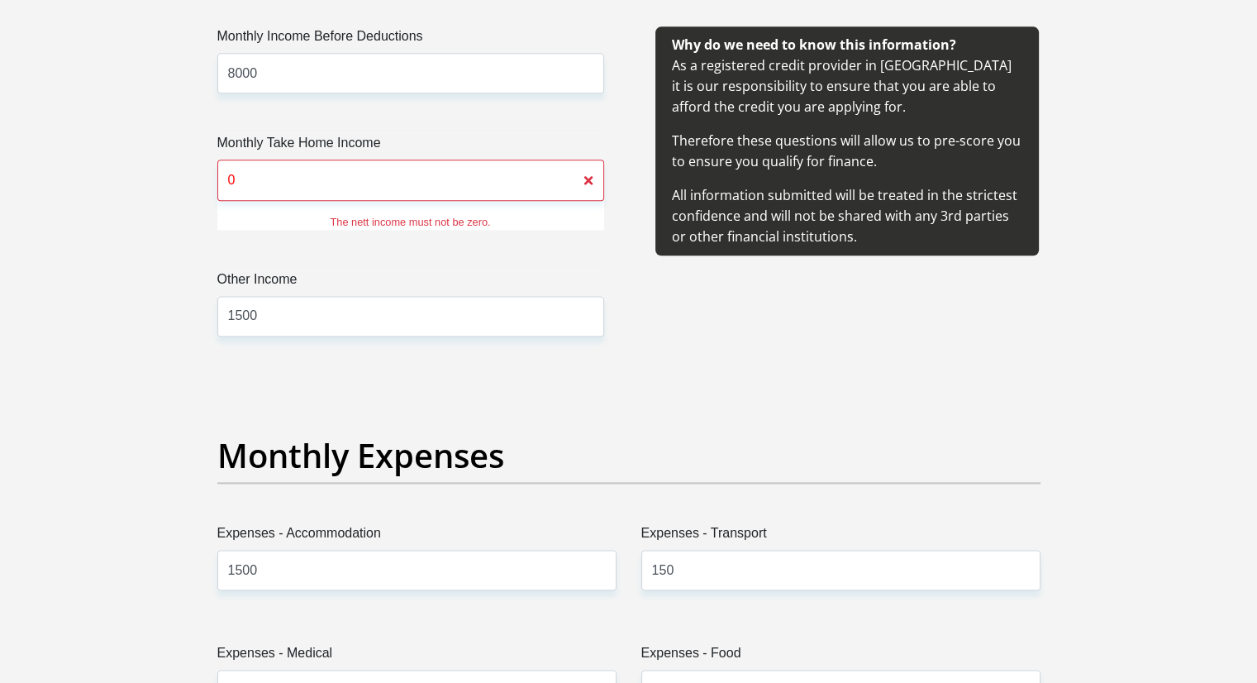
scroll to position [1983, 0]
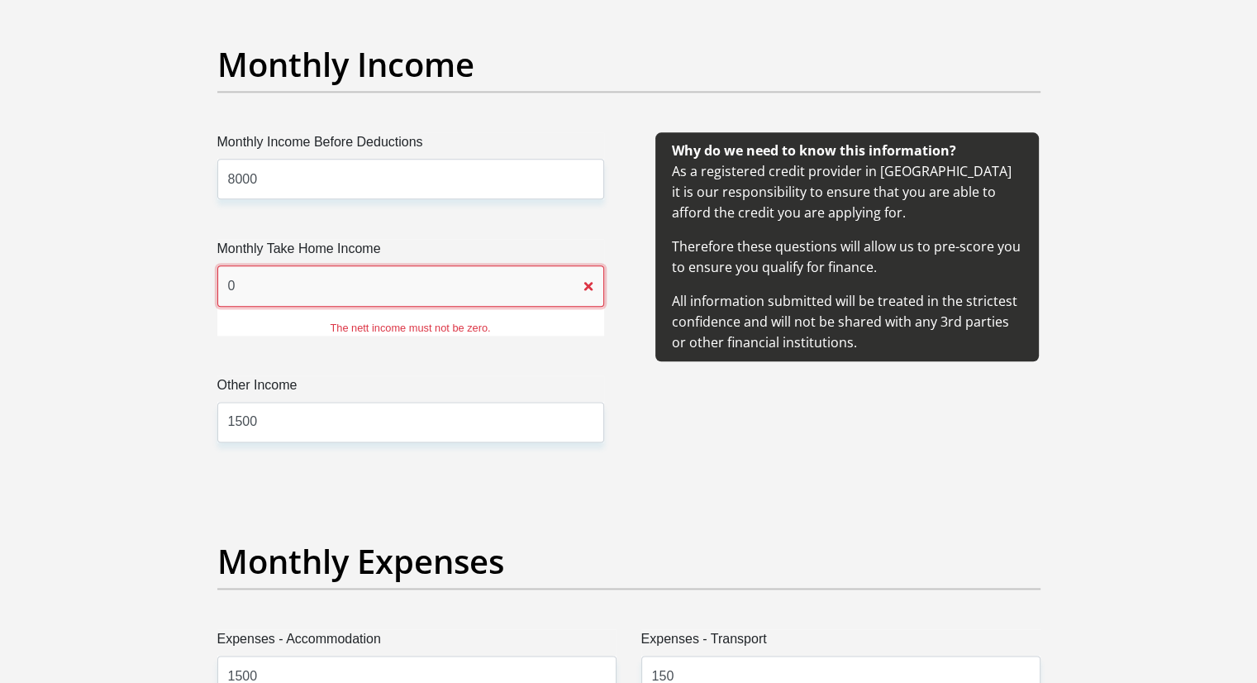
click at [535, 297] on input "0" at bounding box center [410, 285] width 387 height 40
type input "8000"
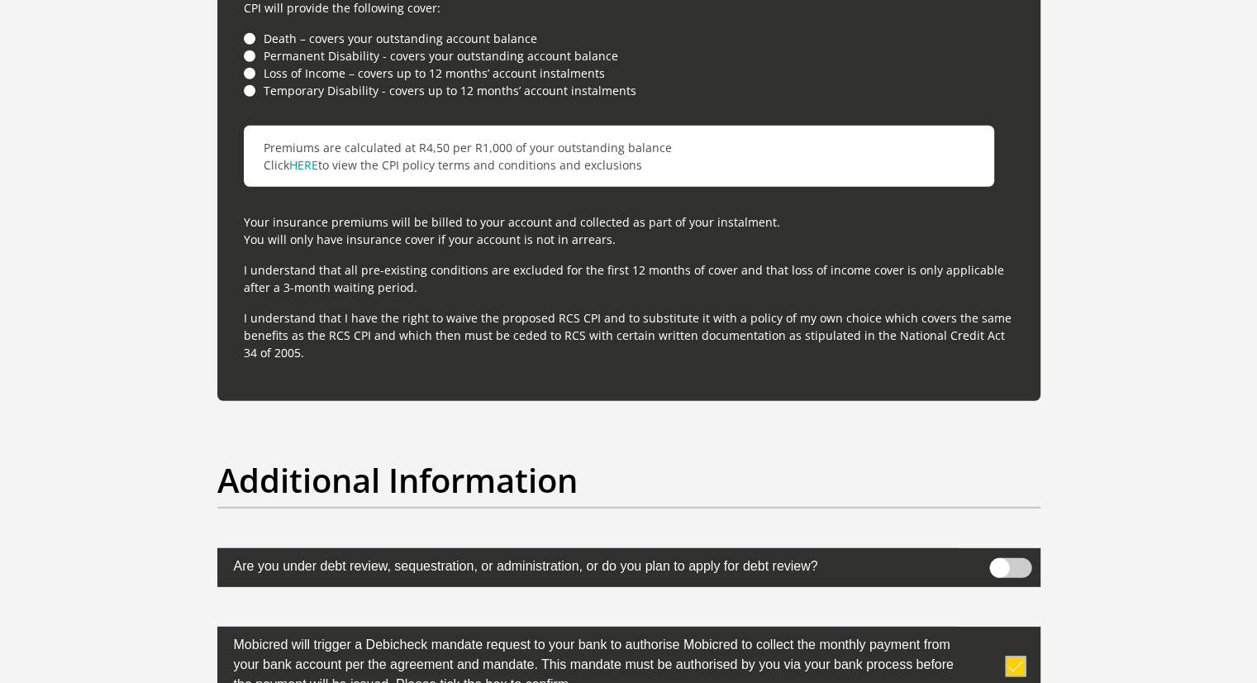
scroll to position [5206, 0]
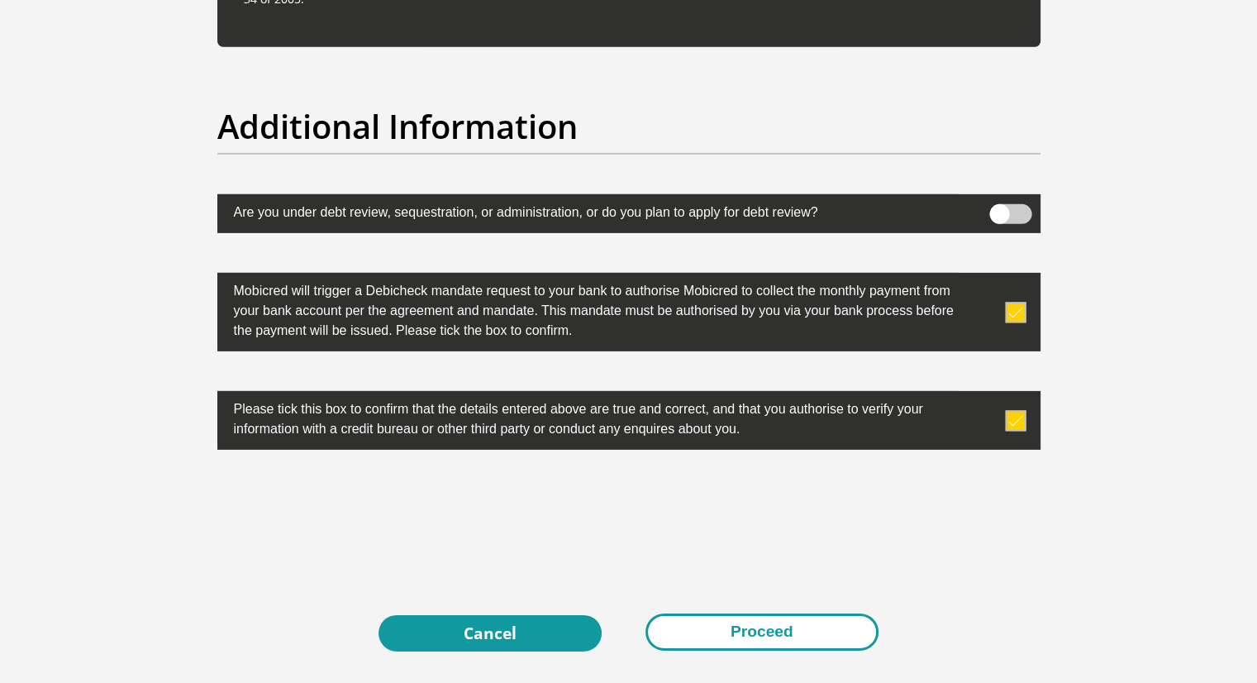
click at [843, 640] on button "Proceed" at bounding box center [761, 631] width 233 height 37
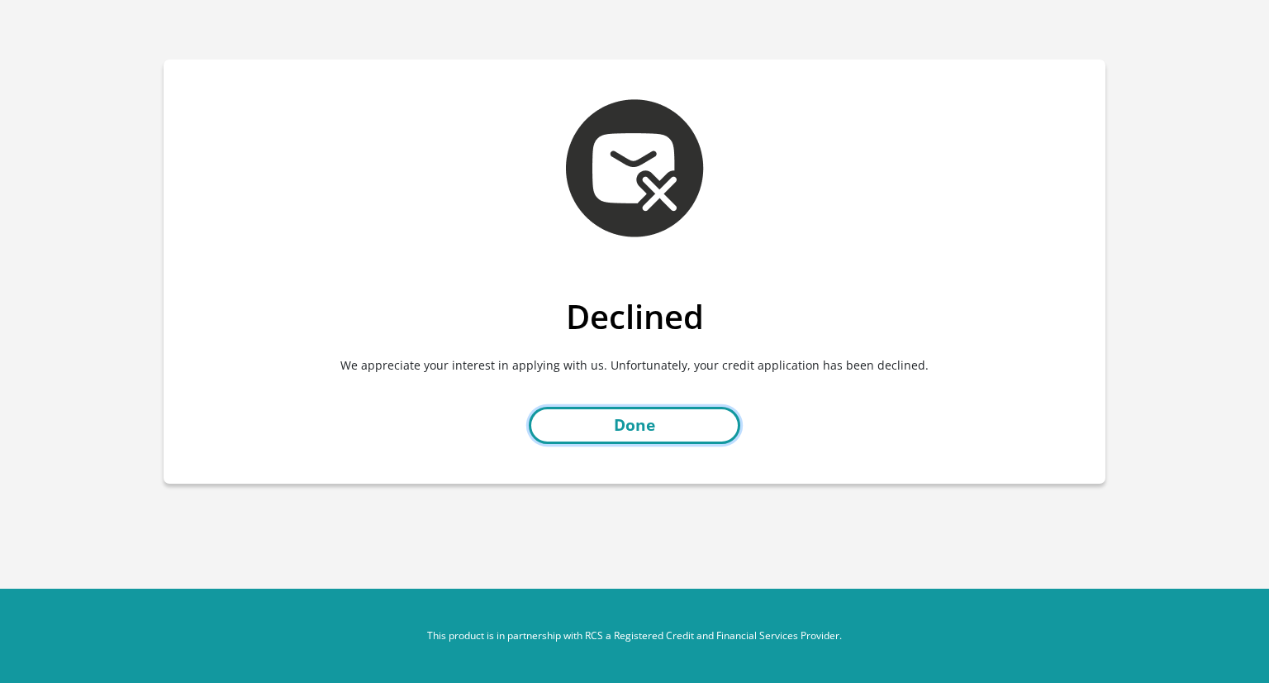
click at [700, 426] on link "Done" at bounding box center [635, 425] width 212 height 37
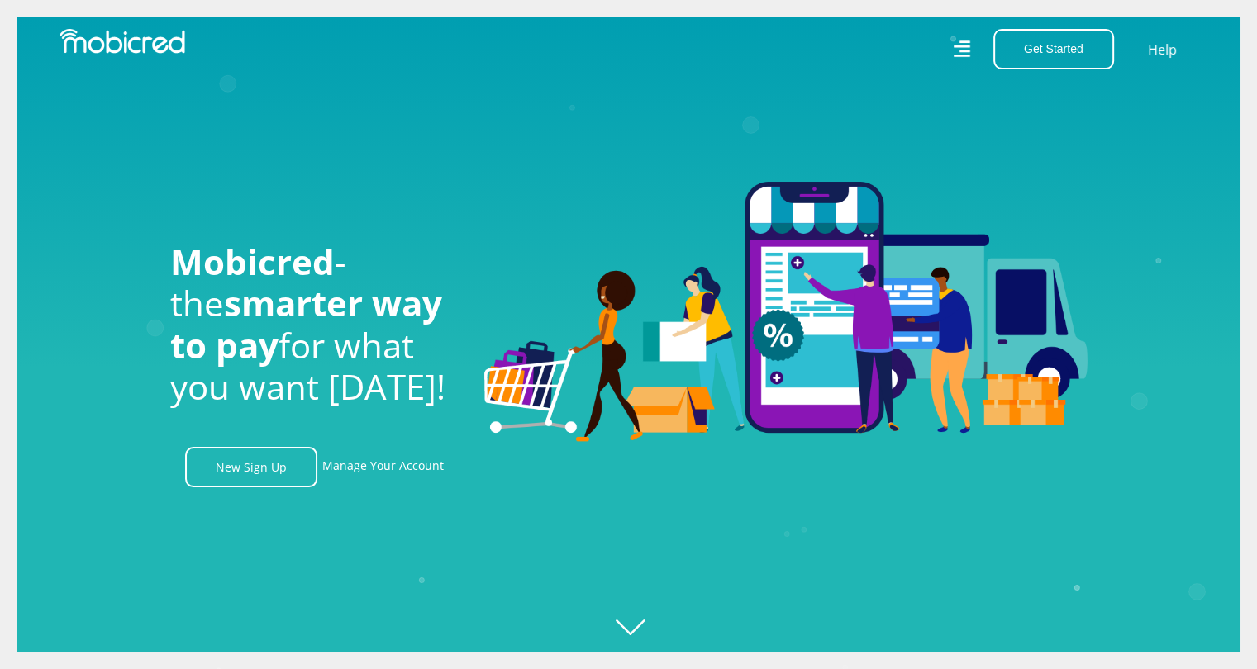
scroll to position [0, 1177]
